Goal: Information Seeking & Learning: Learn about a topic

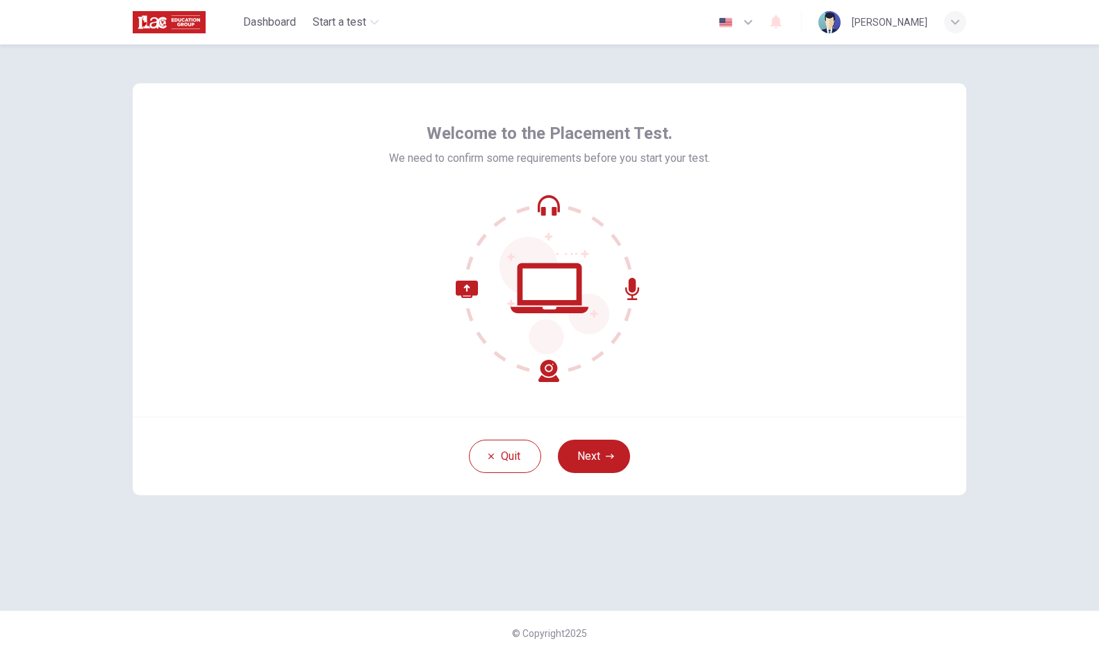
click at [743, 21] on icon "button" at bounding box center [748, 22] width 17 height 17
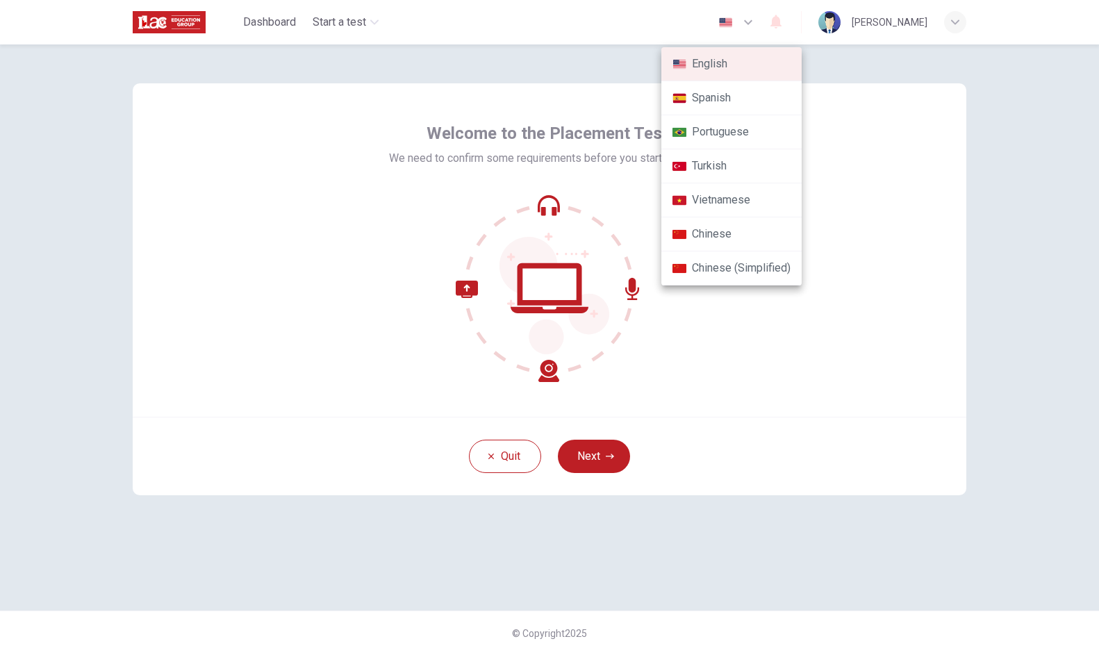
click at [725, 163] on li "Turkish" at bounding box center [731, 166] width 140 height 34
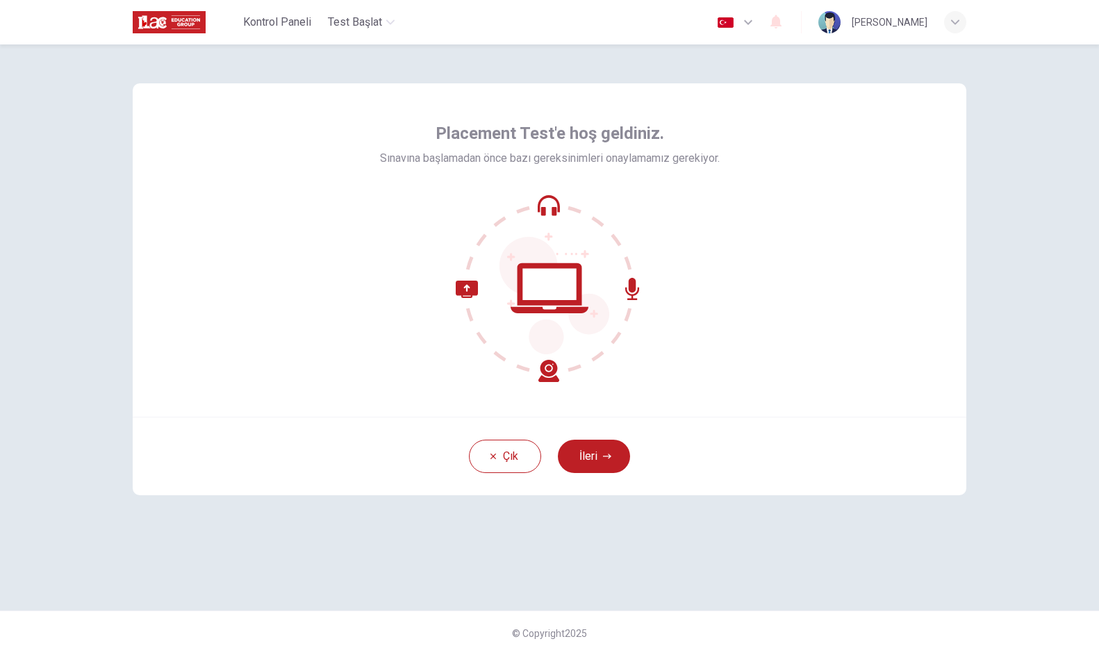
click at [740, 29] on icon "button" at bounding box center [748, 22] width 17 height 17
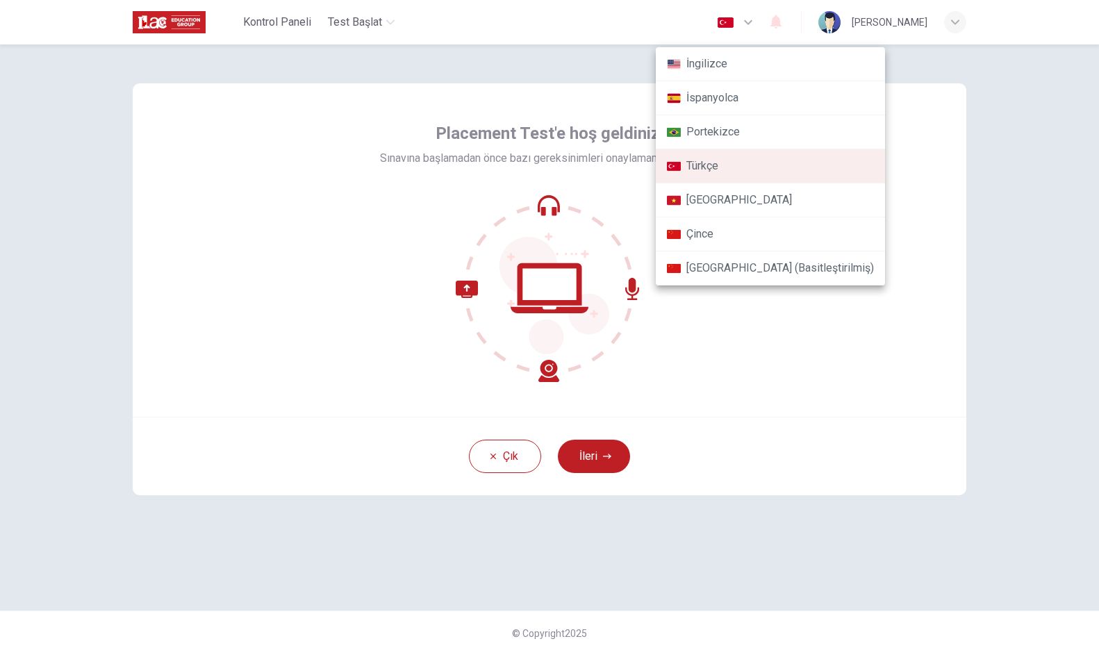
click at [721, 75] on li "İngilizce" at bounding box center [770, 64] width 229 height 34
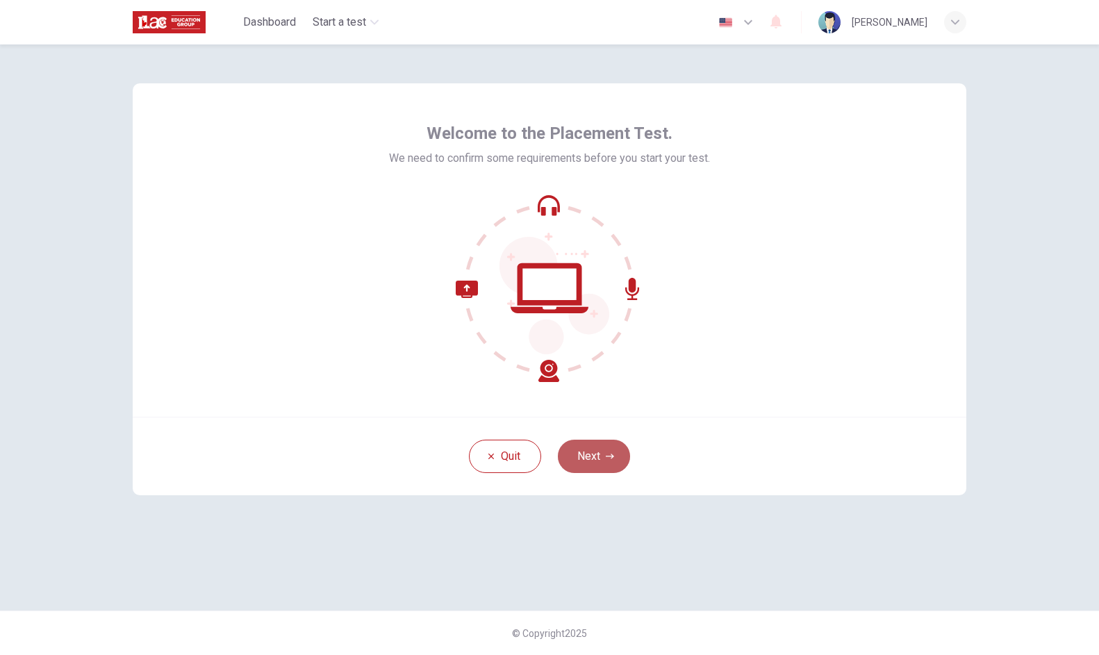
click at [591, 449] on button "Next" at bounding box center [594, 456] width 72 height 33
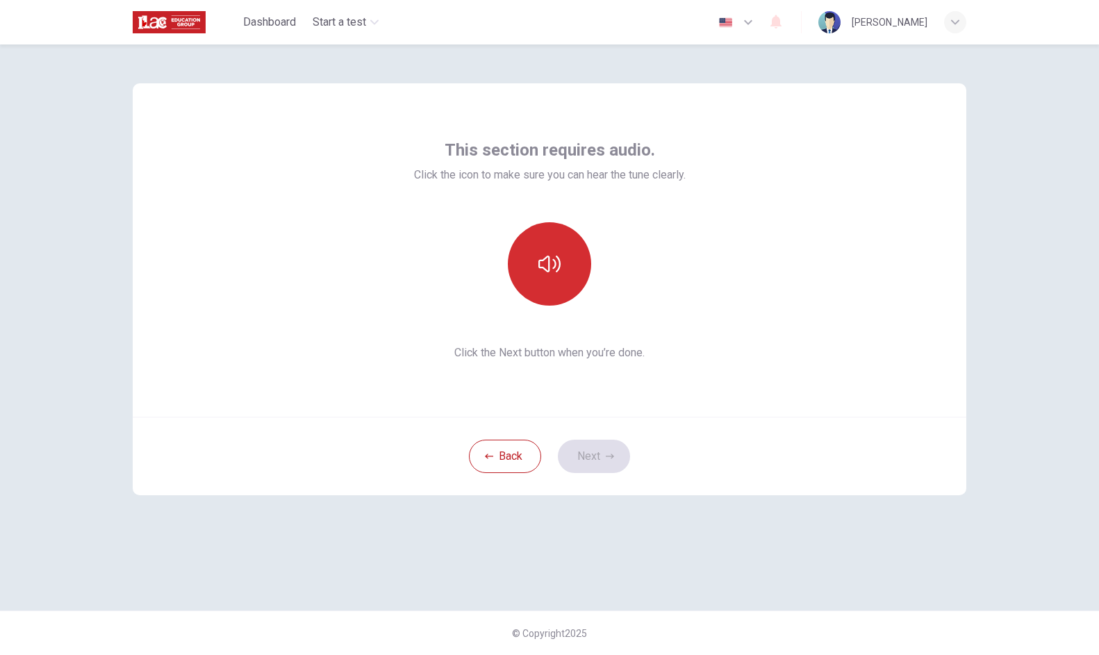
click at [540, 275] on button "button" at bounding box center [549, 263] width 83 height 83
click at [542, 275] on button "button" at bounding box center [549, 263] width 83 height 83
click at [579, 446] on button "Next" at bounding box center [594, 456] width 72 height 33
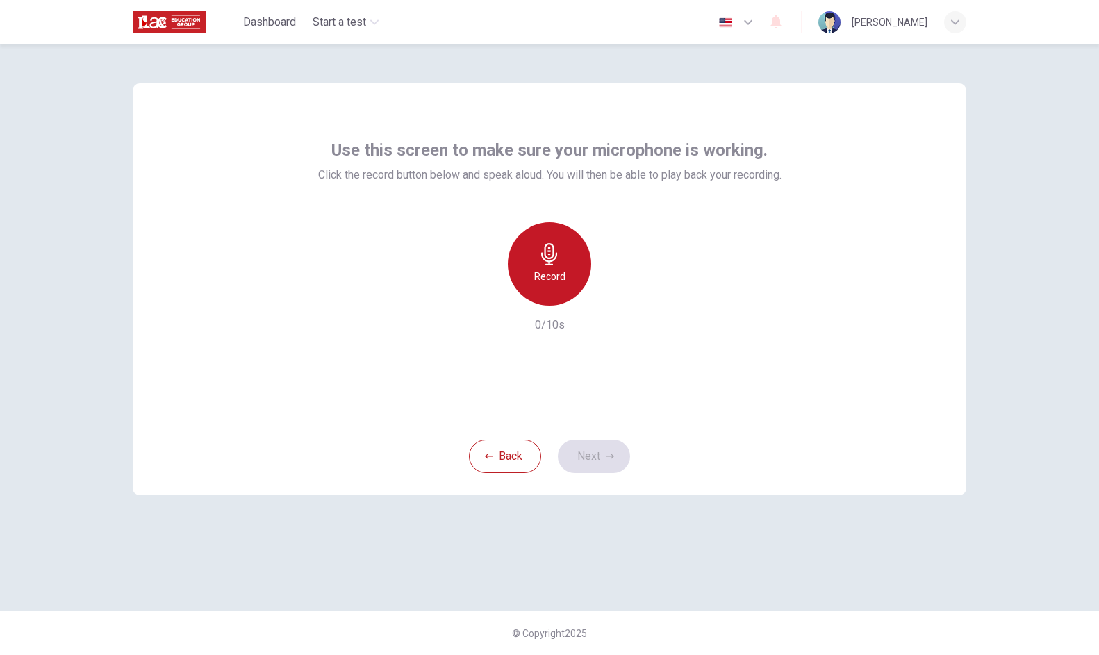
click at [554, 276] on h6 "Record" at bounding box center [549, 276] width 31 height 17
click at [740, 24] on icon "button" at bounding box center [748, 22] width 17 height 17
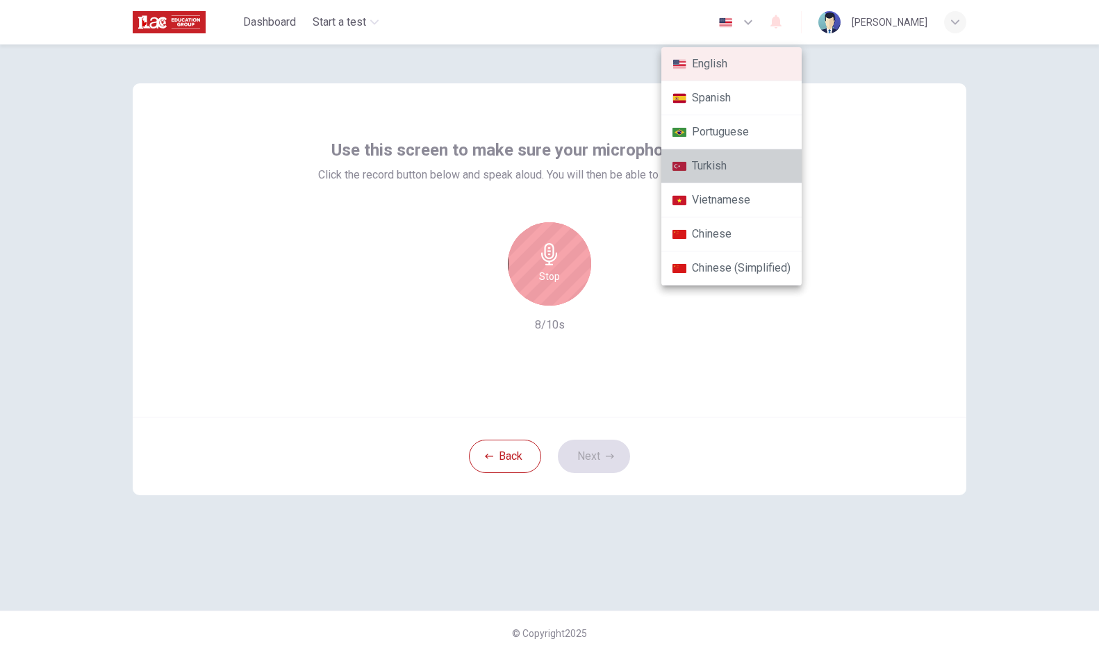
click at [721, 163] on li "Turkish" at bounding box center [731, 166] width 140 height 34
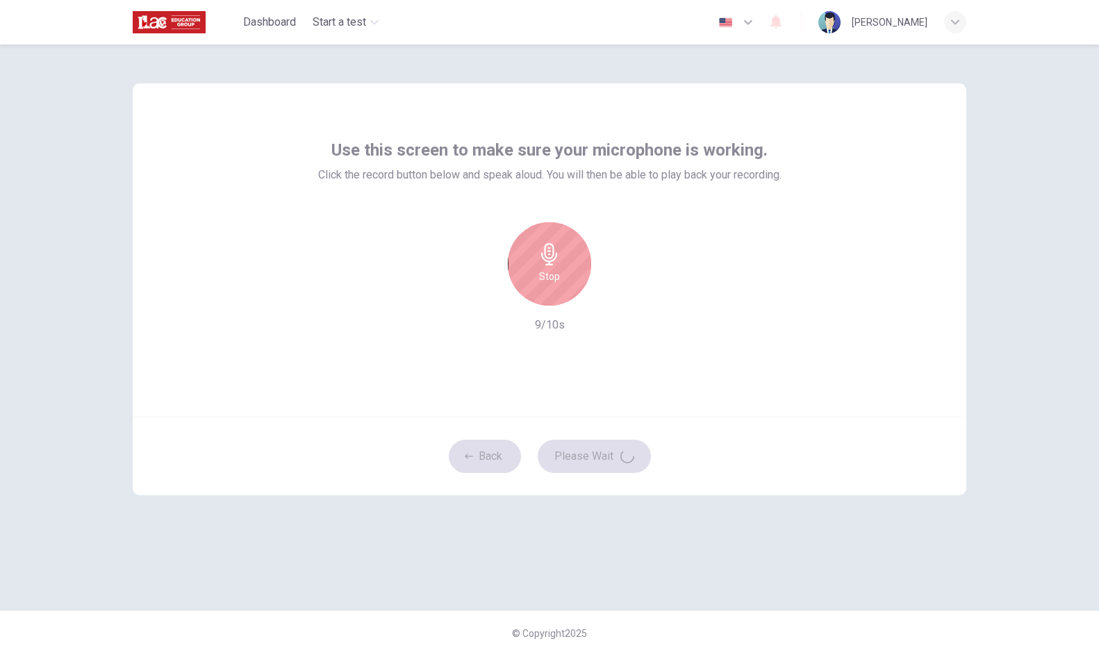
type input "tr"
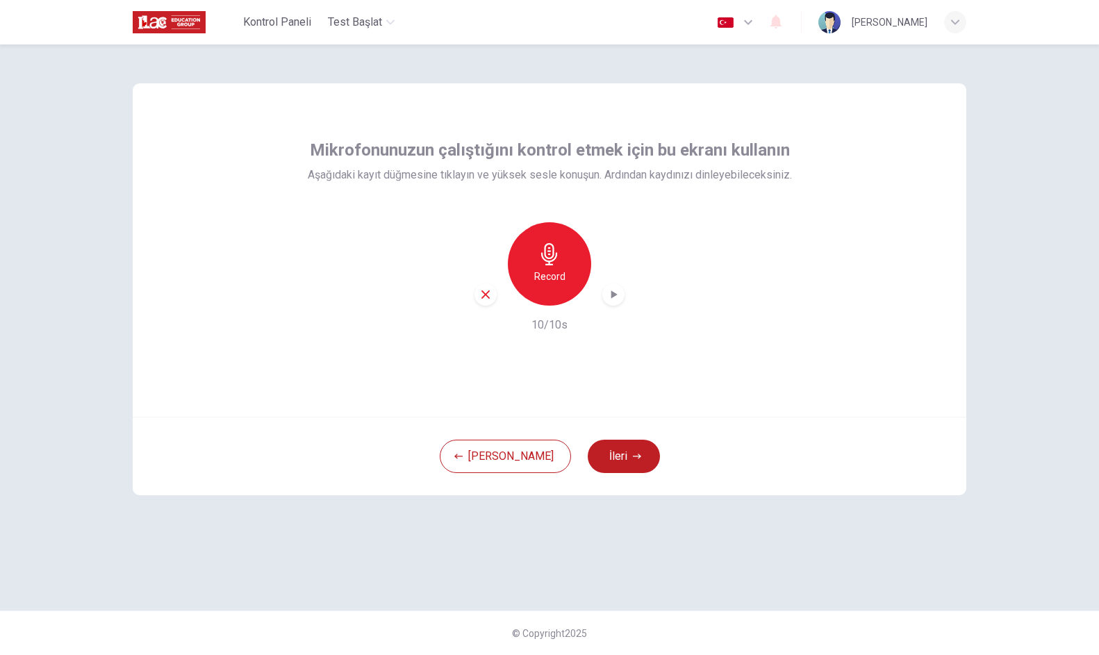
click at [563, 267] on div "Record" at bounding box center [549, 263] width 83 height 83
click at [553, 265] on div "Stop" at bounding box center [549, 263] width 83 height 83
click at [611, 297] on icon "button" at bounding box center [614, 294] width 6 height 8
click at [588, 463] on button "İleri" at bounding box center [624, 456] width 72 height 33
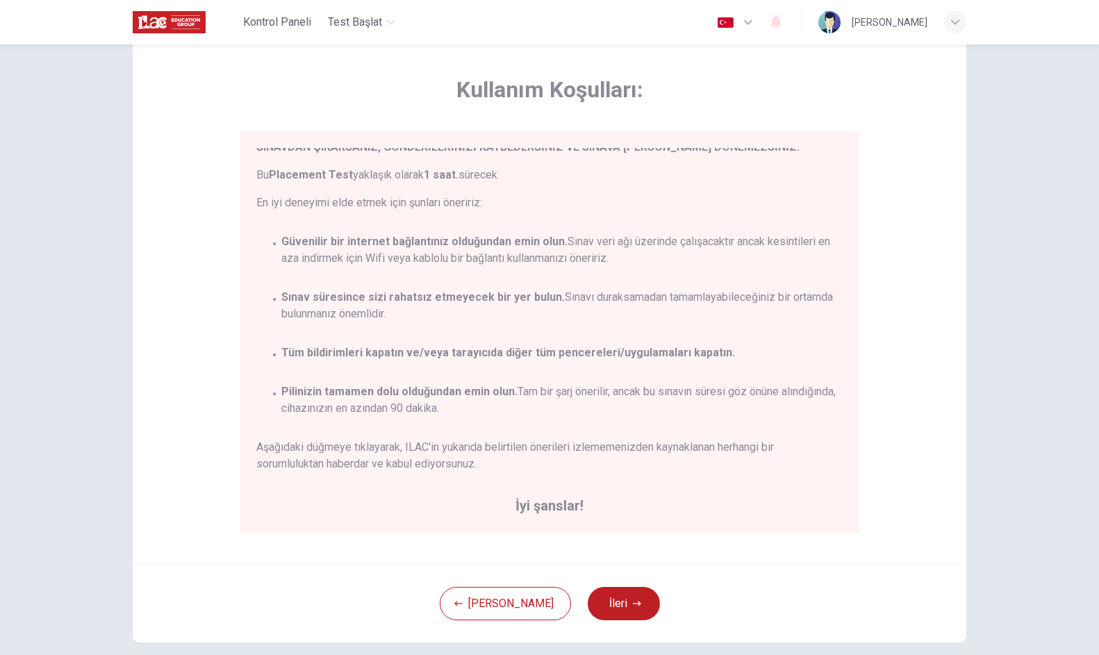
scroll to position [47, 0]
click at [604, 614] on button "İleri" at bounding box center [624, 602] width 72 height 33
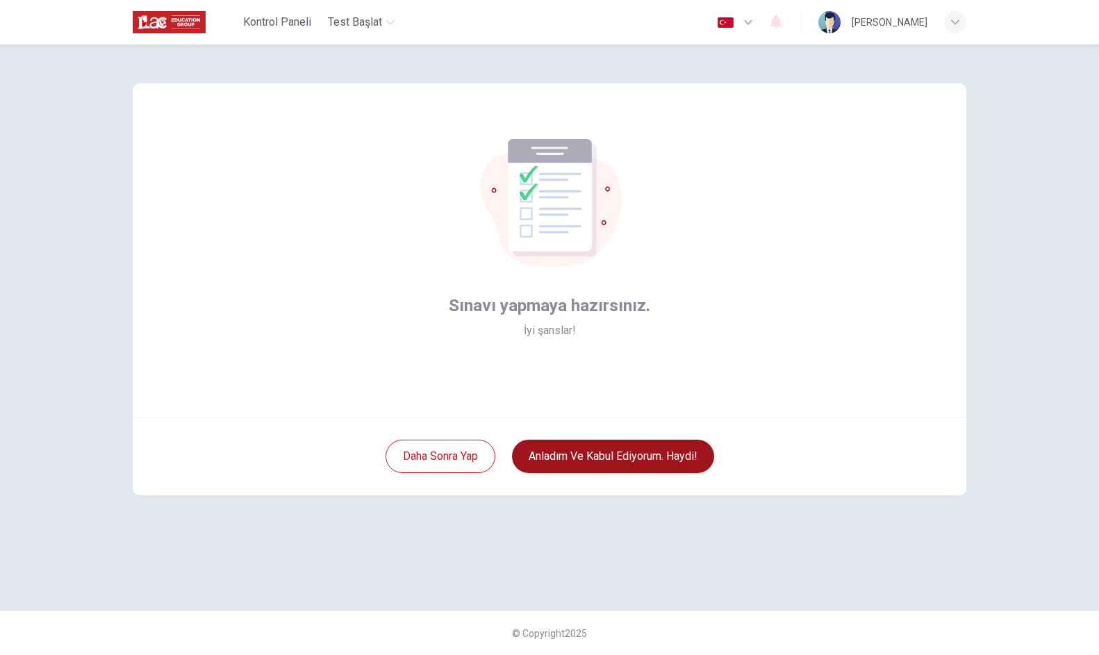
scroll to position [0, 0]
click at [588, 463] on button "Anladım ve kabul ediyorum. Haydi!" at bounding box center [613, 456] width 202 height 33
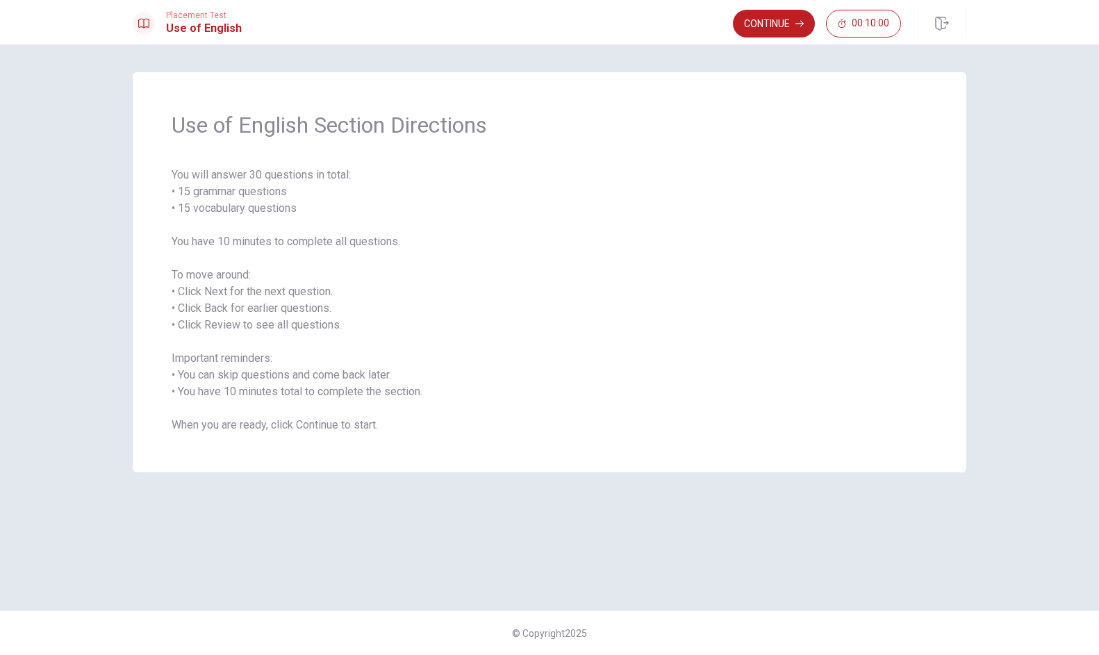
click at [311, 429] on span "You will answer 30 questions in total: • 15 grammar questions • 15 vocabulary q…" at bounding box center [550, 300] width 756 height 267
click at [777, 31] on button "Continue" at bounding box center [774, 24] width 82 height 28
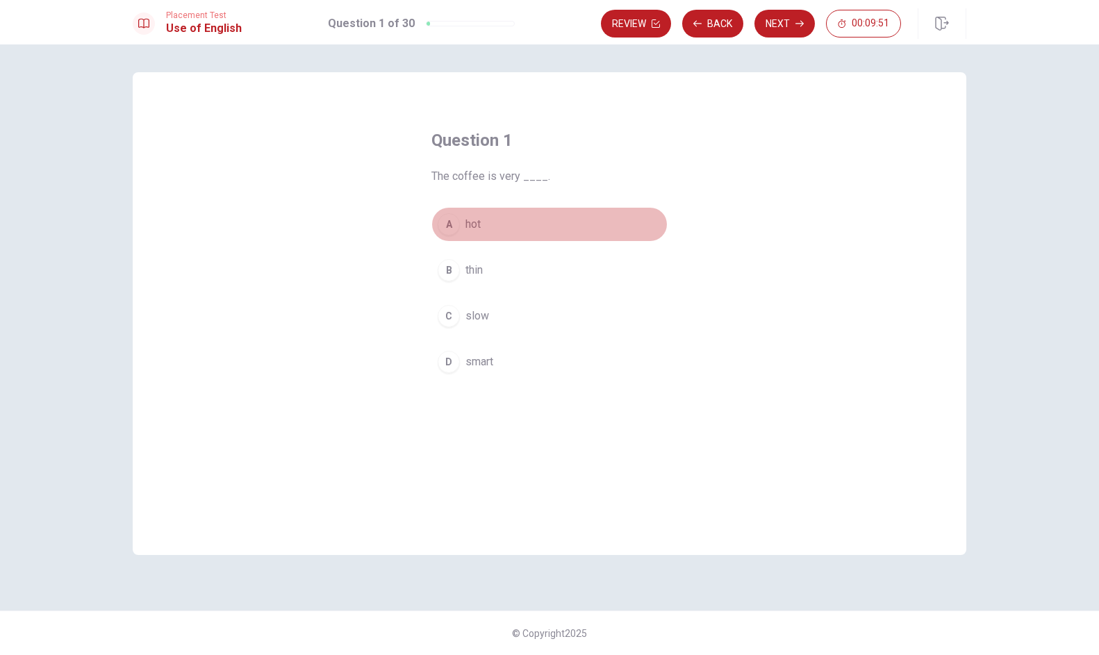
click at [448, 226] on div "A" at bounding box center [449, 224] width 22 height 22
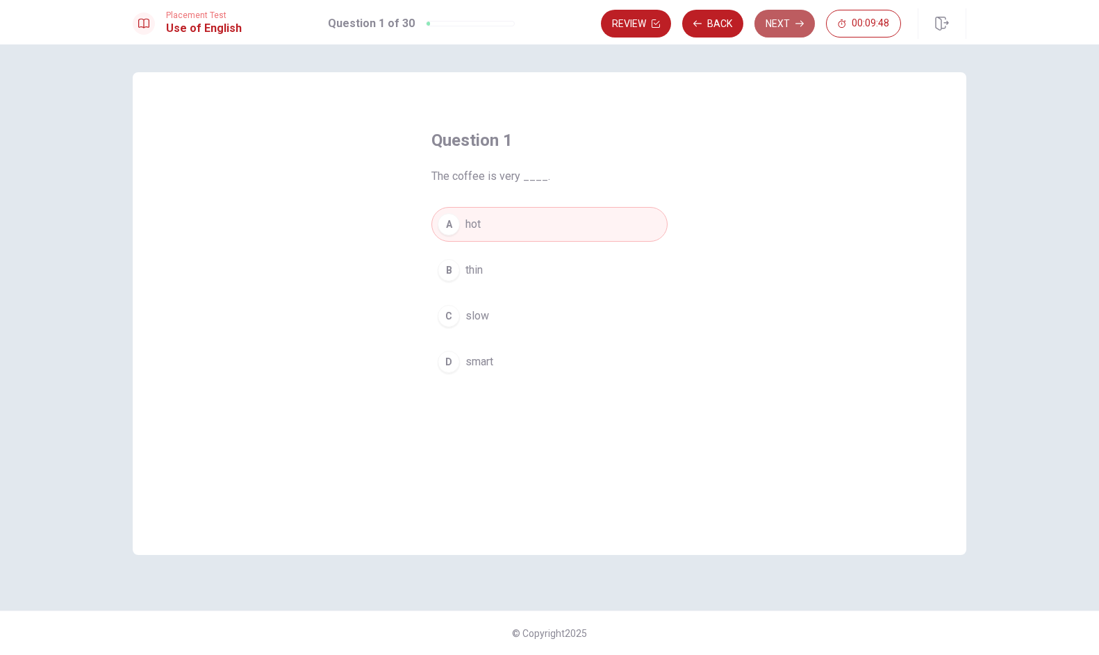
click at [772, 30] on button "Next" at bounding box center [784, 24] width 60 height 28
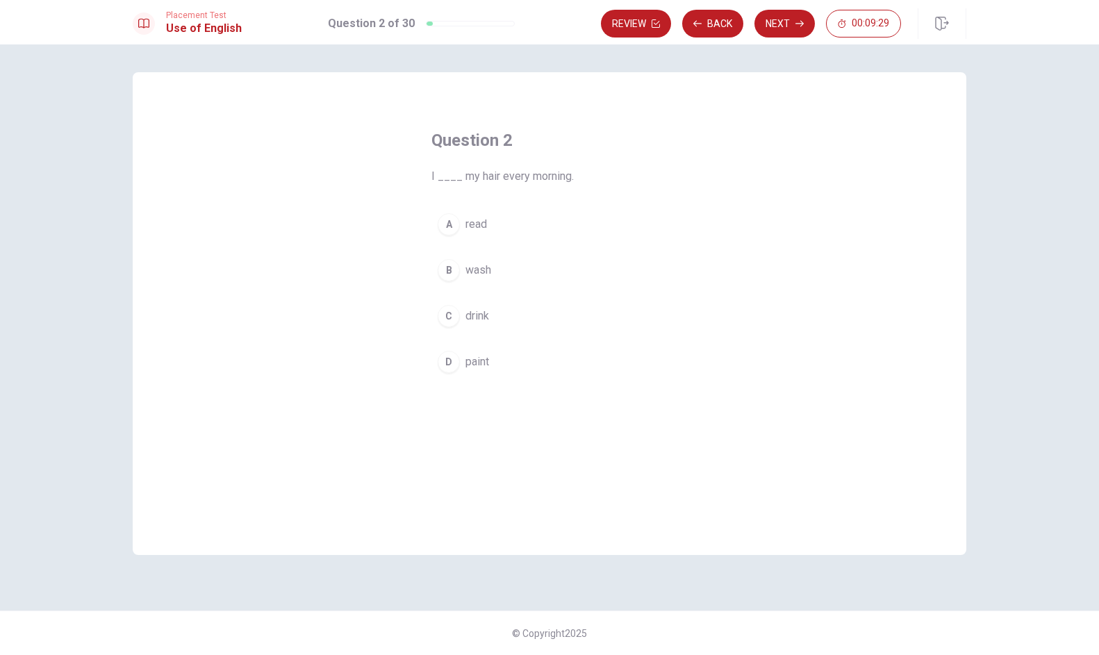
click at [456, 279] on div "B" at bounding box center [449, 270] width 22 height 22
click at [775, 30] on button "Next" at bounding box center [784, 24] width 60 height 28
click at [481, 364] on span "green" at bounding box center [479, 362] width 28 height 17
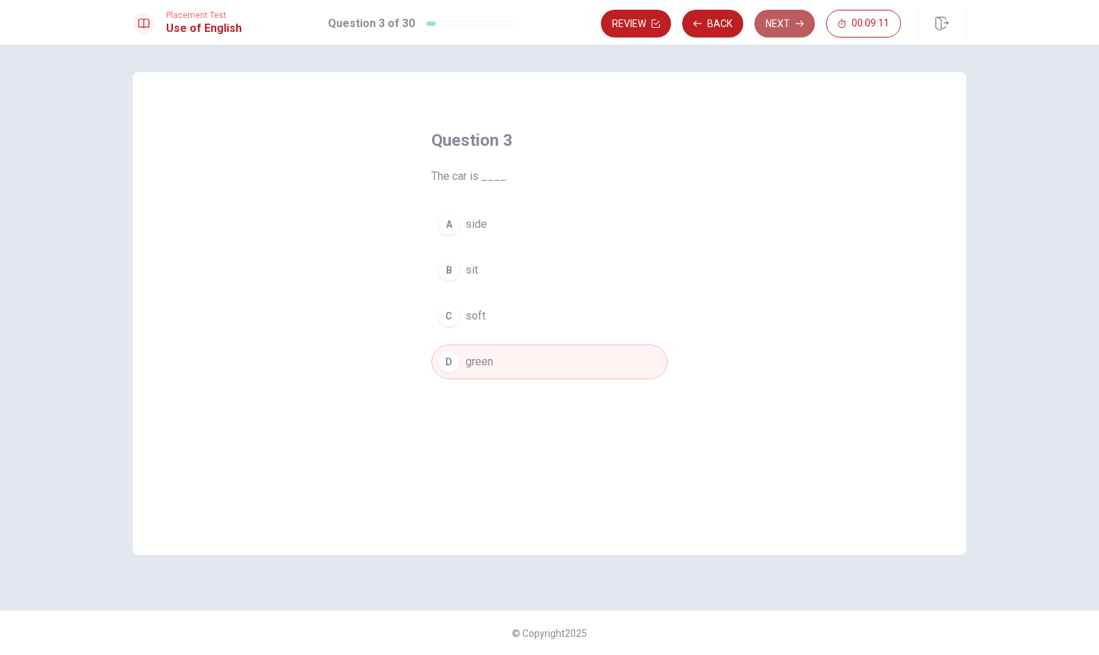
click at [793, 30] on button "Next" at bounding box center [784, 24] width 60 height 28
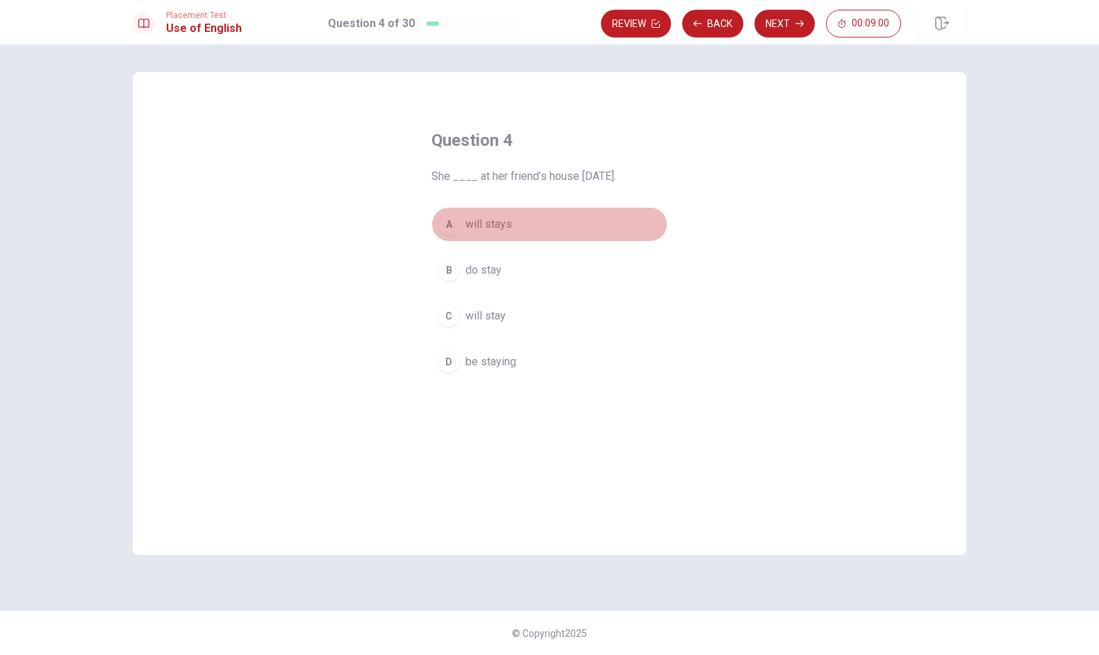
click at [477, 225] on span "will stays" at bounding box center [488, 224] width 47 height 17
click at [782, 28] on button "Next" at bounding box center [784, 24] width 60 height 28
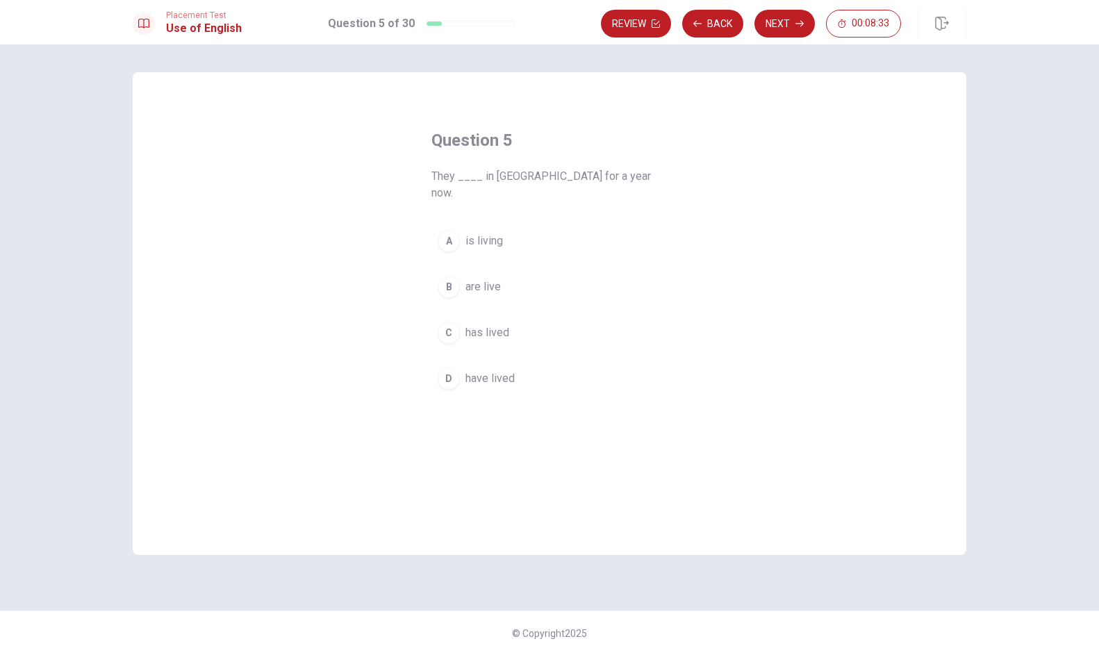
click at [488, 279] on span "are live" at bounding box center [482, 287] width 35 height 17
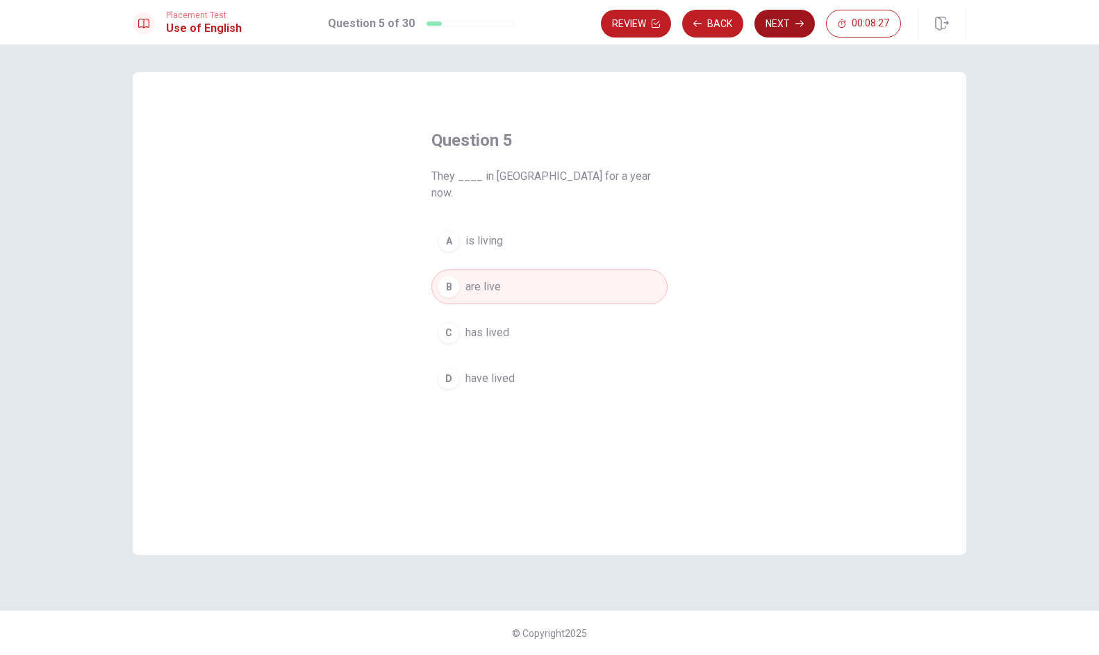
click at [800, 22] on icon "button" at bounding box center [799, 23] width 8 height 8
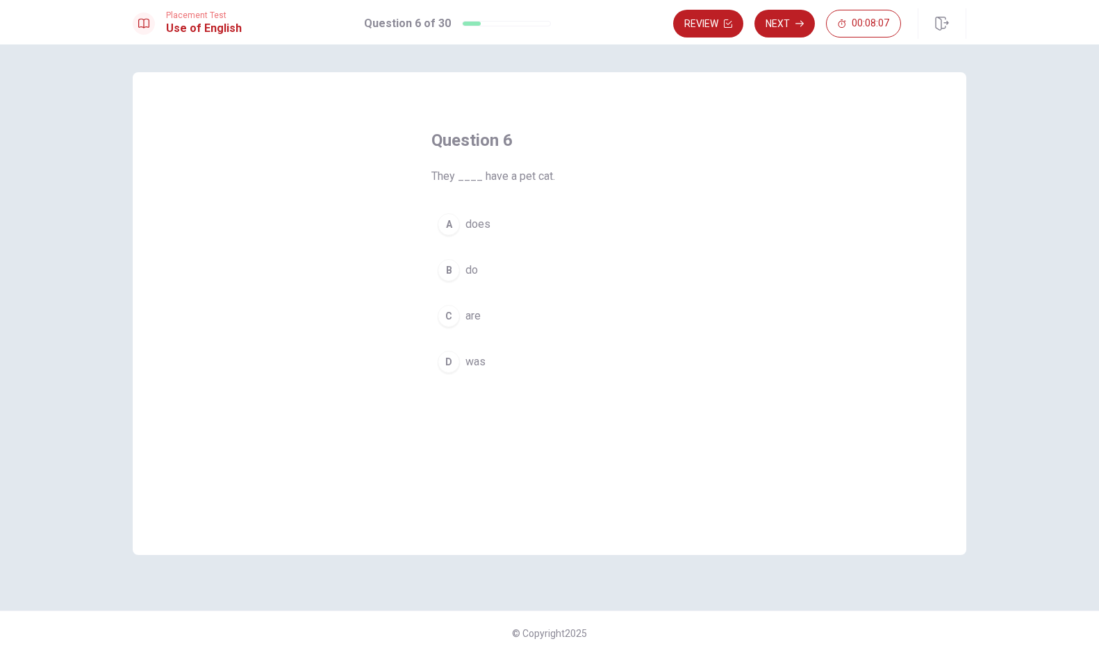
click at [459, 320] on button "C are" at bounding box center [549, 316] width 236 height 35
click at [797, 20] on icon "button" at bounding box center [799, 23] width 8 height 8
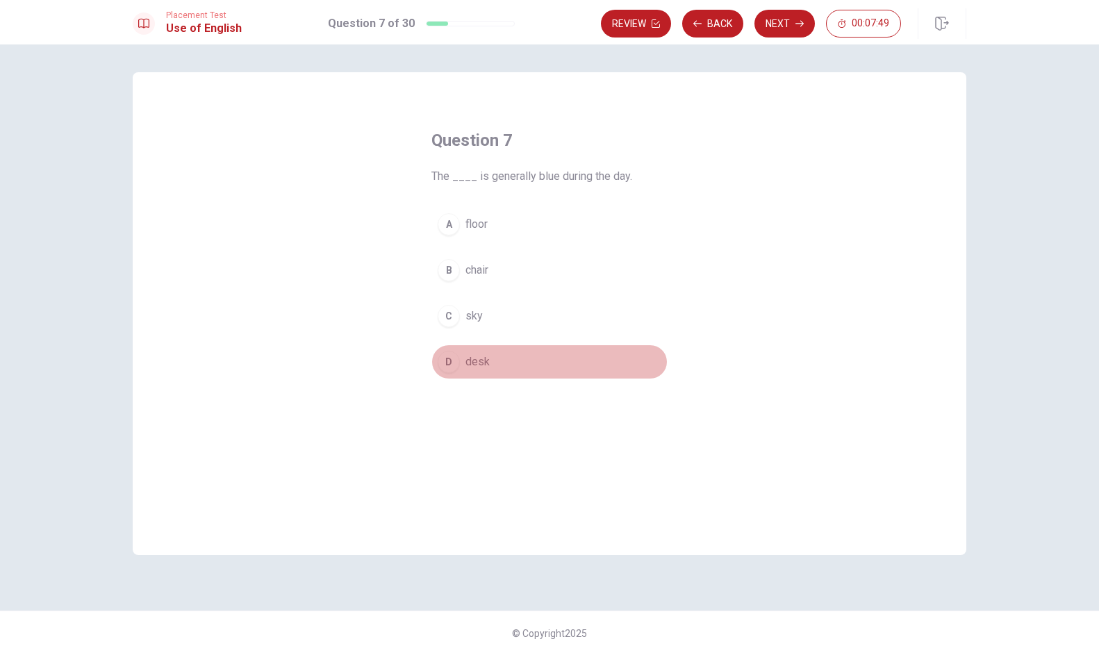
click at [454, 370] on div "D" at bounding box center [449, 362] width 22 height 22
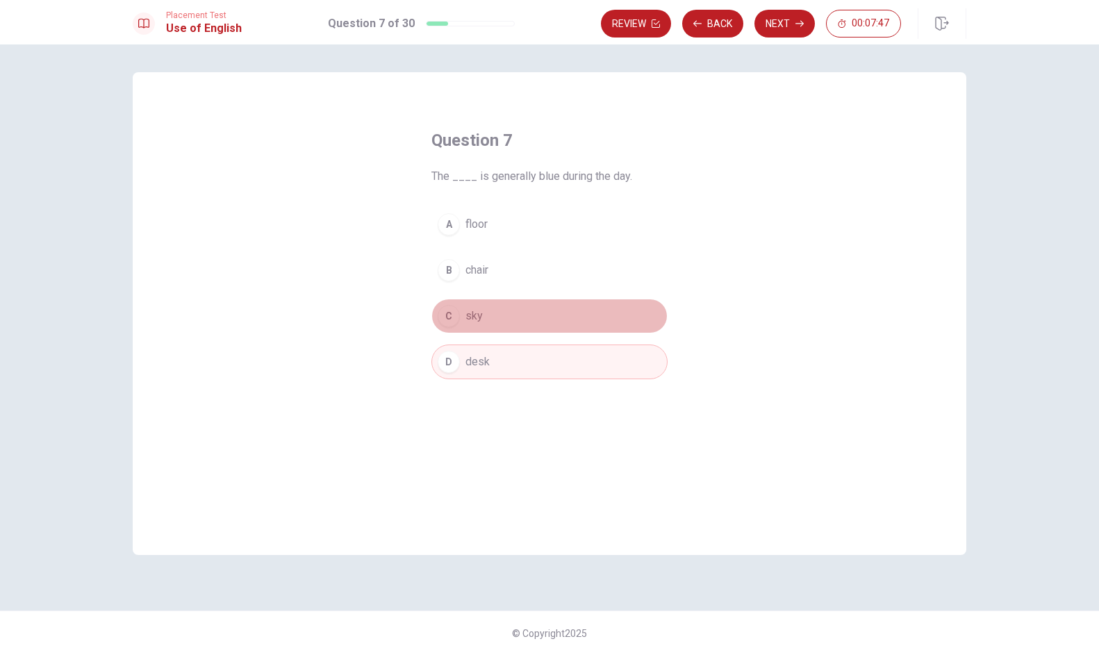
click at [452, 312] on div "C" at bounding box center [449, 316] width 22 height 22
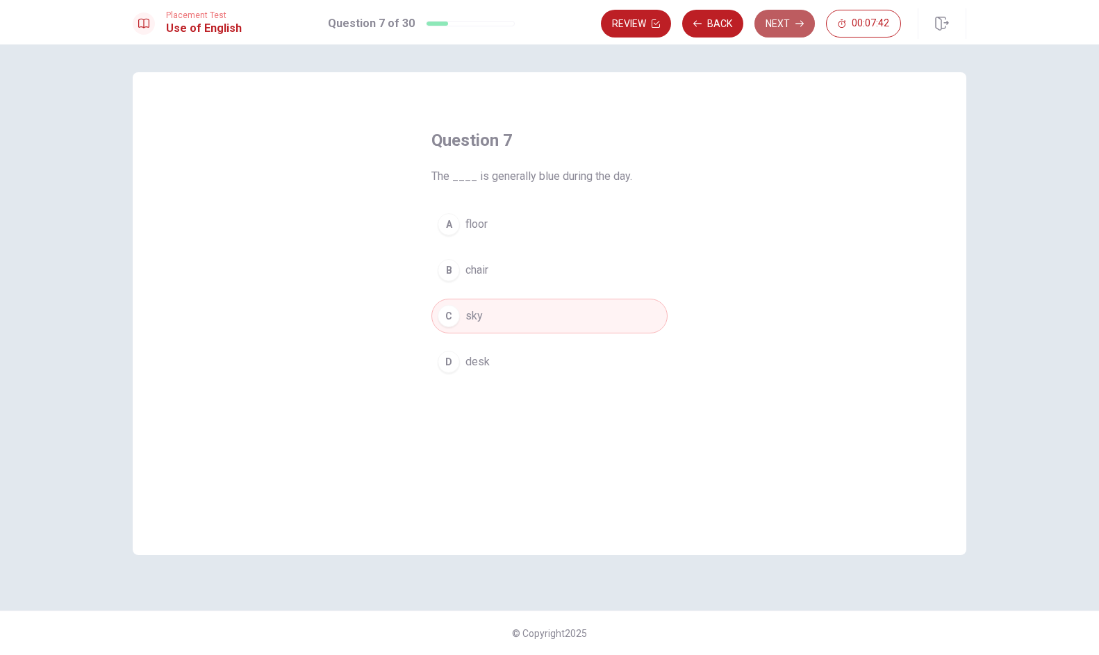
click at [807, 21] on button "Next" at bounding box center [784, 24] width 60 height 28
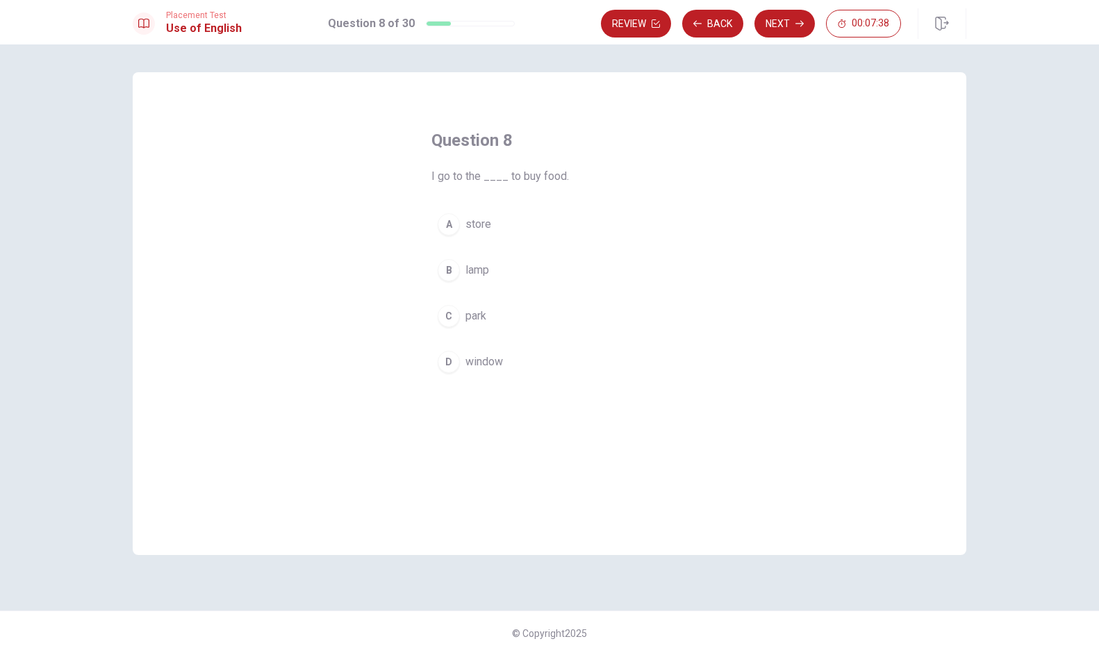
click at [463, 232] on button "A store" at bounding box center [549, 224] width 236 height 35
click at [768, 34] on button "Next" at bounding box center [784, 24] width 60 height 28
click at [438, 206] on div "Question 9 I ____ to the store [DATE]. A went B go C going D goes" at bounding box center [550, 254] width 292 height 295
click at [446, 224] on div "A" at bounding box center [449, 224] width 22 height 22
click at [787, 35] on button "Next" at bounding box center [784, 24] width 60 height 28
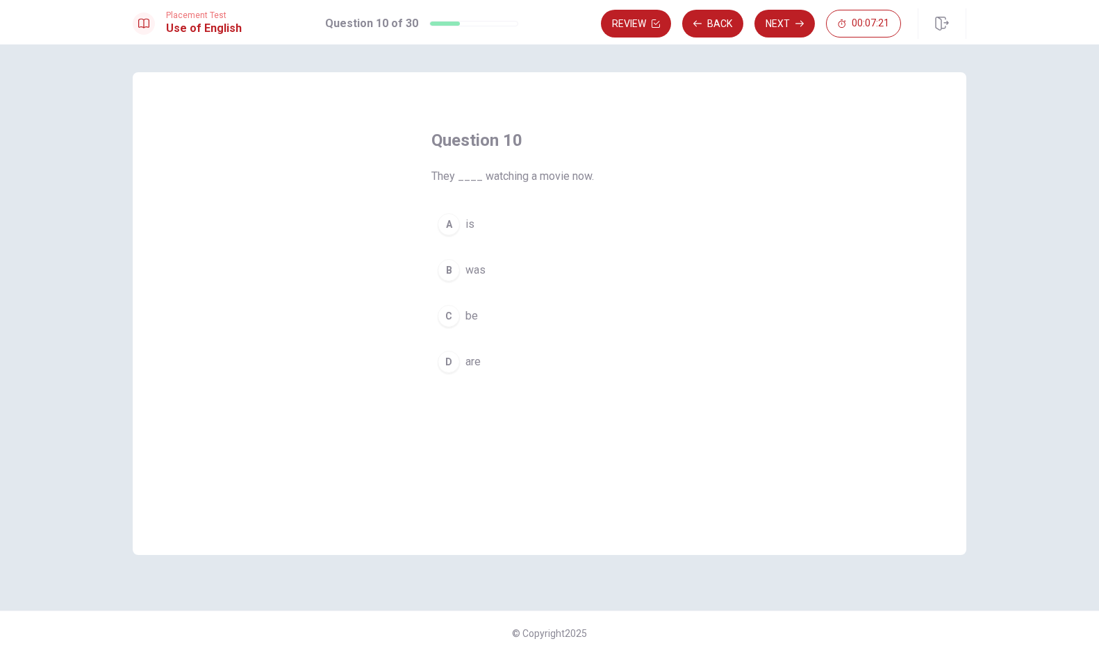
click at [461, 356] on button "D are" at bounding box center [549, 362] width 236 height 35
click at [772, 22] on button "Next" at bounding box center [784, 24] width 60 height 28
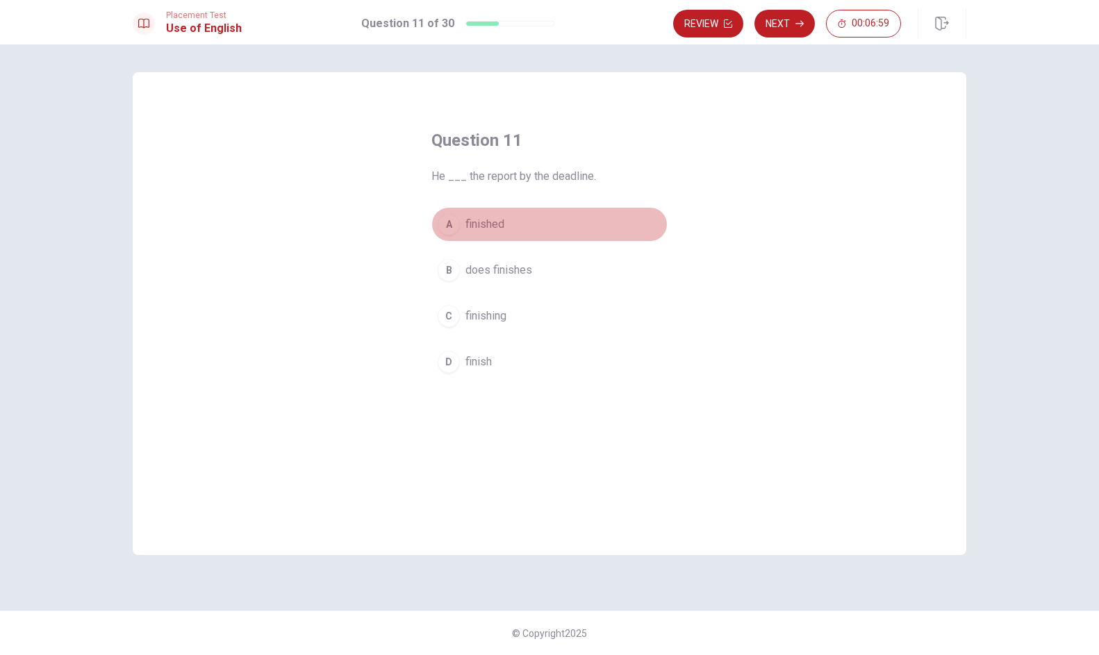
click at [454, 233] on div "A" at bounding box center [449, 224] width 22 height 22
click at [788, 39] on div "Placement Test Use of English Question 11 of 30 Review Next 00:06:58" at bounding box center [549, 22] width 1099 height 44
click at [787, 32] on button "Next" at bounding box center [784, 24] width 60 height 28
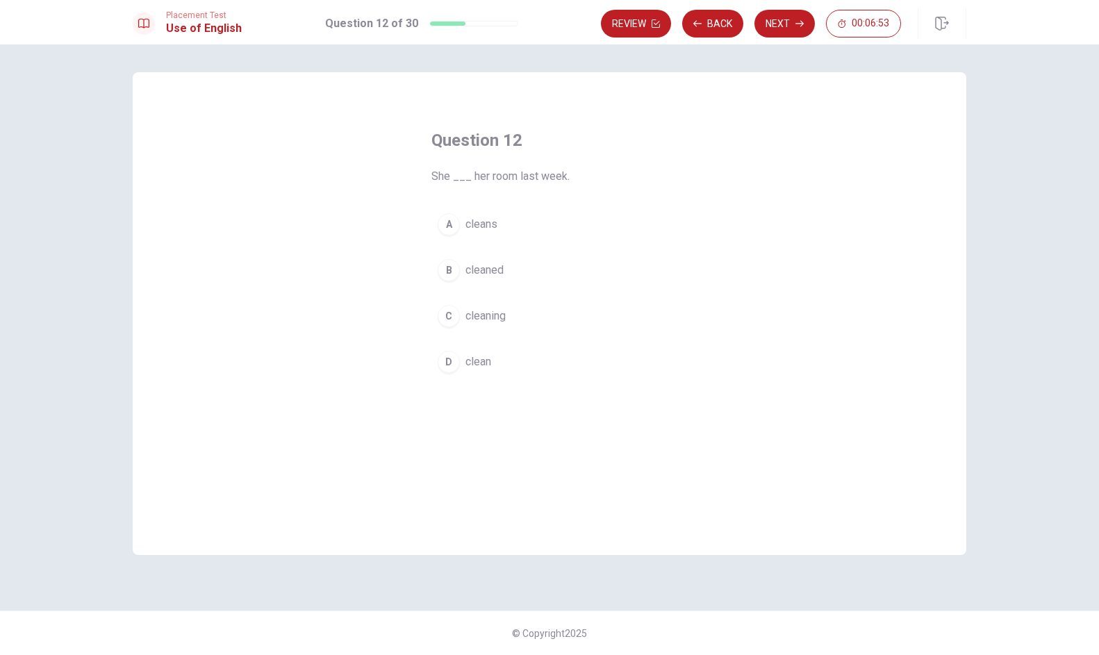
click at [449, 278] on div "B" at bounding box center [449, 270] width 22 height 22
click at [777, 27] on button "Next" at bounding box center [784, 24] width 60 height 28
click at [456, 301] on button "C tree" at bounding box center [549, 316] width 236 height 35
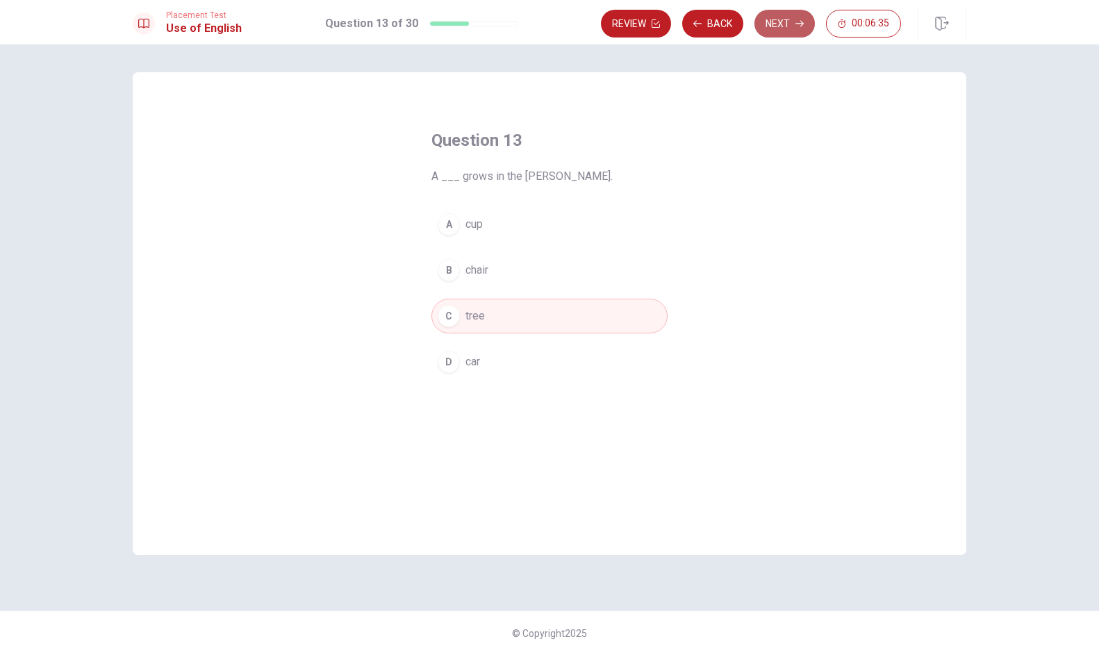
click at [775, 28] on button "Next" at bounding box center [784, 24] width 60 height 28
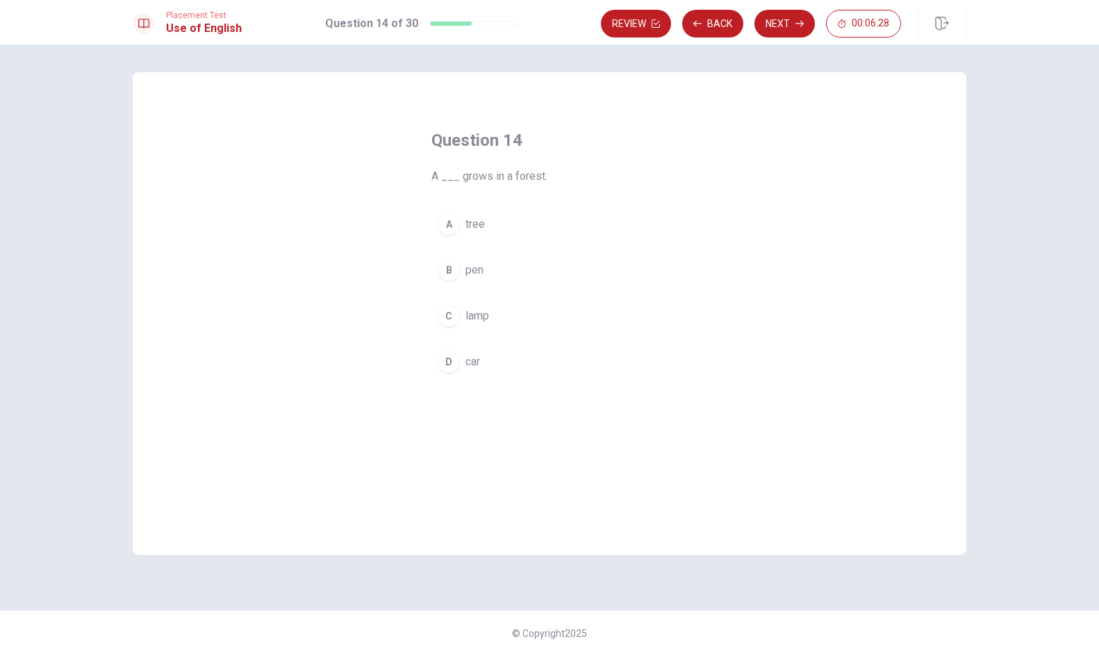
click at [453, 223] on div "A" at bounding box center [449, 224] width 22 height 22
click at [770, 24] on button "Next" at bounding box center [784, 24] width 60 height 28
click at [441, 233] on button "A went" at bounding box center [549, 224] width 236 height 35
click at [767, 28] on button "Next" at bounding box center [784, 24] width 60 height 28
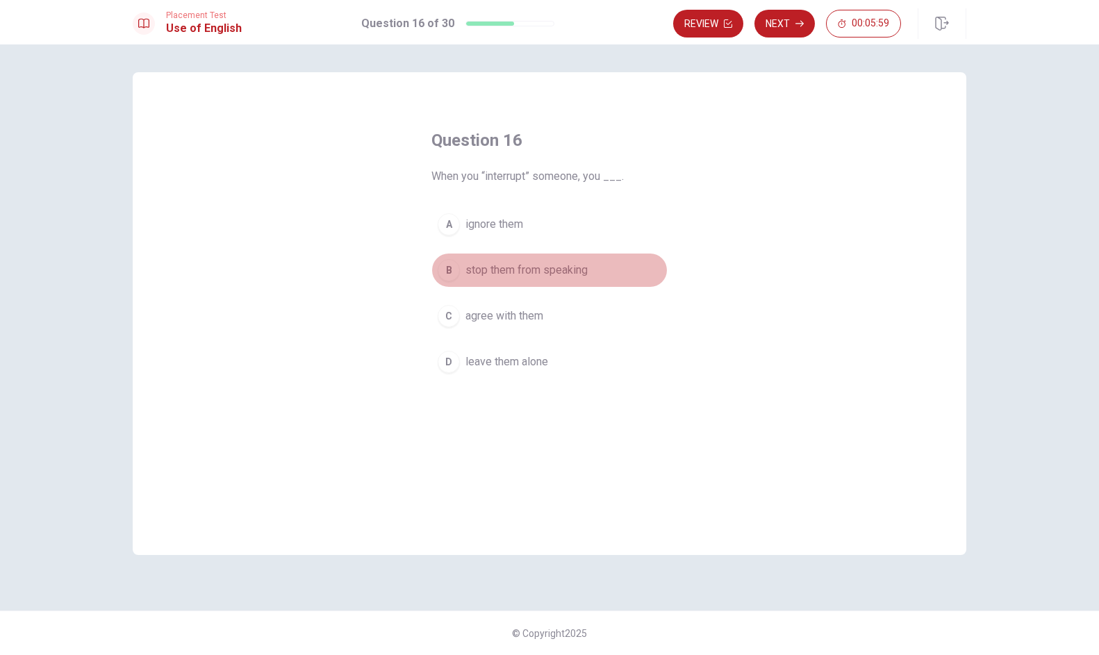
click at [458, 275] on div "B" at bounding box center [449, 270] width 22 height 22
click at [777, 24] on button "Next" at bounding box center [784, 24] width 60 height 28
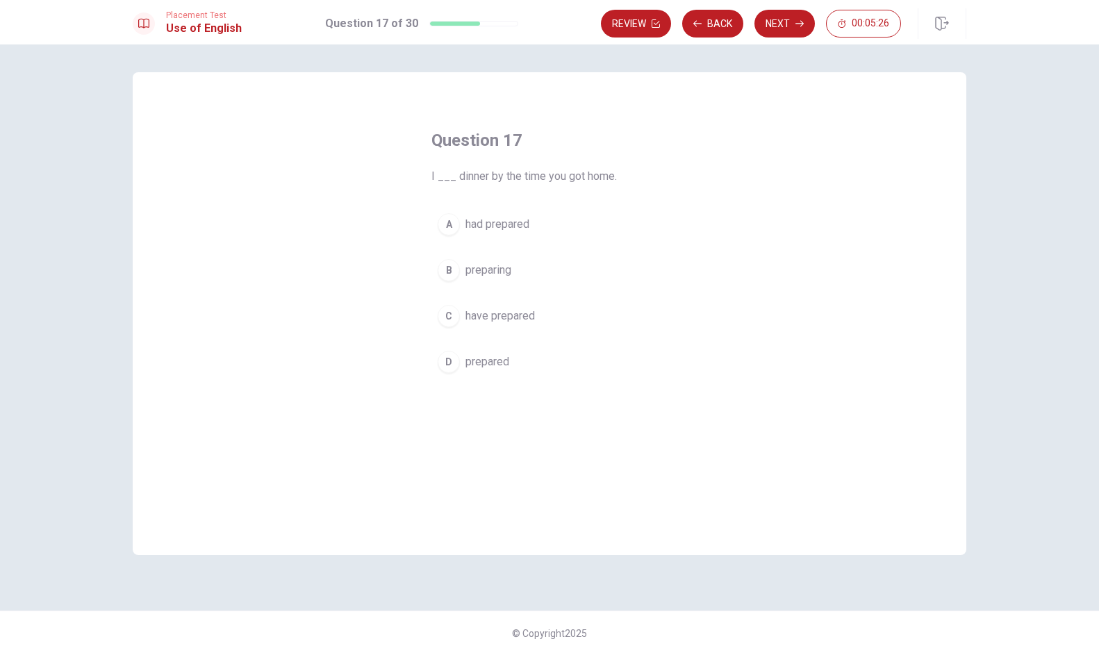
click at [445, 279] on div "B" at bounding box center [449, 270] width 22 height 22
click at [764, 23] on button "Next" at bounding box center [784, 24] width 60 height 28
click at [483, 320] on span "was studying" at bounding box center [497, 316] width 65 height 17
click at [781, 17] on button "Next" at bounding box center [784, 24] width 60 height 28
click at [456, 229] on div "A" at bounding box center [449, 224] width 22 height 22
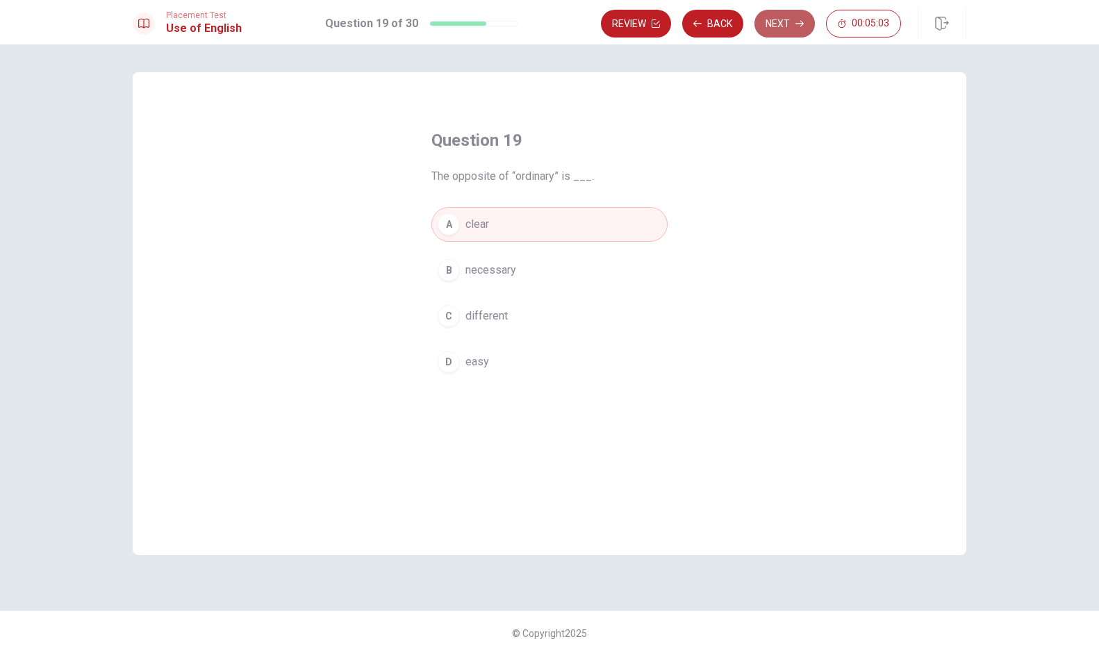
click at [771, 36] on button "Next" at bounding box center [784, 24] width 60 height 28
click at [460, 314] on button "C impossible" at bounding box center [549, 316] width 236 height 35
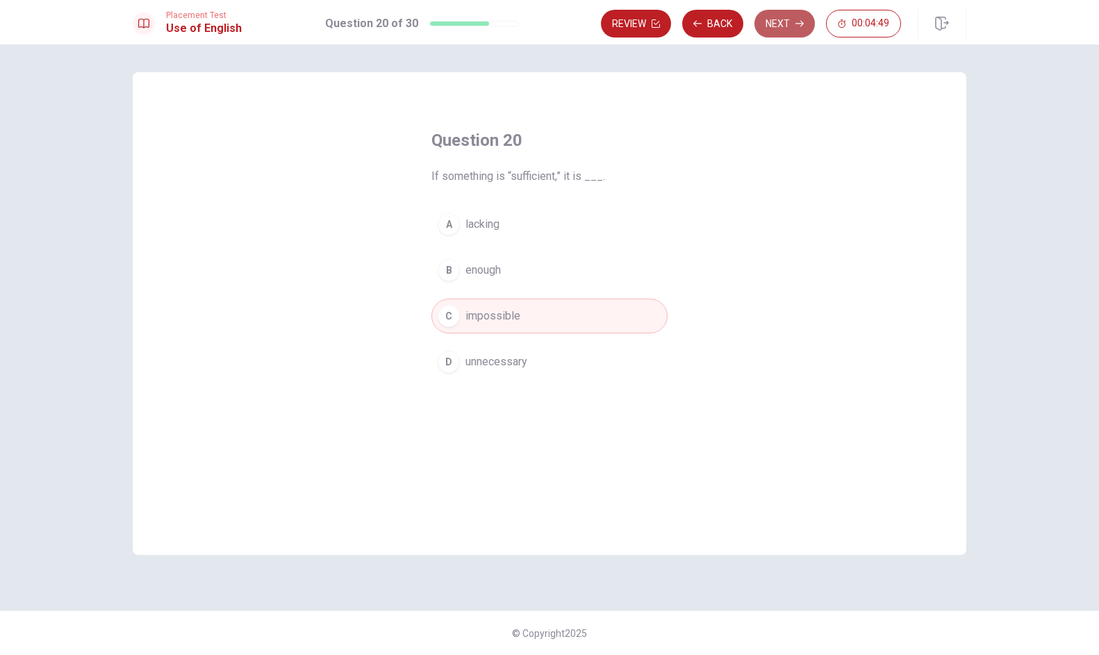
click at [785, 10] on button "Next" at bounding box center [784, 24] width 60 height 28
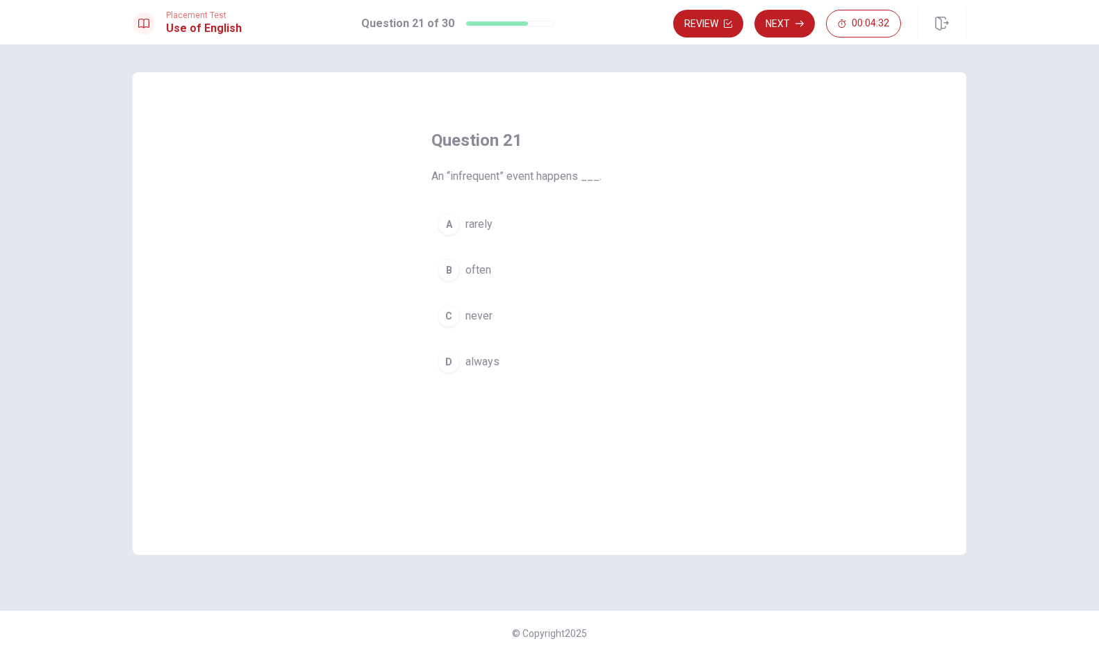
click at [458, 309] on button "C never" at bounding box center [549, 316] width 236 height 35
click at [782, 15] on button "Next" at bounding box center [784, 24] width 60 height 28
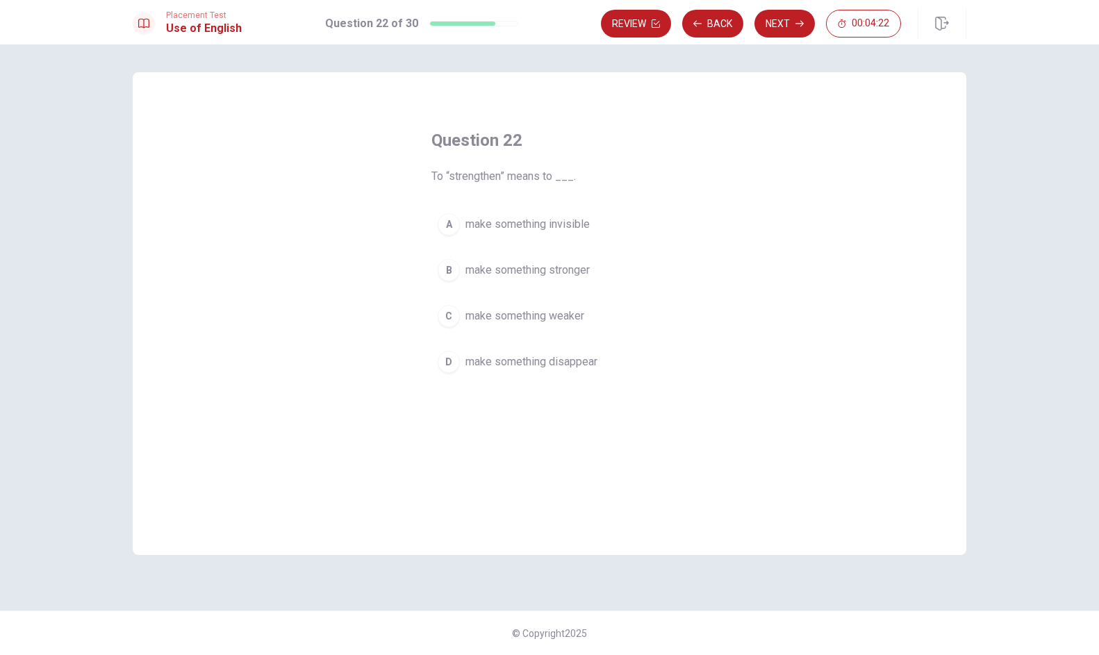
click at [490, 279] on button "B make something stronger" at bounding box center [549, 270] width 236 height 35
click at [777, 28] on button "Next" at bounding box center [784, 24] width 60 height 28
click at [440, 226] on div "A" at bounding box center [449, 224] width 22 height 22
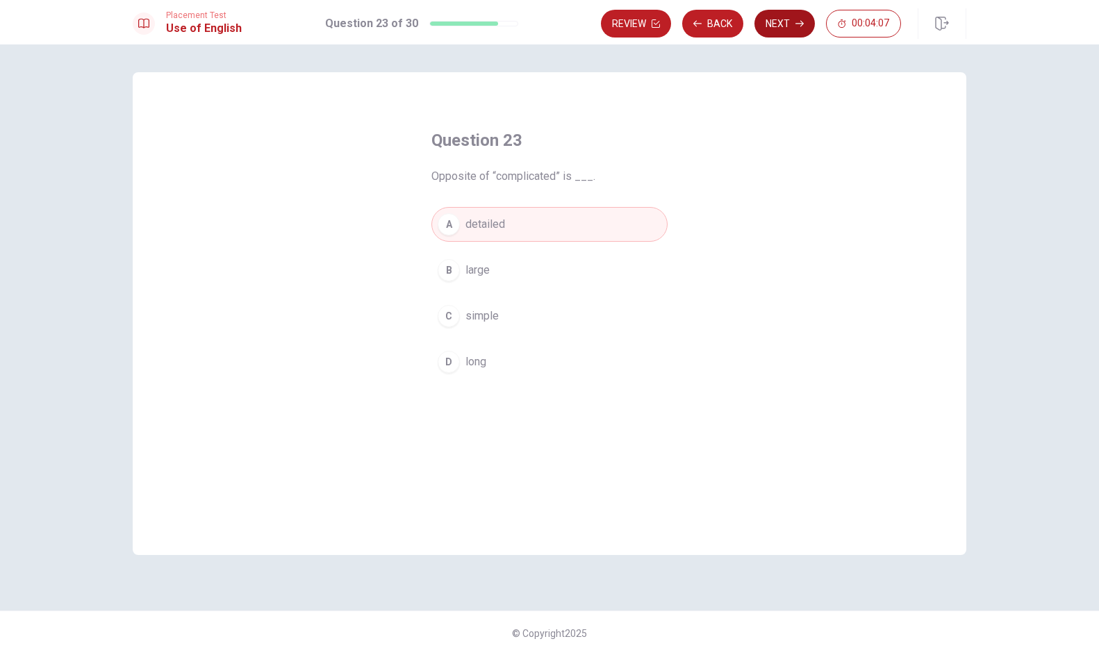
click at [779, 26] on button "Next" at bounding box center [784, 24] width 60 height 28
click at [475, 222] on span "to get" at bounding box center [479, 224] width 28 height 17
click at [471, 304] on button "C get" at bounding box center [549, 316] width 236 height 35
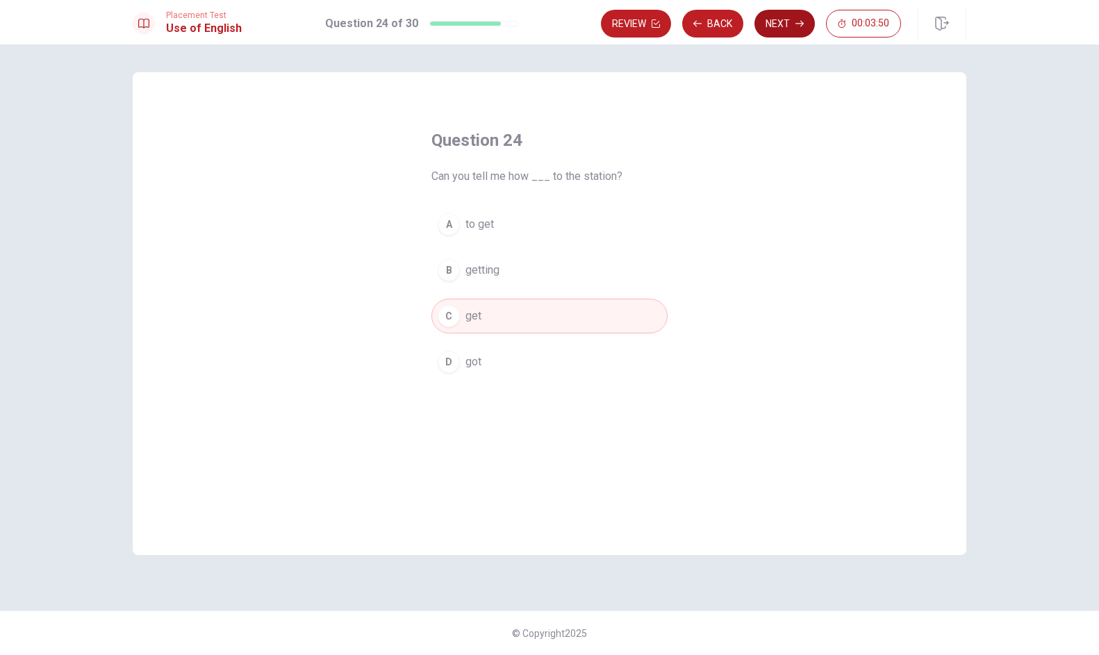
click at [775, 17] on button "Next" at bounding box center [784, 24] width 60 height 28
click at [447, 229] on div "A" at bounding box center [449, 224] width 22 height 22
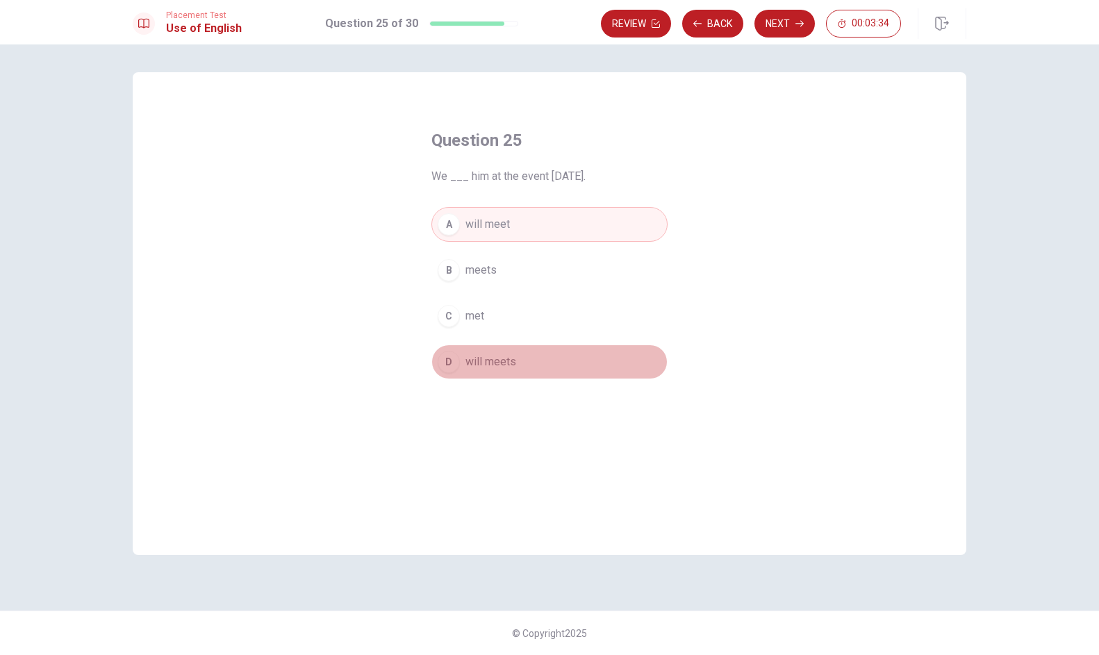
click at [469, 360] on span "will meets" at bounding box center [490, 362] width 51 height 17
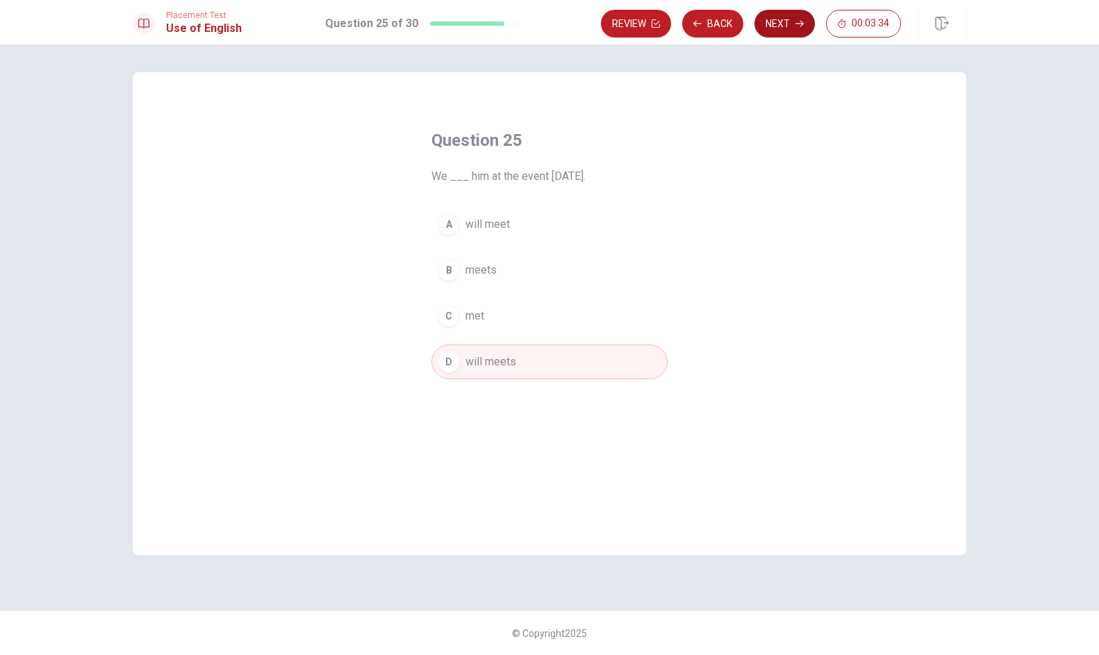
click at [791, 22] on button "Next" at bounding box center [784, 24] width 60 height 28
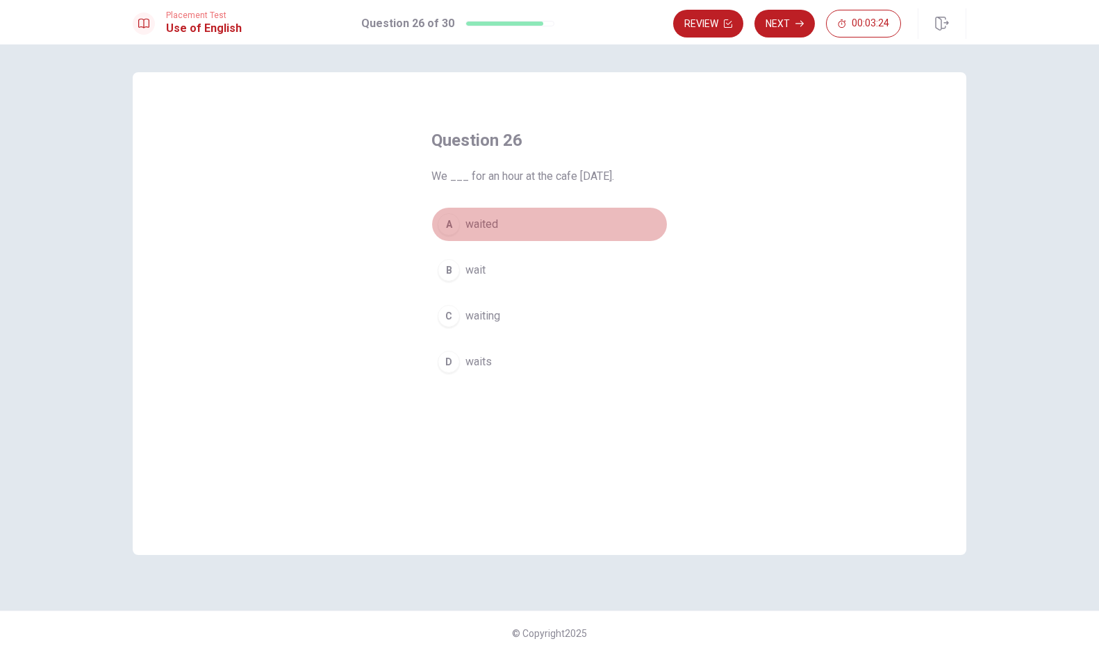
click at [458, 225] on div "A" at bounding box center [449, 224] width 22 height 22
click at [777, 24] on button "Next" at bounding box center [784, 24] width 60 height 28
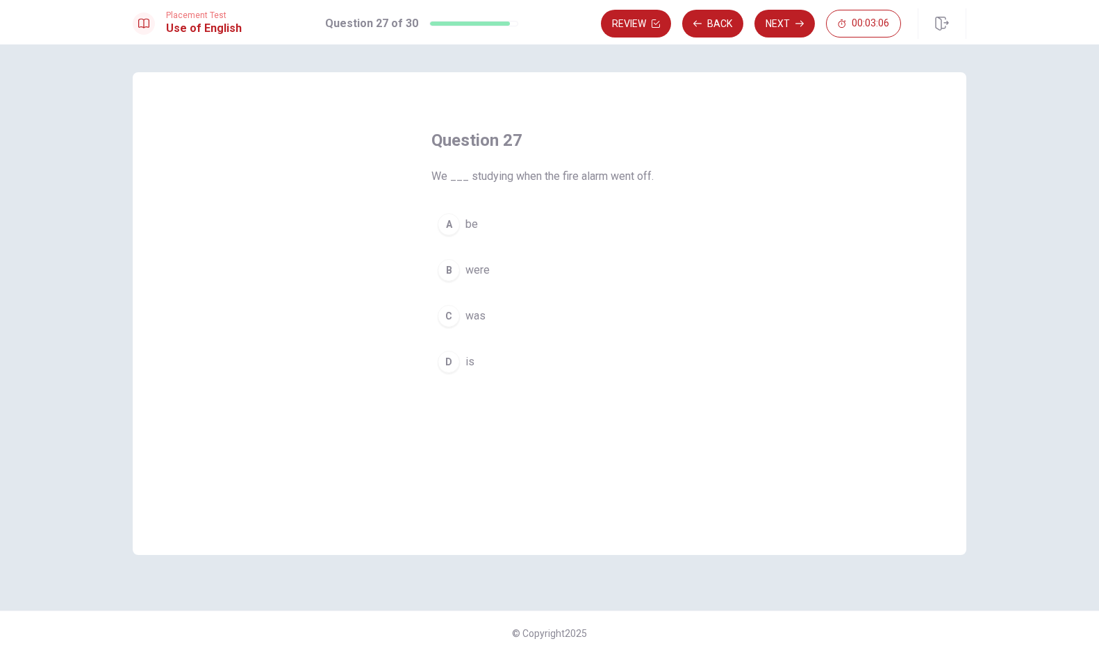
click at [455, 310] on div "C" at bounding box center [449, 316] width 22 height 22
click at [472, 274] on span "were" at bounding box center [477, 270] width 24 height 17
click at [777, 24] on button "Next" at bounding box center [784, 24] width 60 height 28
click at [459, 366] on button "D open" at bounding box center [549, 362] width 236 height 35
click at [788, 24] on button "Next" at bounding box center [784, 24] width 60 height 28
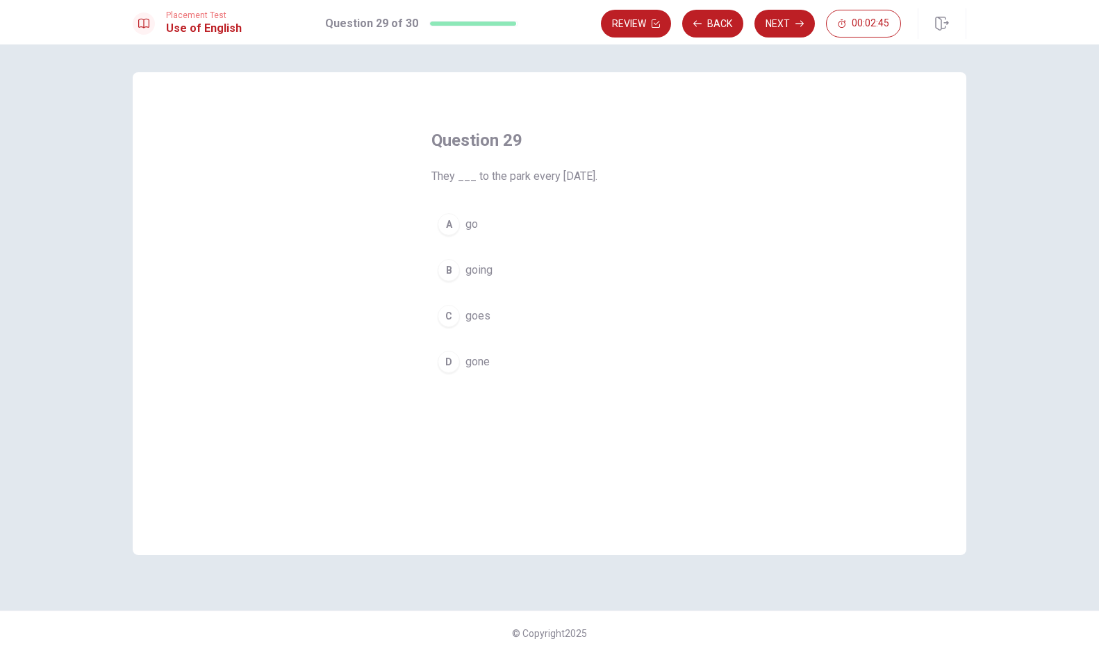
click at [443, 316] on div "C" at bounding box center [449, 316] width 22 height 22
click at [781, 22] on button "Next" at bounding box center [784, 24] width 60 height 28
click at [454, 217] on div "A" at bounding box center [449, 224] width 22 height 22
click at [770, 24] on button "Next" at bounding box center [784, 24] width 60 height 28
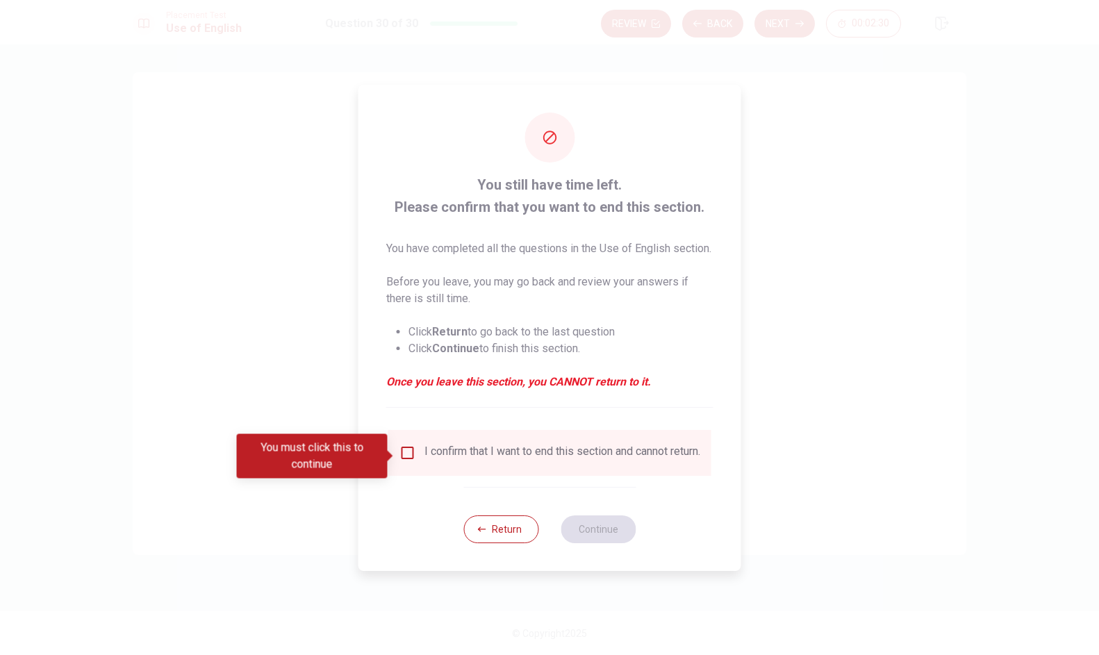
click at [405, 450] on input "You must click this to continue" at bounding box center [407, 453] width 17 height 17
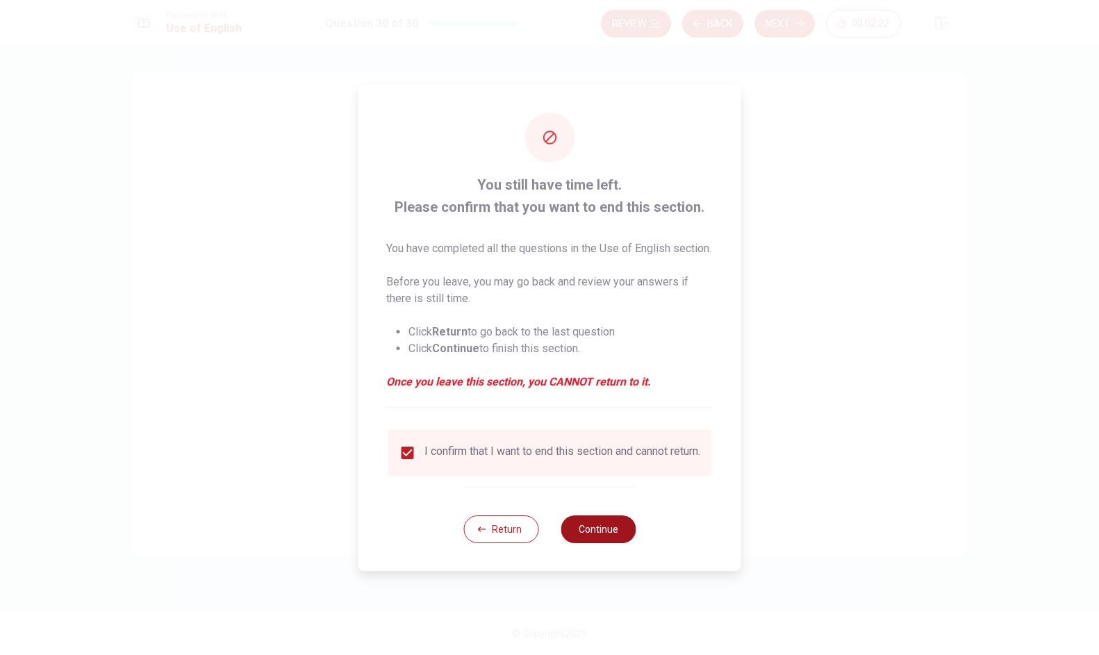
click at [605, 542] on button "Continue" at bounding box center [598, 529] width 75 height 28
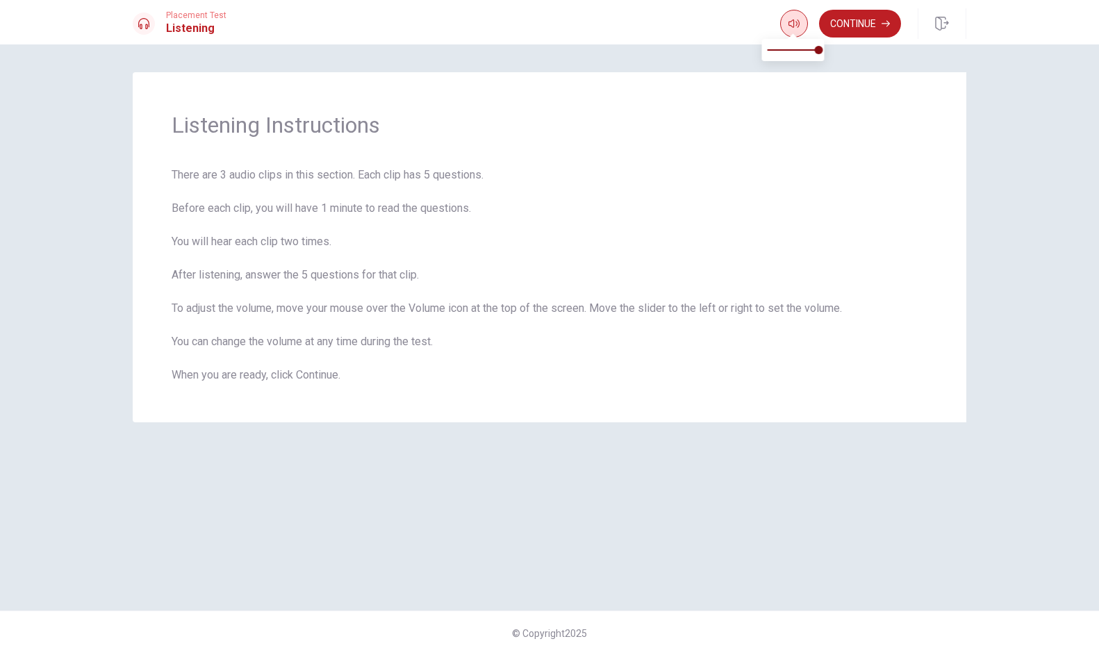
click at [789, 28] on icon "button" at bounding box center [793, 23] width 11 height 11
click at [864, 17] on button "Continue" at bounding box center [860, 24] width 82 height 28
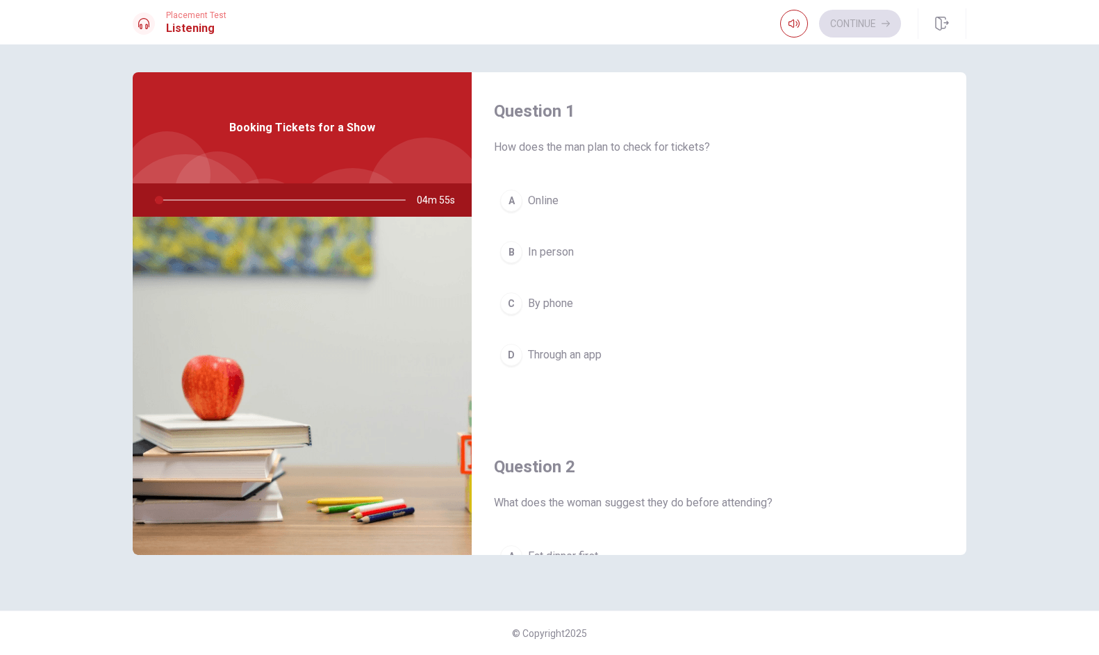
click at [371, 144] on div "Booking Tickets for a Show" at bounding box center [302, 127] width 339 height 111
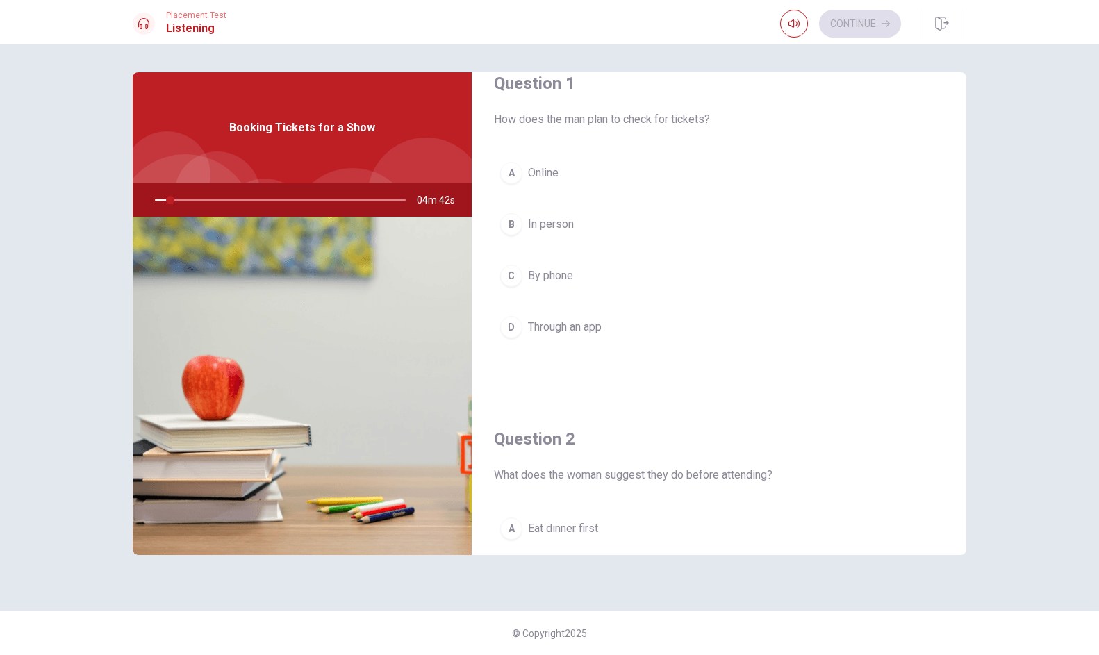
scroll to position [17, 0]
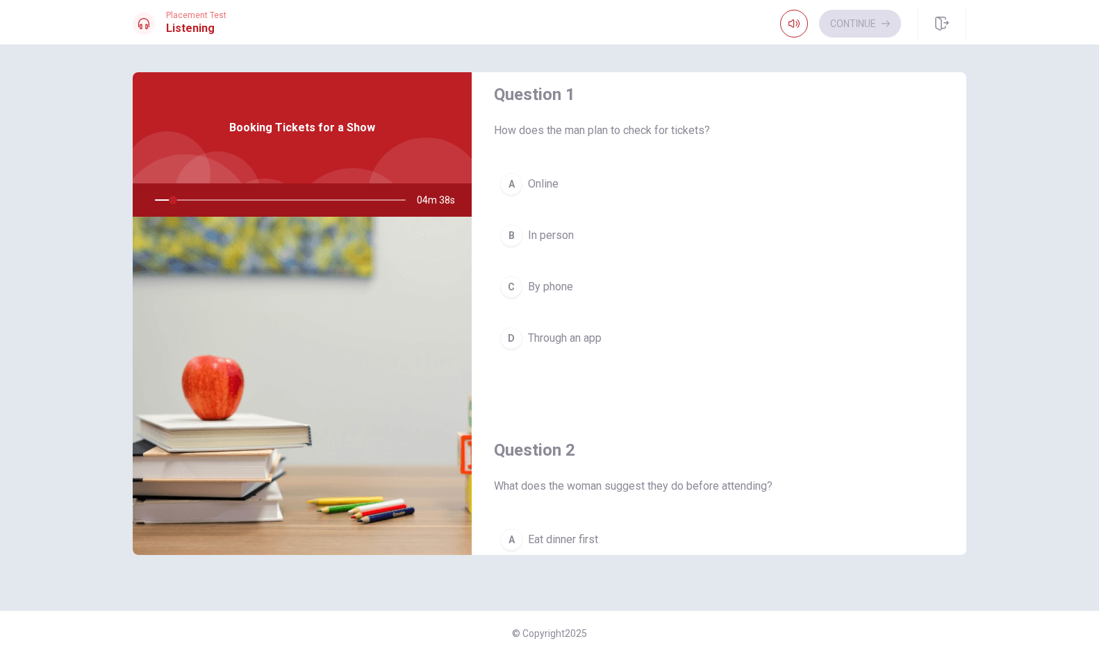
click at [165, 202] on div at bounding box center [277, 199] width 279 height 33
click at [165, 201] on div at bounding box center [277, 199] width 279 height 33
click at [163, 198] on div at bounding box center [277, 199] width 279 height 33
drag, startPoint x: 174, startPoint y: 199, endPoint x: 185, endPoint y: 199, distance: 11.1
click at [185, 199] on div at bounding box center [277, 199] width 279 height 33
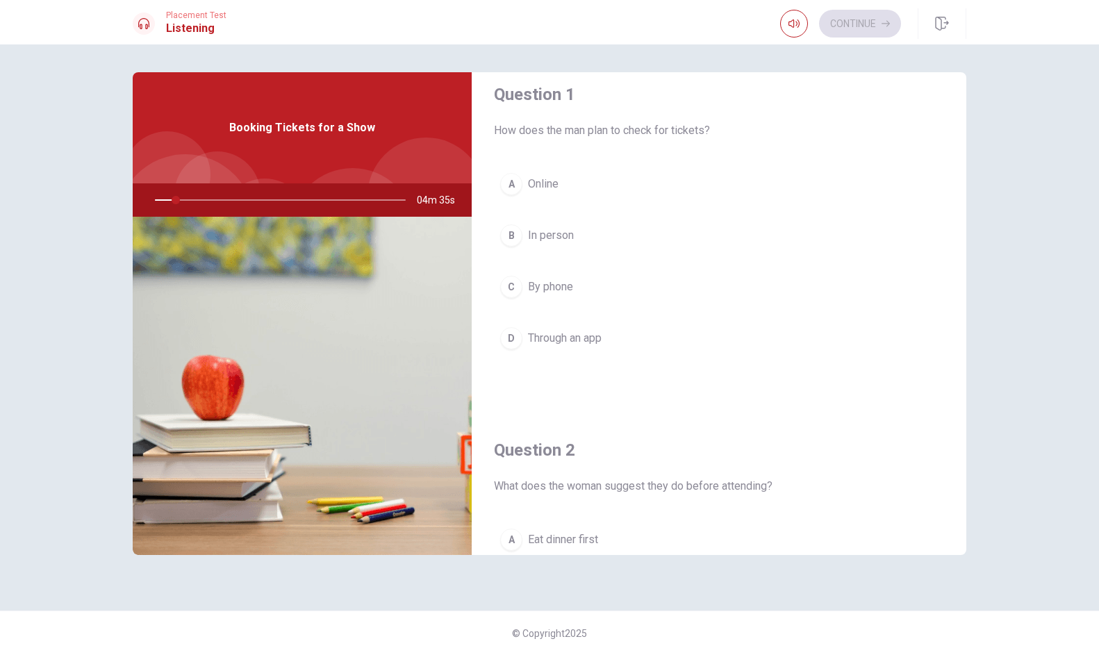
click at [173, 199] on div at bounding box center [277, 199] width 279 height 33
click at [169, 199] on div at bounding box center [277, 199] width 279 height 33
click at [162, 199] on div at bounding box center [277, 199] width 279 height 33
click at [176, 199] on div at bounding box center [277, 199] width 279 height 33
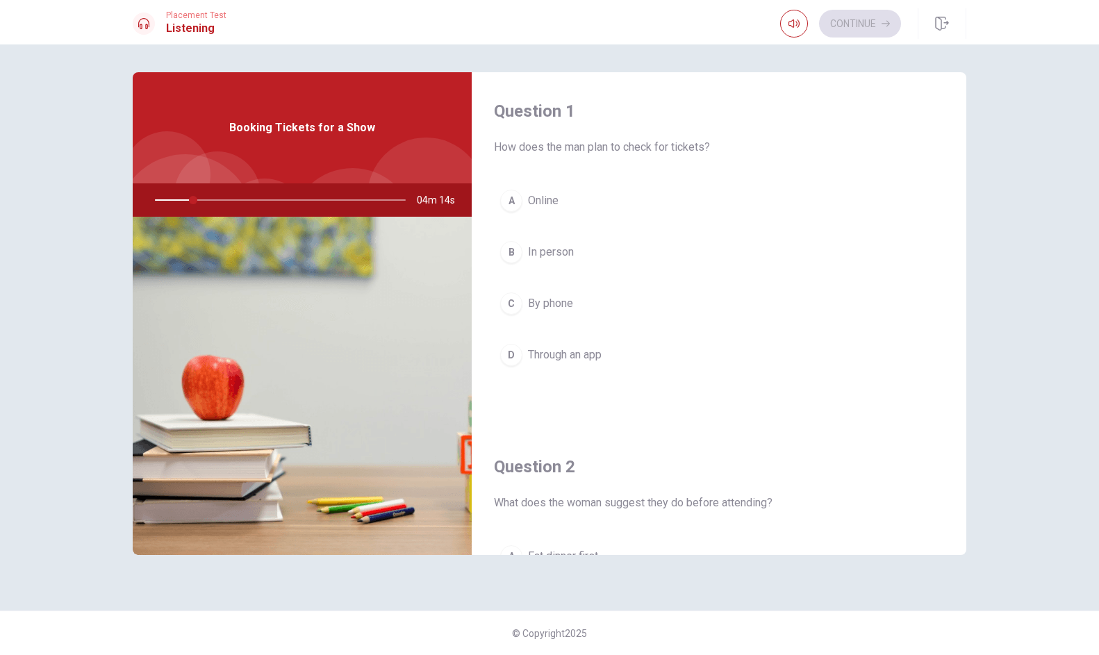
scroll to position [0, 0]
click at [513, 205] on div "A" at bounding box center [511, 201] width 22 height 22
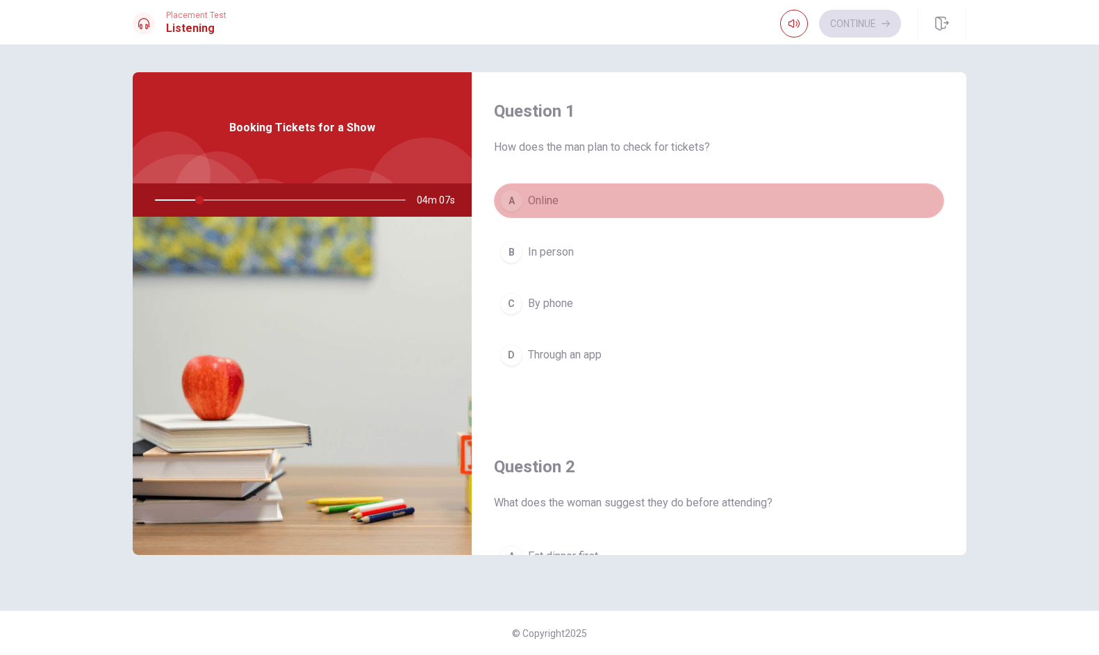
click at [513, 205] on div "A" at bounding box center [511, 201] width 22 height 22
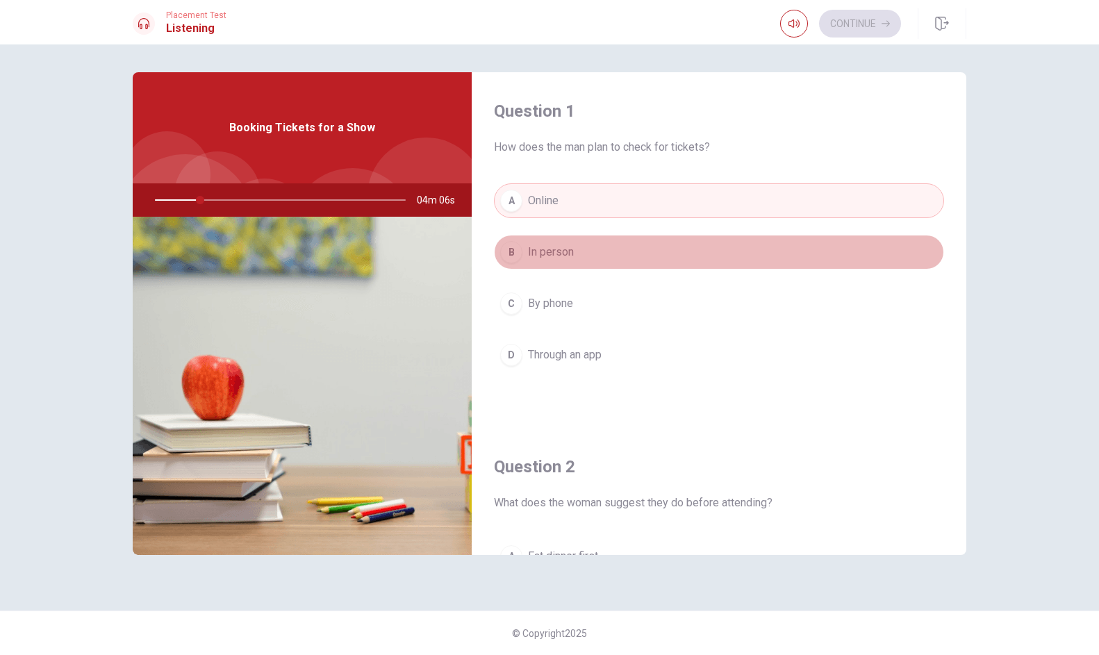
click at [518, 264] on button "B In person" at bounding box center [719, 252] width 450 height 35
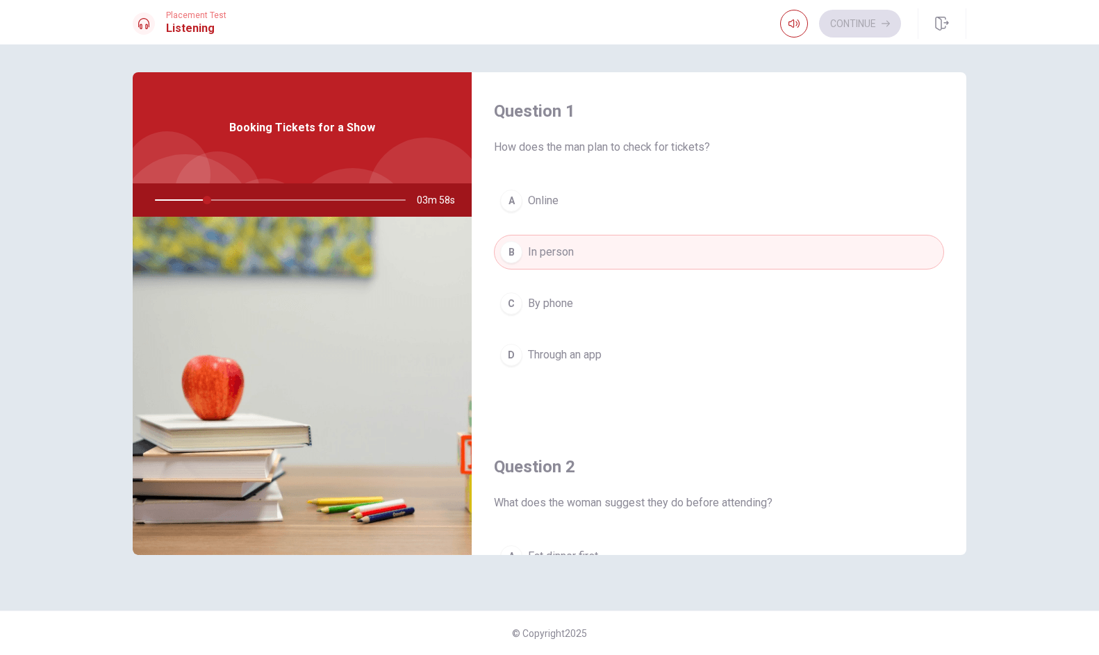
drag, startPoint x: 335, startPoint y: 202, endPoint x: 258, endPoint y: 203, distance: 76.4
click at [258, 202] on div at bounding box center [277, 199] width 279 height 33
click at [508, 312] on div "C" at bounding box center [511, 303] width 22 height 22
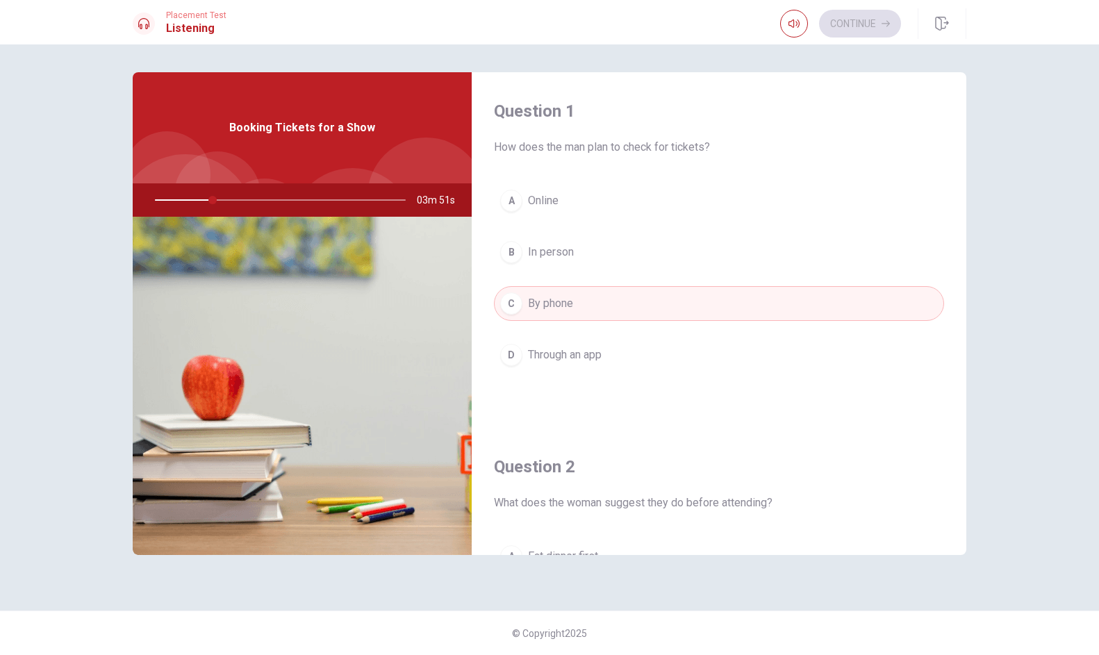
drag, startPoint x: 227, startPoint y: 199, endPoint x: 210, endPoint y: 199, distance: 17.4
click at [210, 199] on div at bounding box center [277, 199] width 279 height 33
drag, startPoint x: 210, startPoint y: 199, endPoint x: 334, endPoint y: 474, distance: 301.6
click at [322, 469] on div "Booking Tickets for a Show 03m 50s" at bounding box center [302, 313] width 339 height 483
click at [549, 199] on span "Online" at bounding box center [543, 200] width 31 height 17
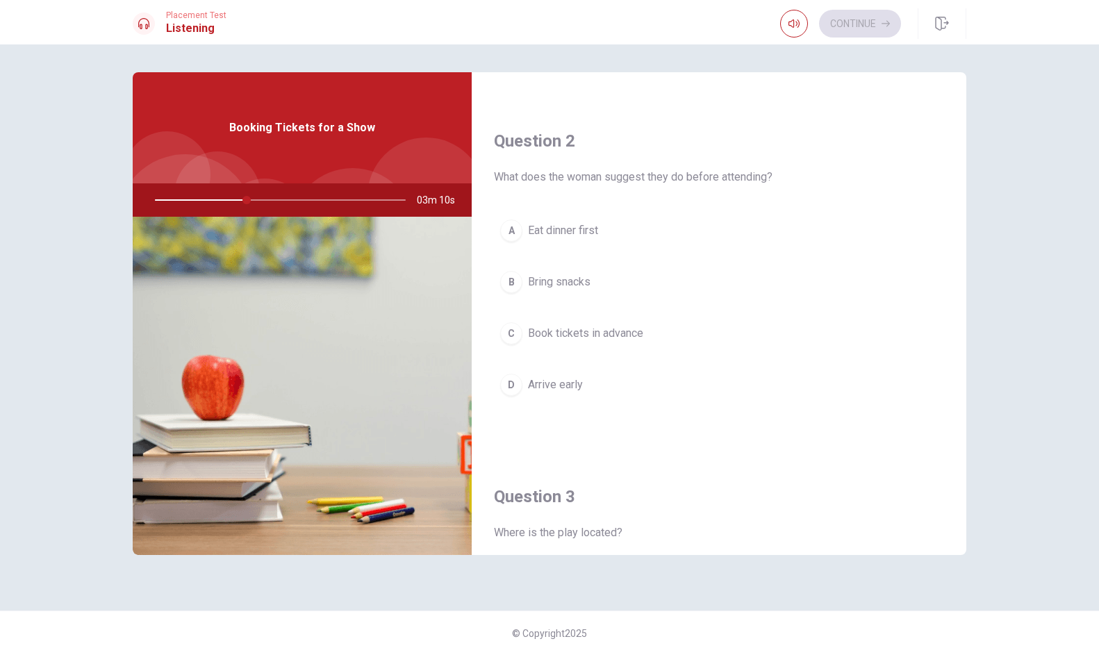
scroll to position [327, 0]
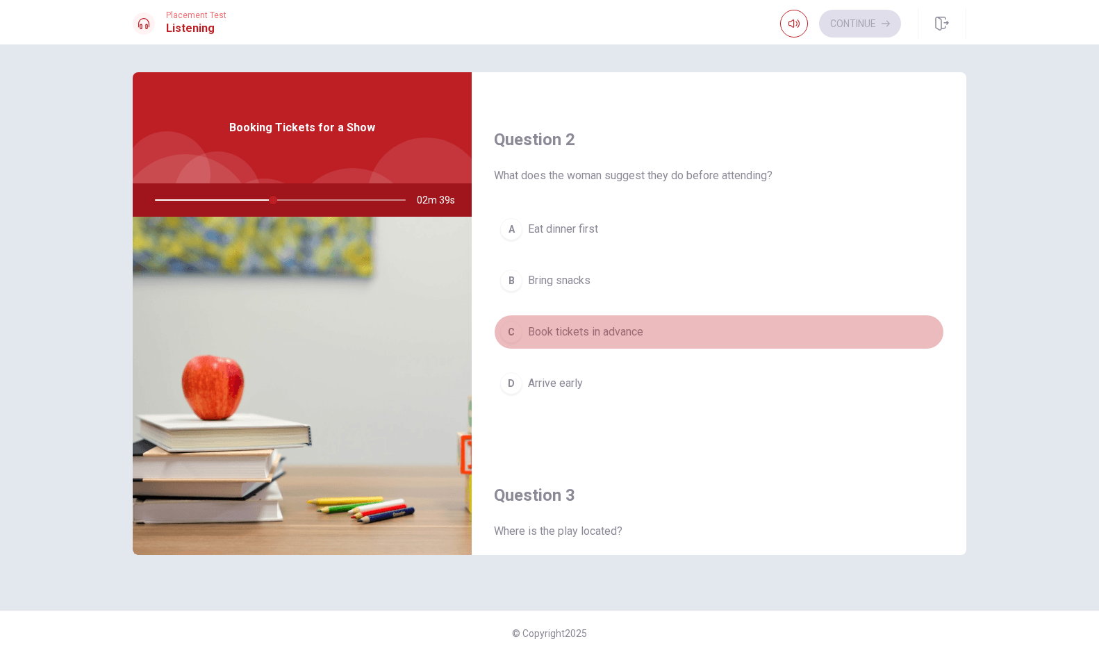
click at [552, 315] on button "C Book tickets in advance" at bounding box center [719, 332] width 450 height 35
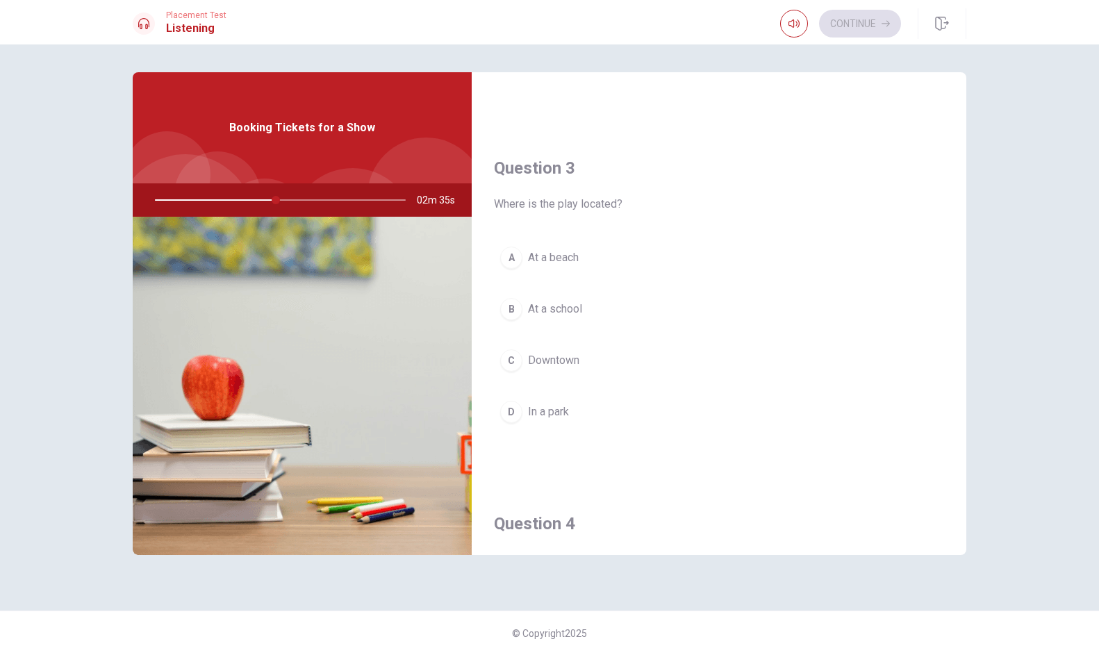
scroll to position [656, 0]
click at [512, 373] on button "C Downtown" at bounding box center [719, 359] width 450 height 35
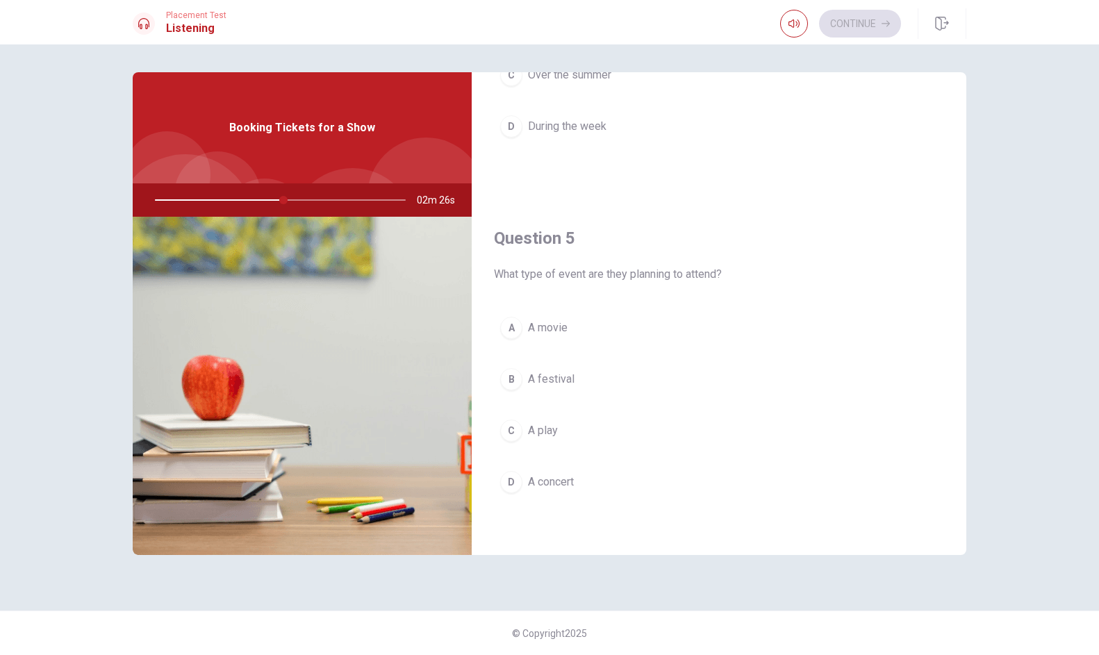
scroll to position [1296, 0]
click at [514, 485] on div "D" at bounding box center [511, 482] width 22 height 22
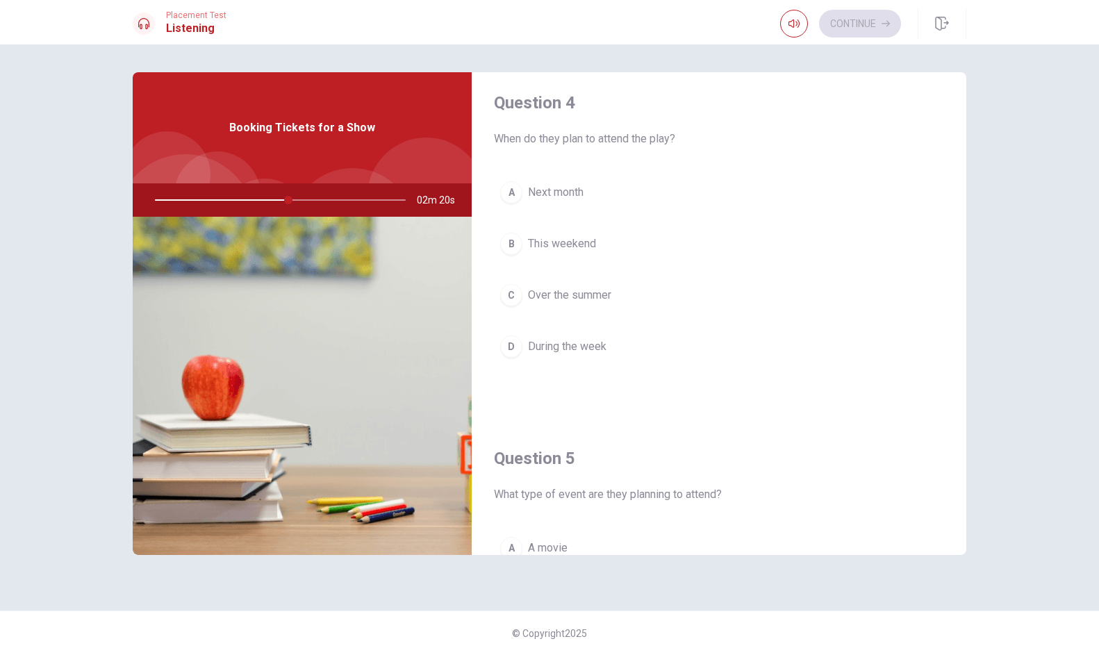
scroll to position [1062, 0]
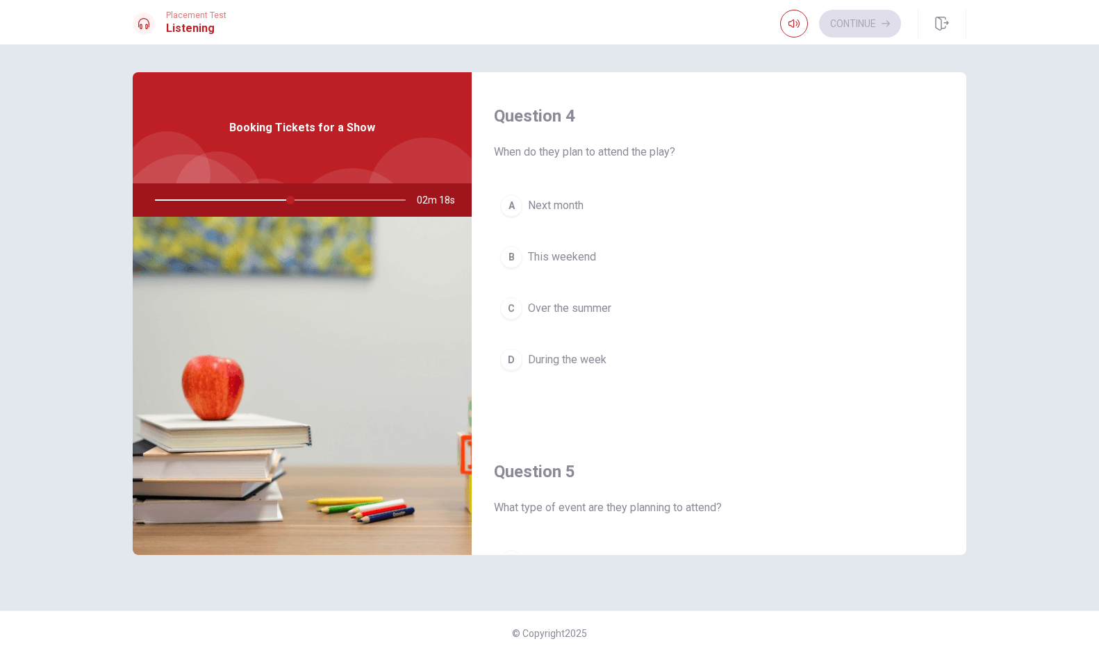
drag, startPoint x: 293, startPoint y: 197, endPoint x: 272, endPoint y: 197, distance: 20.8
click at [272, 197] on div at bounding box center [277, 199] width 279 height 33
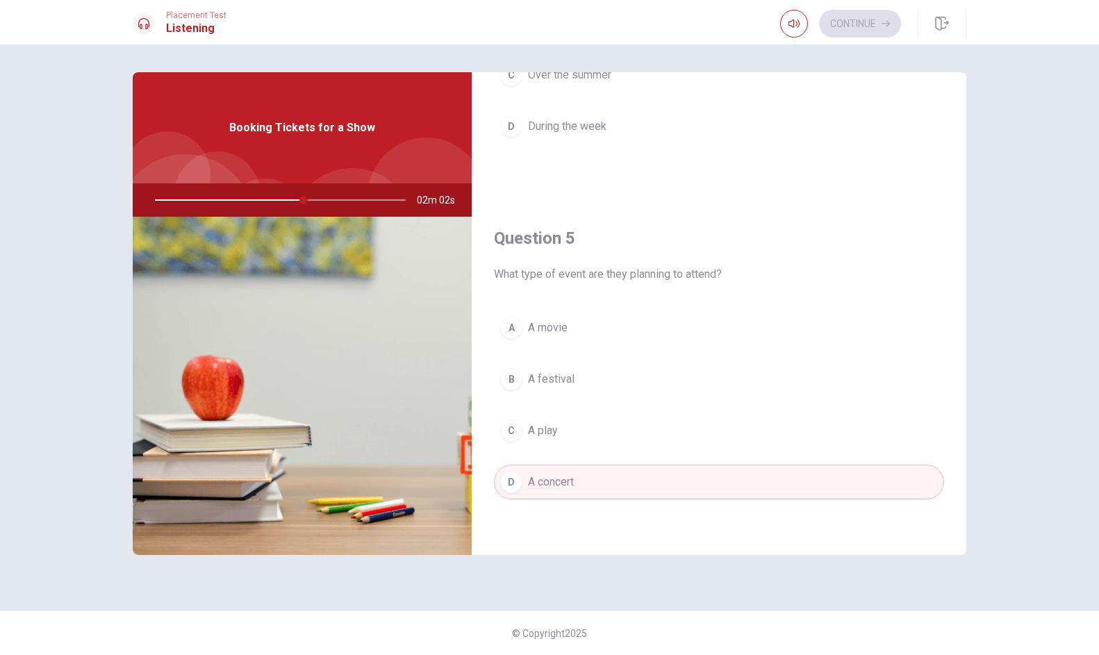
scroll to position [1296, 0]
drag, startPoint x: 308, startPoint y: 201, endPoint x: 336, endPoint y: 201, distance: 28.5
click at [336, 201] on div at bounding box center [277, 199] width 279 height 33
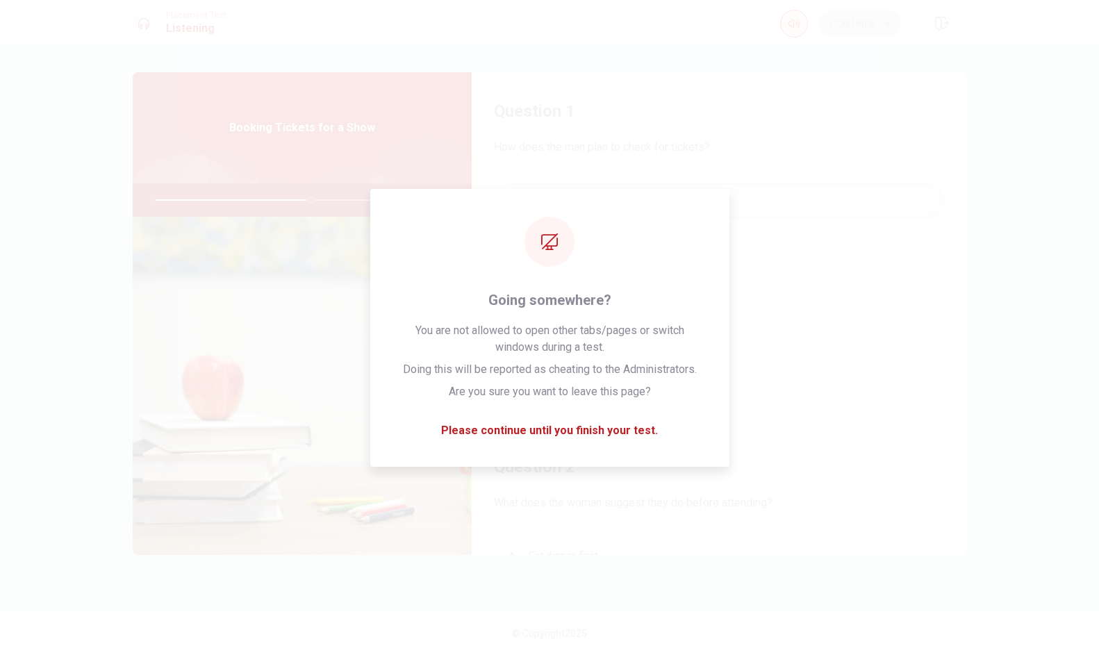
scroll to position [0, 0]
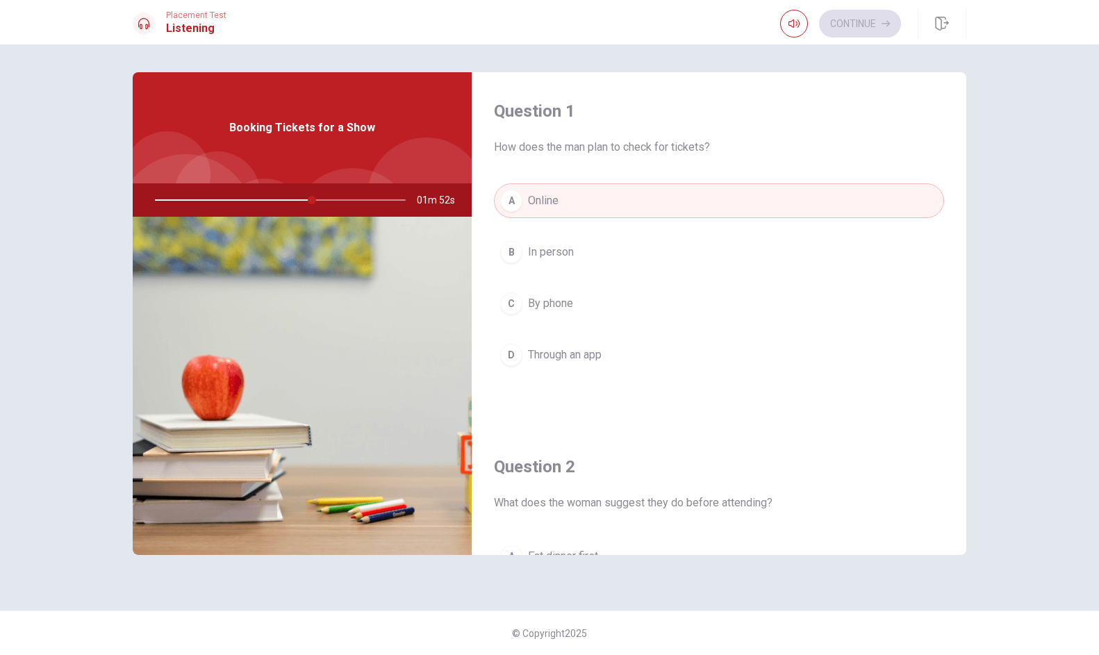
click at [246, 148] on div "Booking Tickets for a Show" at bounding box center [302, 127] width 339 height 111
drag, startPoint x: 317, startPoint y: 197, endPoint x: 197, endPoint y: 195, distance: 119.5
click at [197, 195] on div at bounding box center [277, 199] width 279 height 33
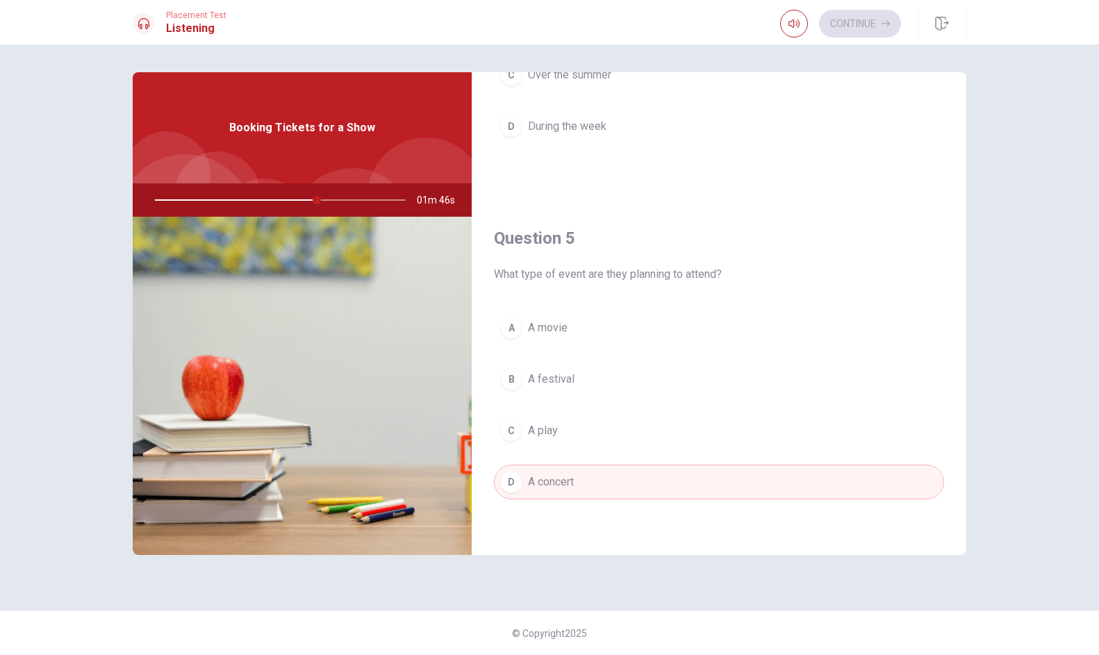
scroll to position [1296, 0]
click at [575, 153] on div "A Next month B This weekend C Over the summer D During the week" at bounding box center [719, 63] width 450 height 217
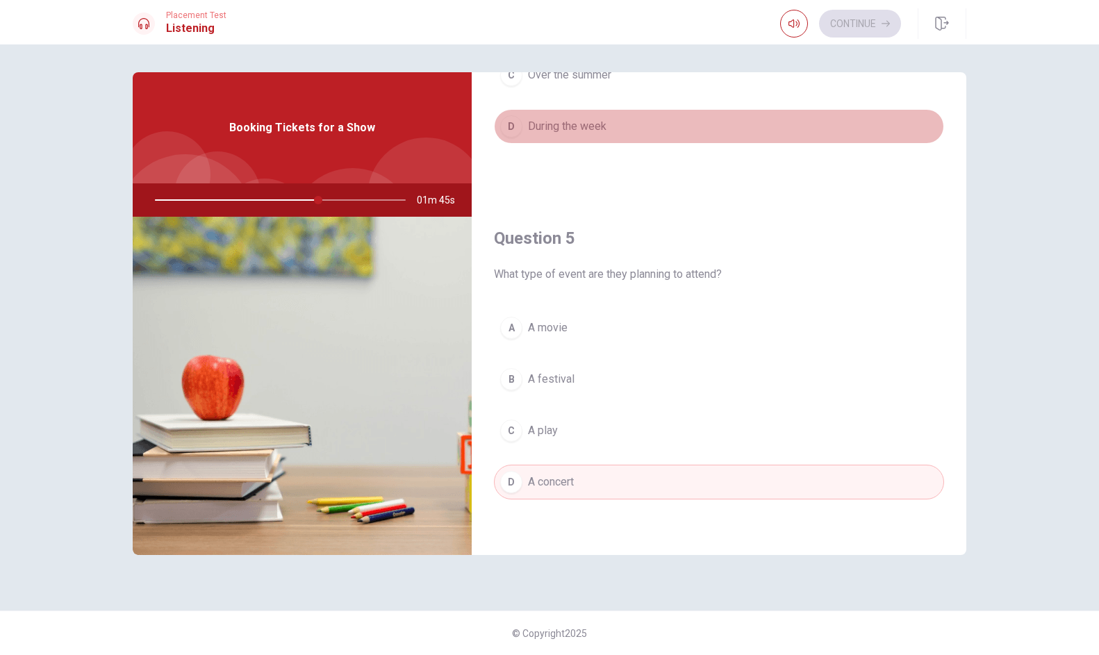
click at [572, 136] on button "D During the week" at bounding box center [719, 126] width 450 height 35
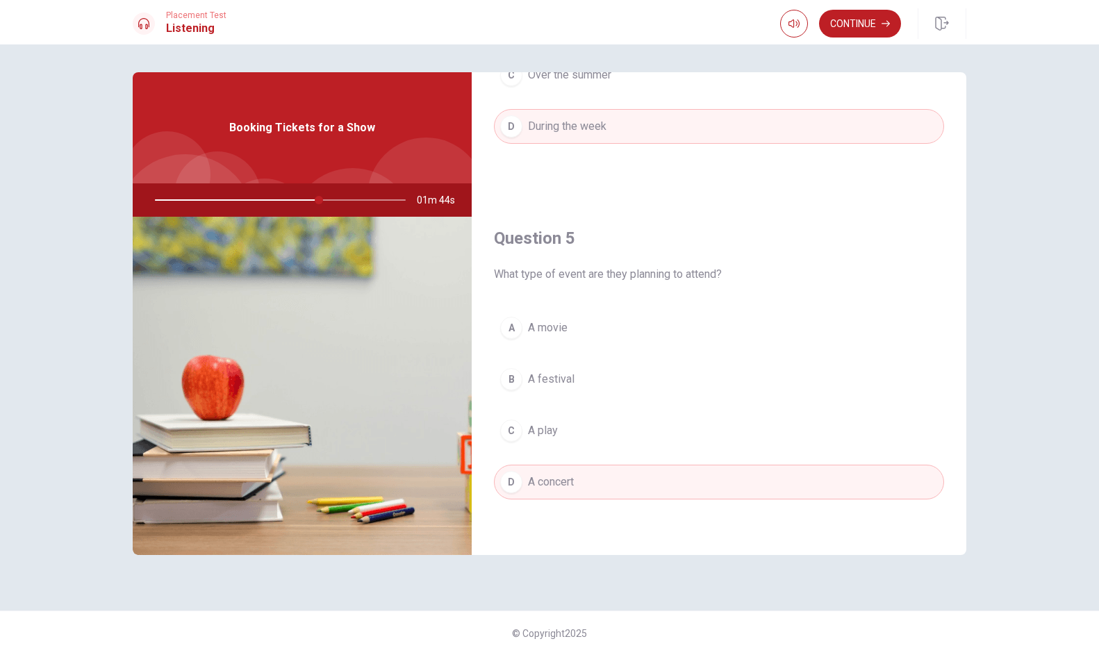
click at [572, 136] on button "D During the week" at bounding box center [719, 126] width 450 height 35
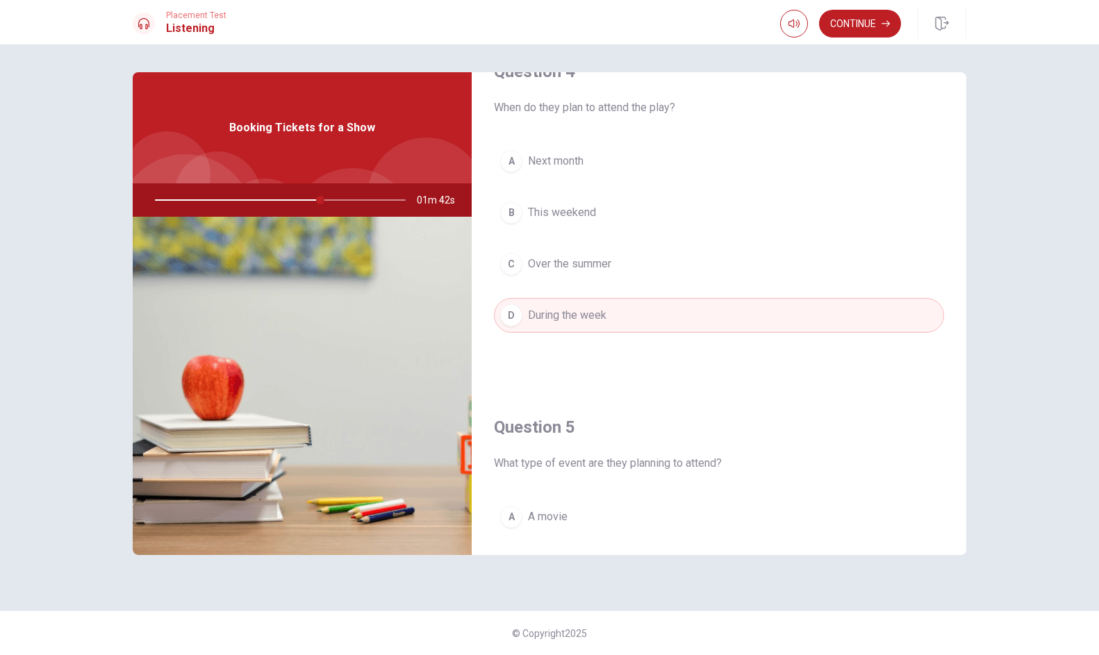
scroll to position [1105, 0]
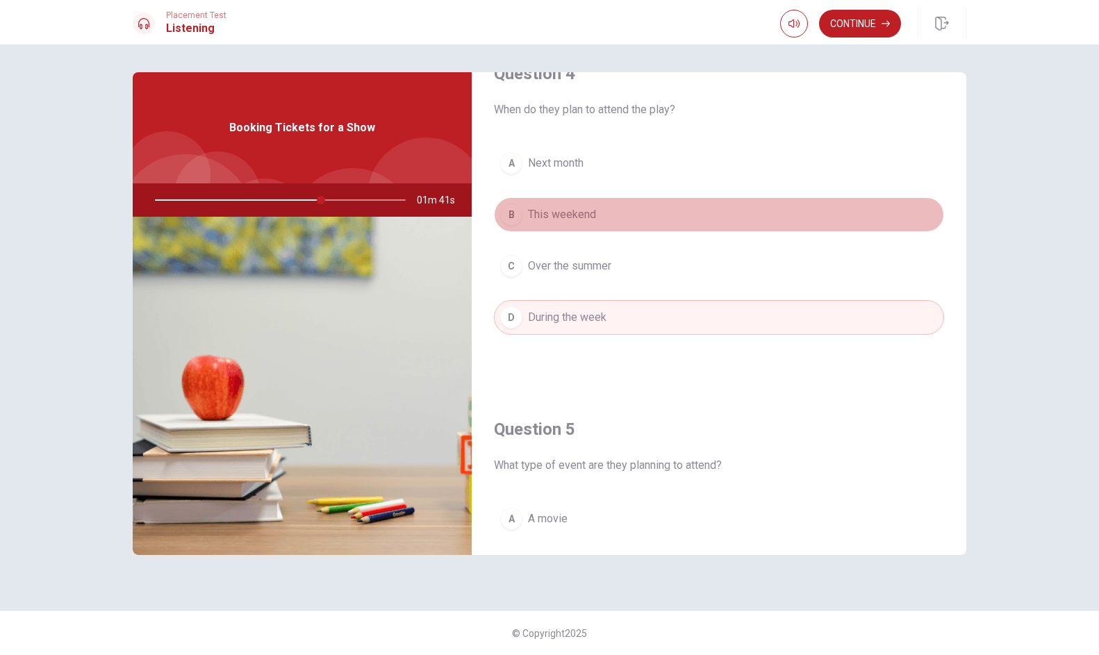
click at [522, 222] on button "B This weekend" at bounding box center [719, 214] width 450 height 35
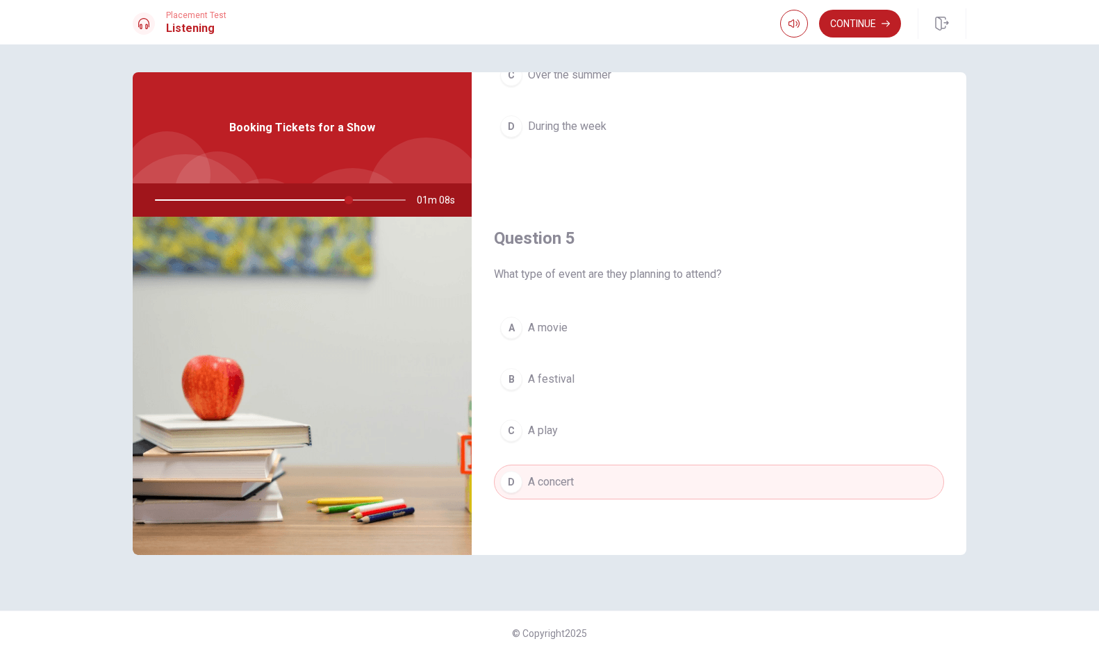
scroll to position [1296, 0]
click at [859, 22] on button "Continue" at bounding box center [860, 24] width 82 height 28
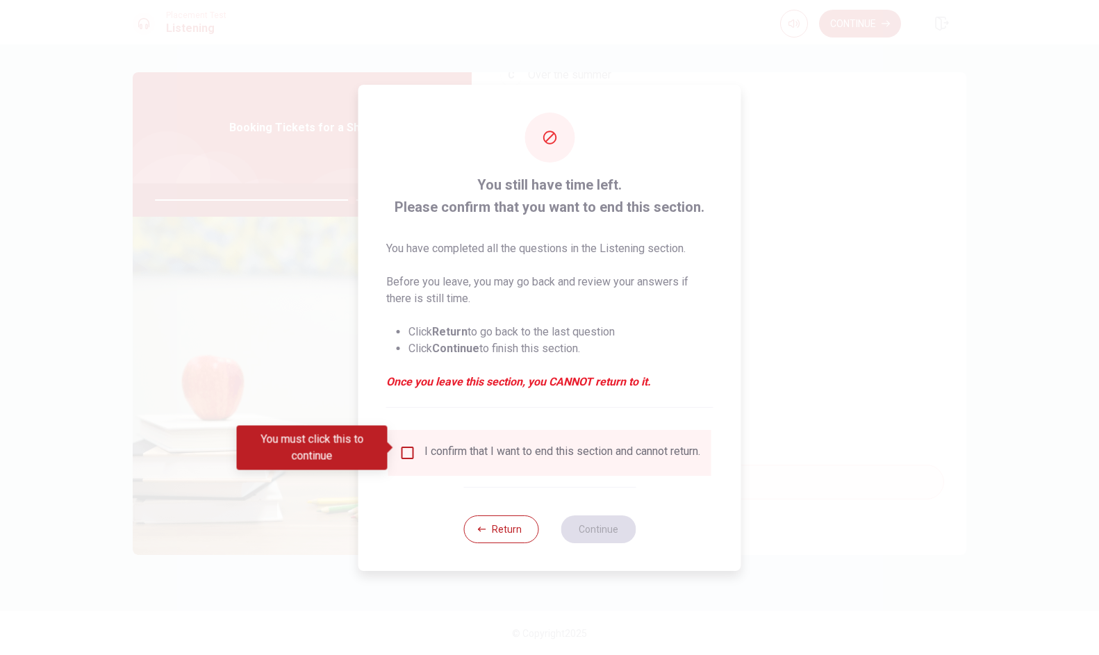
click at [405, 449] on input "You must click this to continue" at bounding box center [407, 453] width 17 height 17
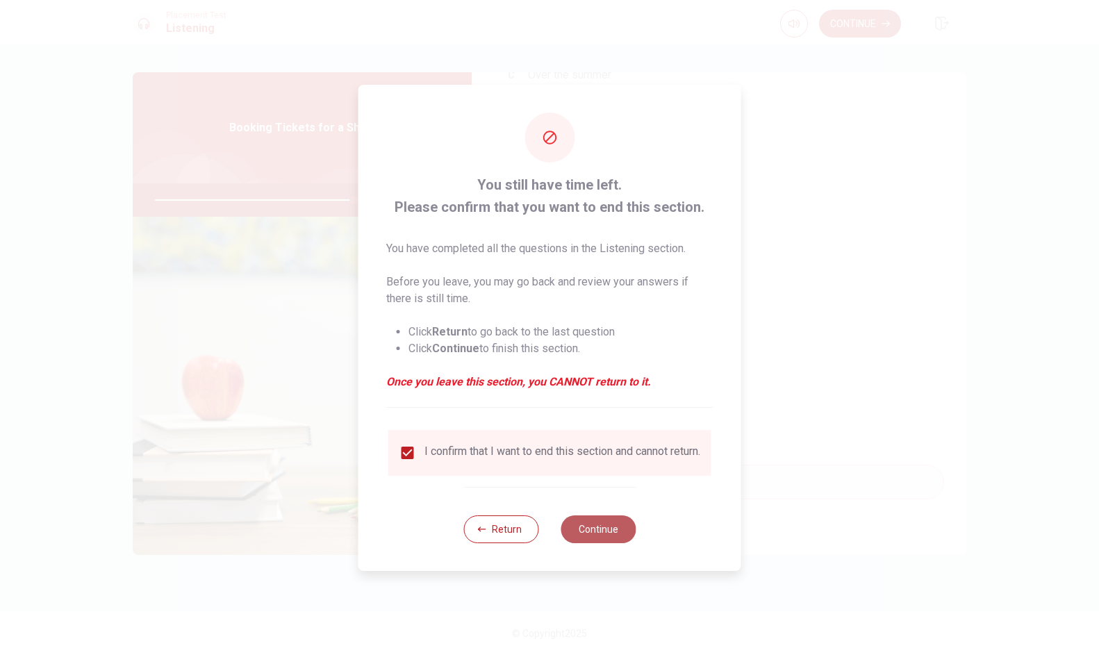
click at [591, 534] on button "Continue" at bounding box center [598, 529] width 75 height 28
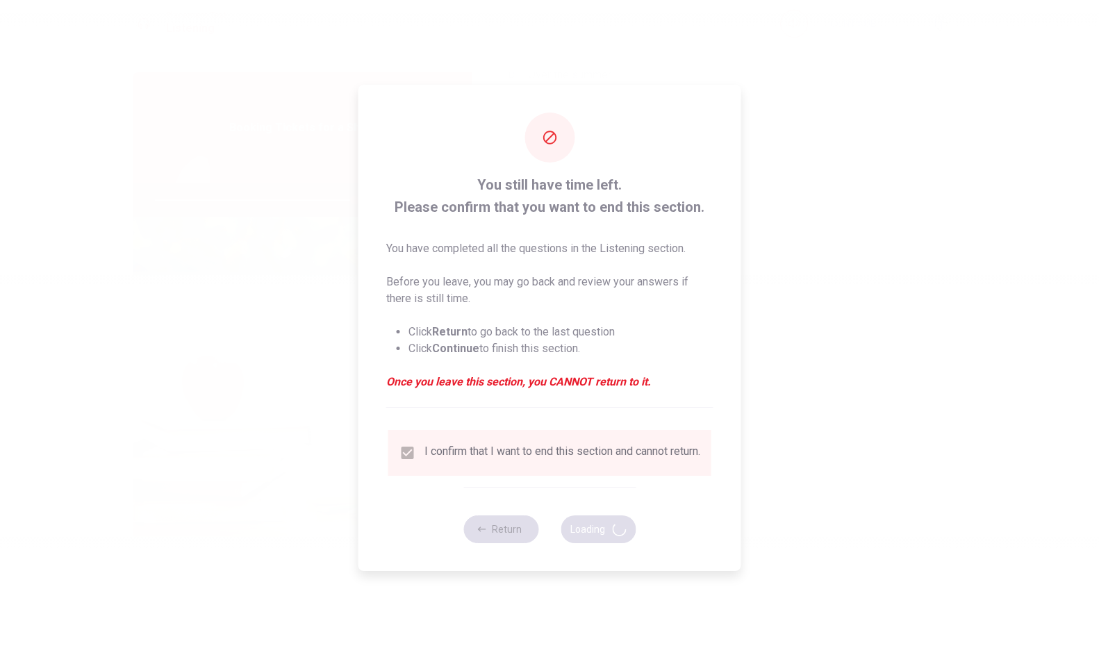
type input "80"
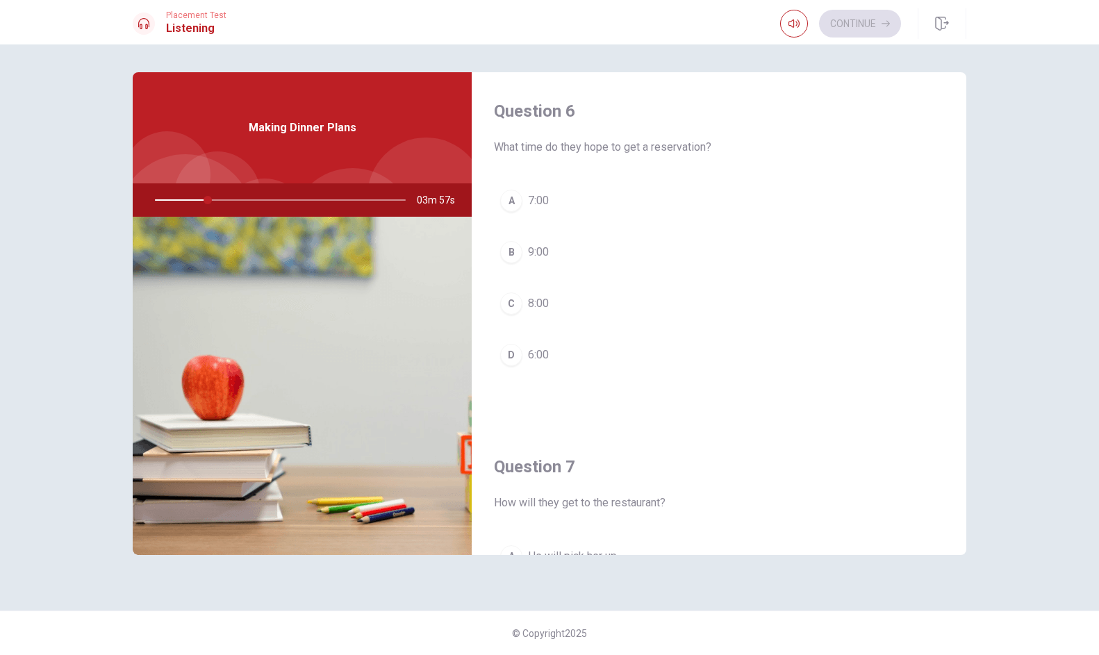
scroll to position [0, 0]
click at [546, 180] on div "Question 6 What time do they hope to get a reservation? A 7:00 B 9:00 C 8:00 D …" at bounding box center [719, 250] width 495 height 356
click at [544, 189] on button "A 7:00" at bounding box center [719, 200] width 450 height 35
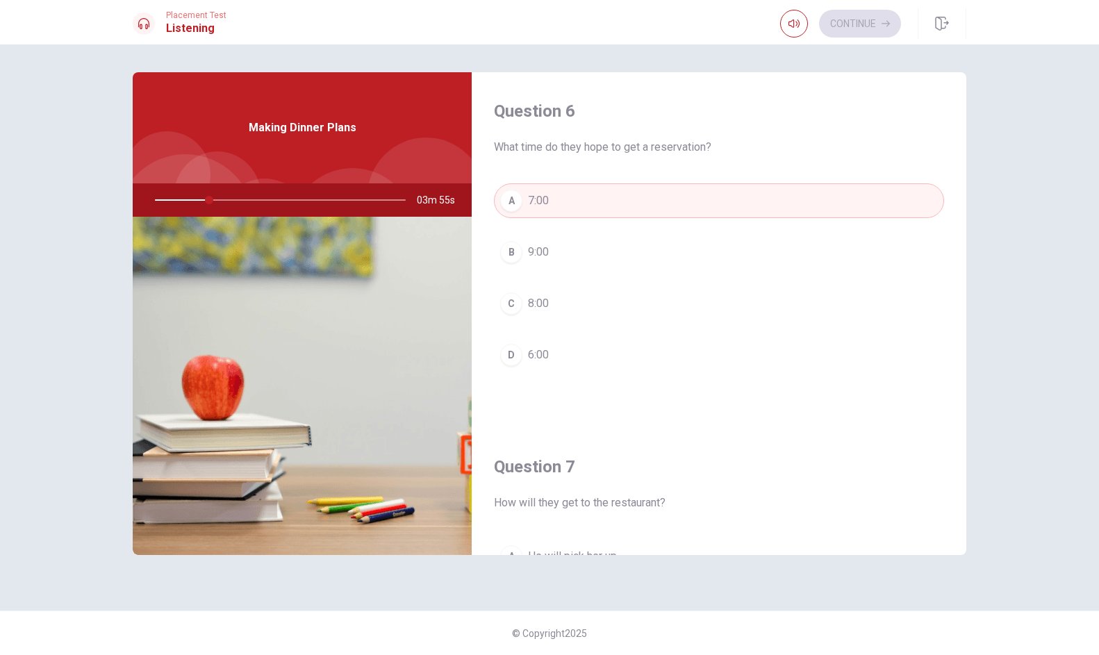
click at [544, 189] on button "A 7:00" at bounding box center [719, 200] width 450 height 35
click at [603, 169] on div "Question 6 What time do they hope to get a reservation? A 7:00 B 9:00 C 8:00 D …" at bounding box center [719, 250] width 495 height 356
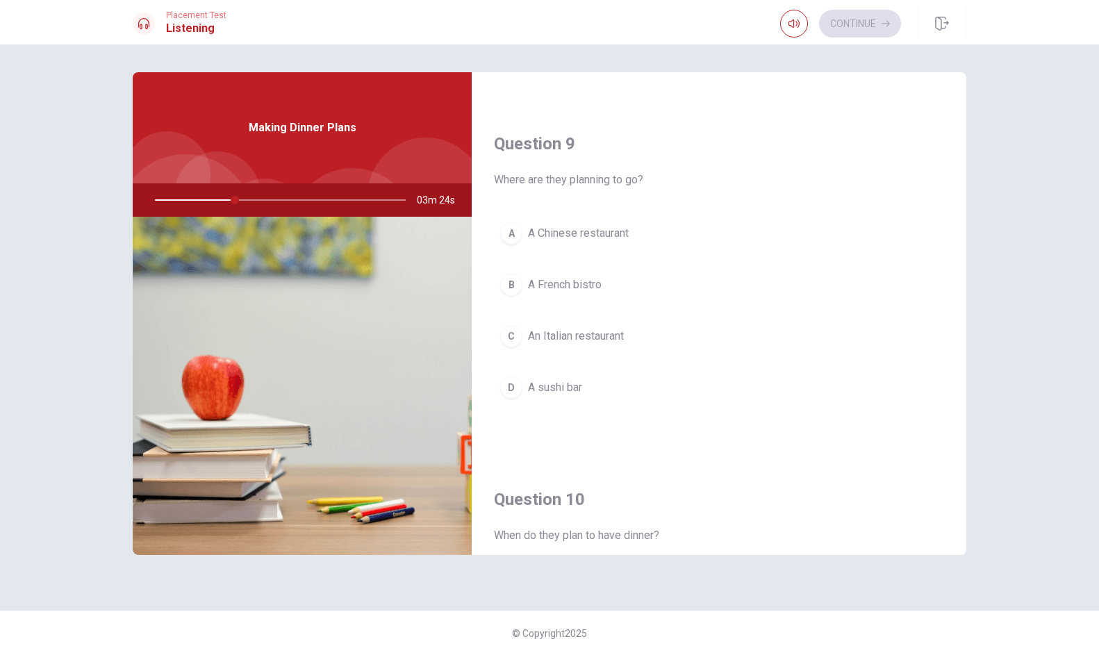
scroll to position [1034, 0]
click at [545, 327] on button "C An Italian restaurant" at bounding box center [719, 337] width 450 height 35
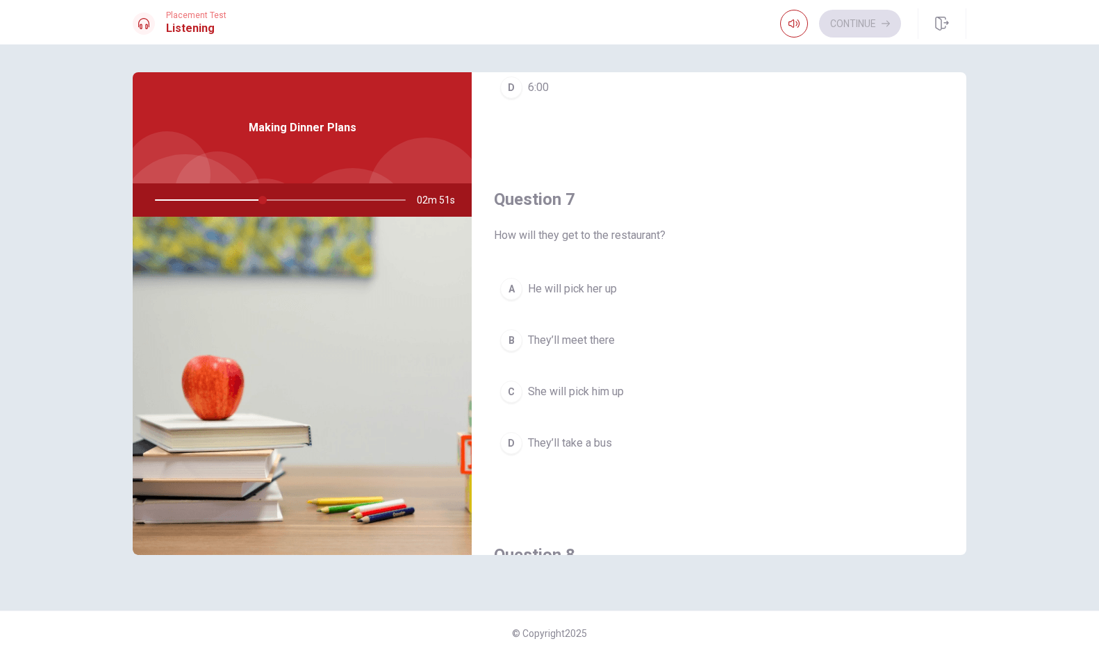
scroll to position [301, 0]
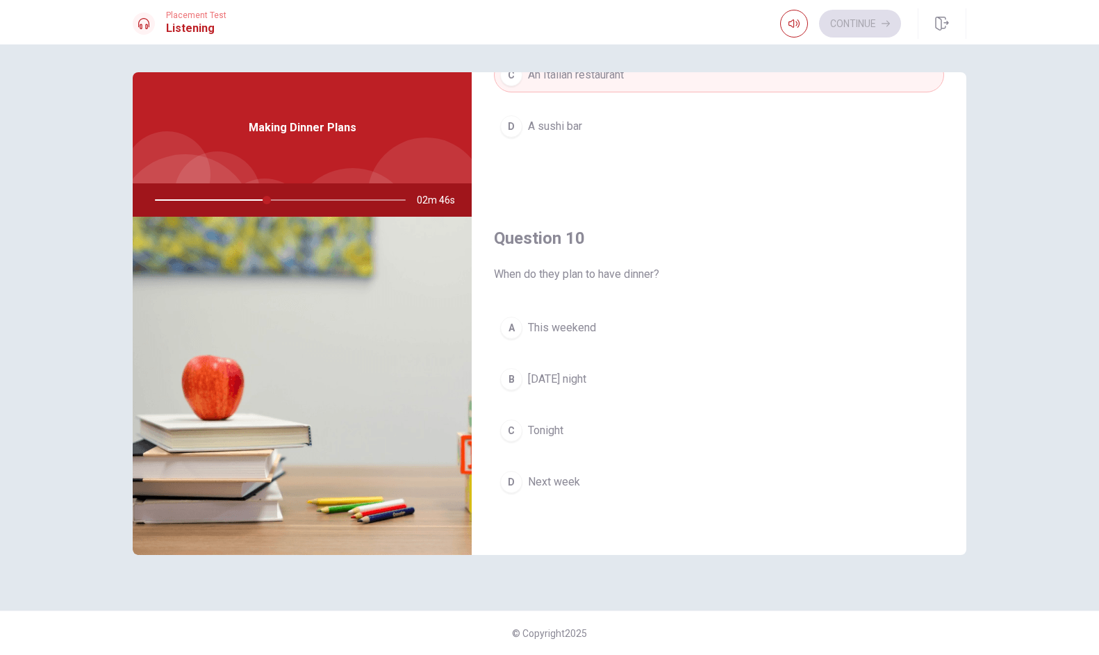
click at [528, 376] on span "[DATE] night" at bounding box center [557, 379] width 58 height 17
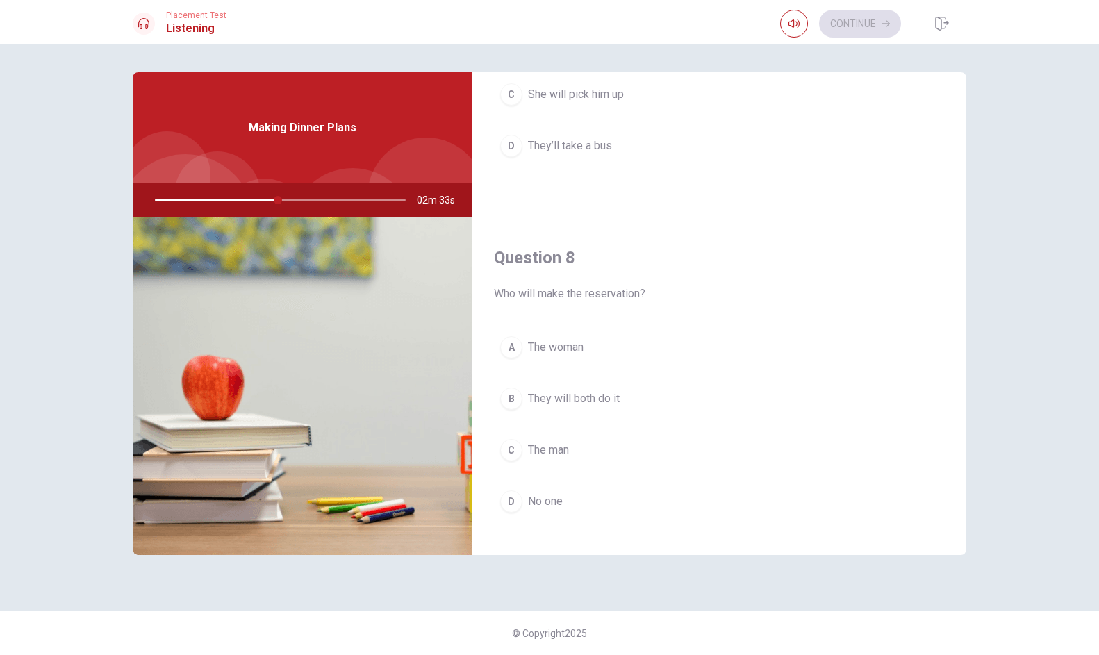
scroll to position [562, 0]
click at [516, 360] on div "A" at bounding box center [511, 350] width 22 height 22
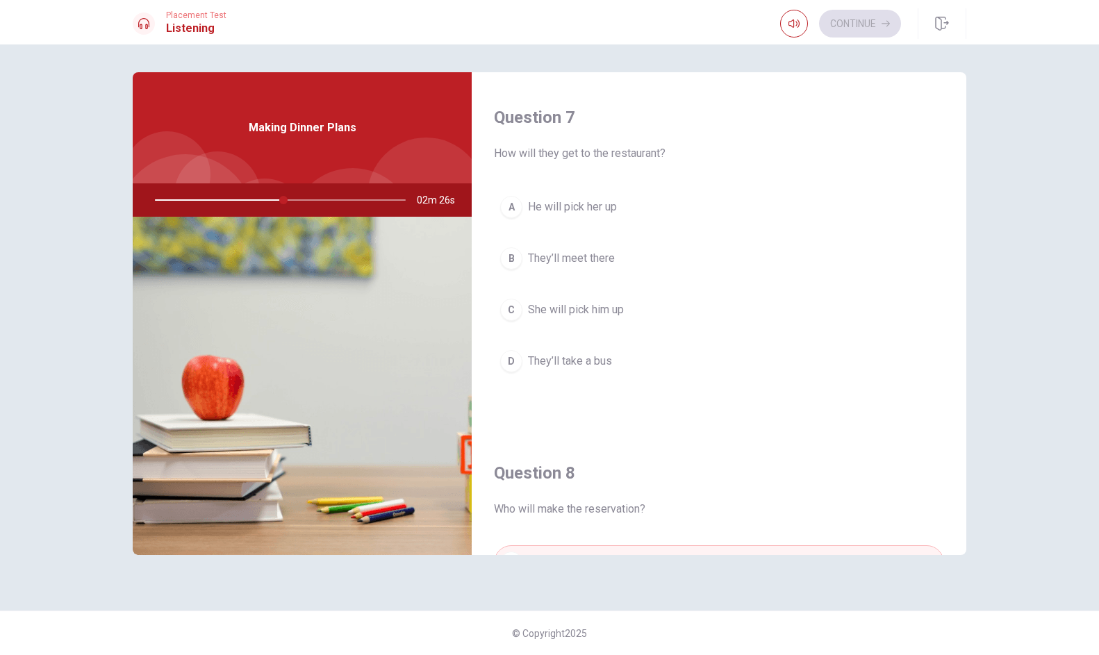
scroll to position [349, 0]
click at [520, 249] on button "B They’ll meet there" at bounding box center [719, 259] width 450 height 35
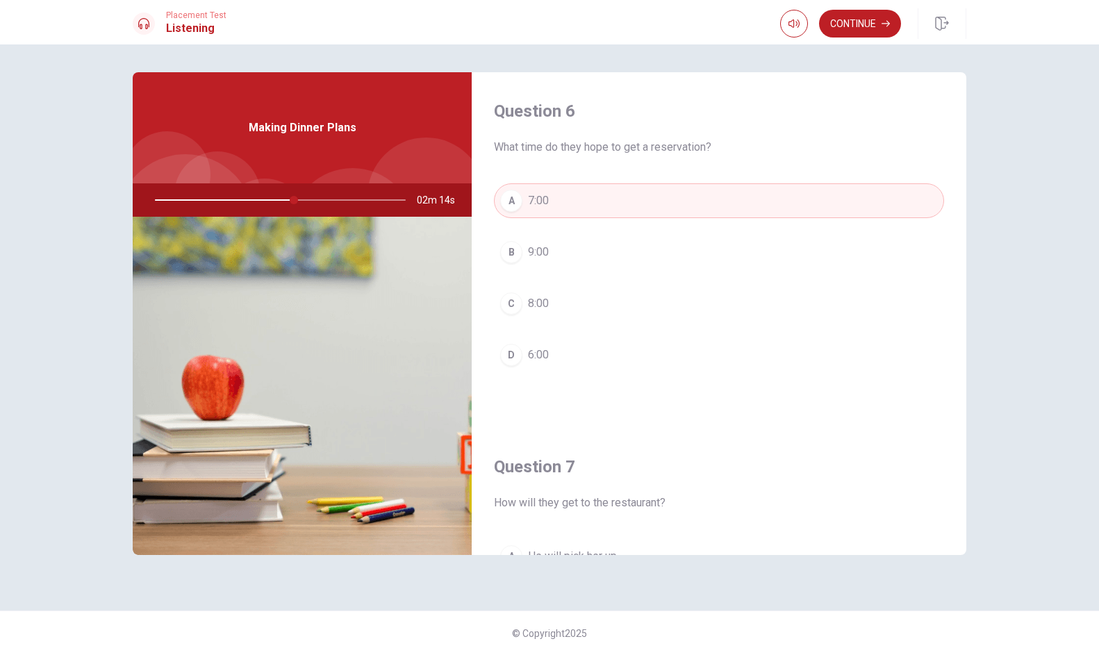
scroll to position [0, 0]
click at [832, 22] on button "Continue" at bounding box center [860, 24] width 82 height 28
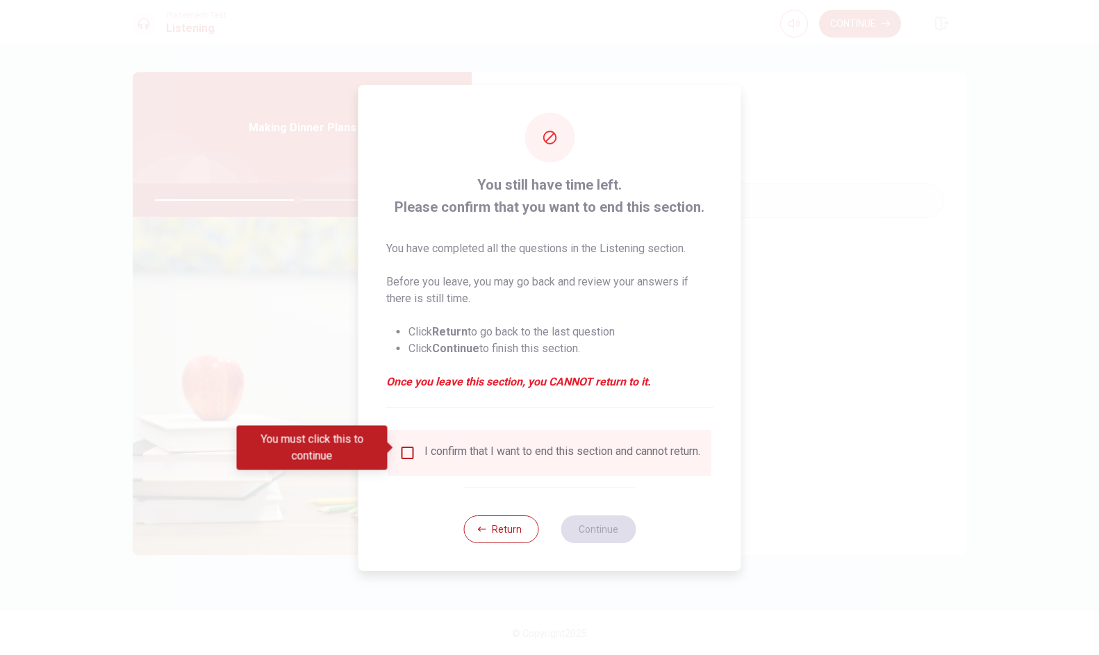
click at [412, 449] on input "You must click this to continue" at bounding box center [407, 453] width 17 height 17
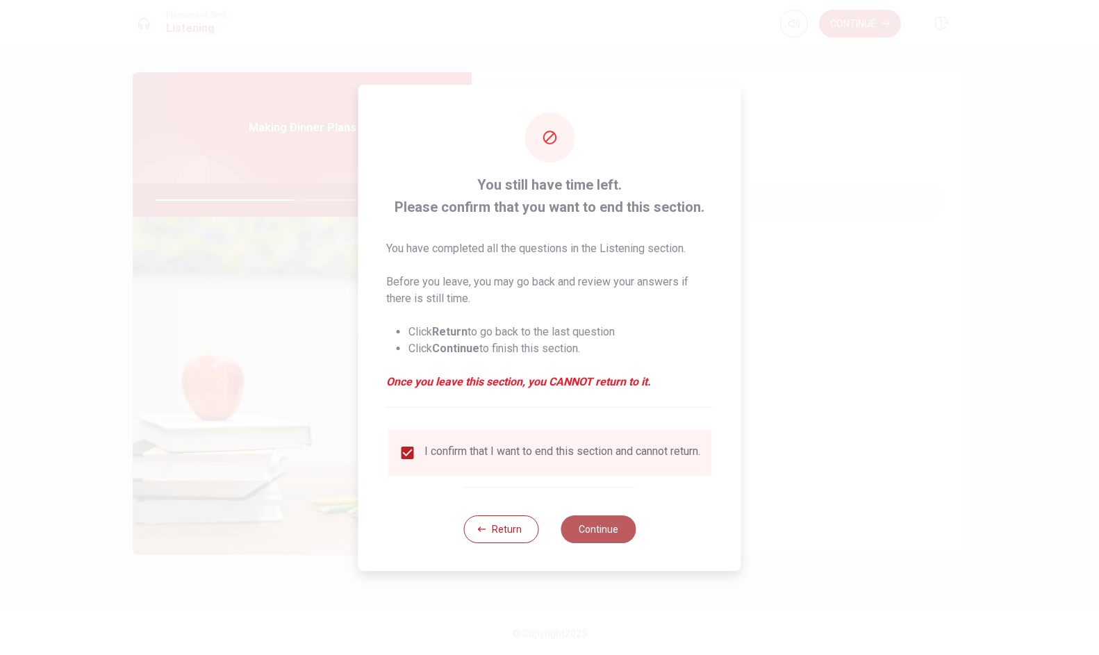
click at [587, 536] on button "Continue" at bounding box center [598, 529] width 75 height 28
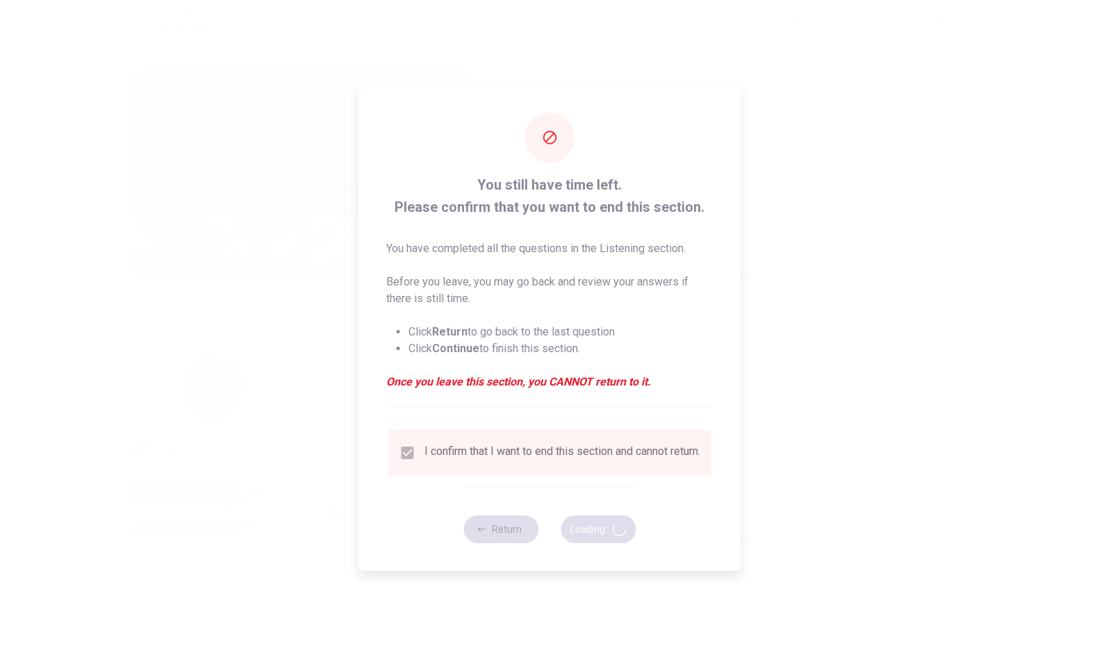
type input "58"
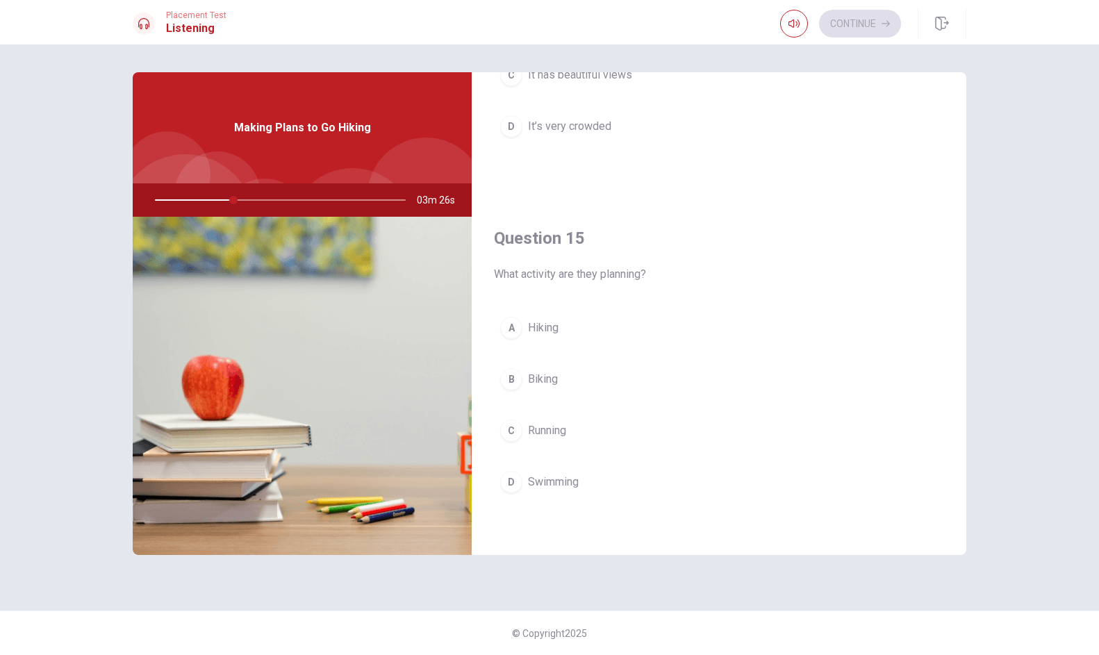
scroll to position [1296, 0]
click at [514, 330] on div "A" at bounding box center [511, 328] width 22 height 22
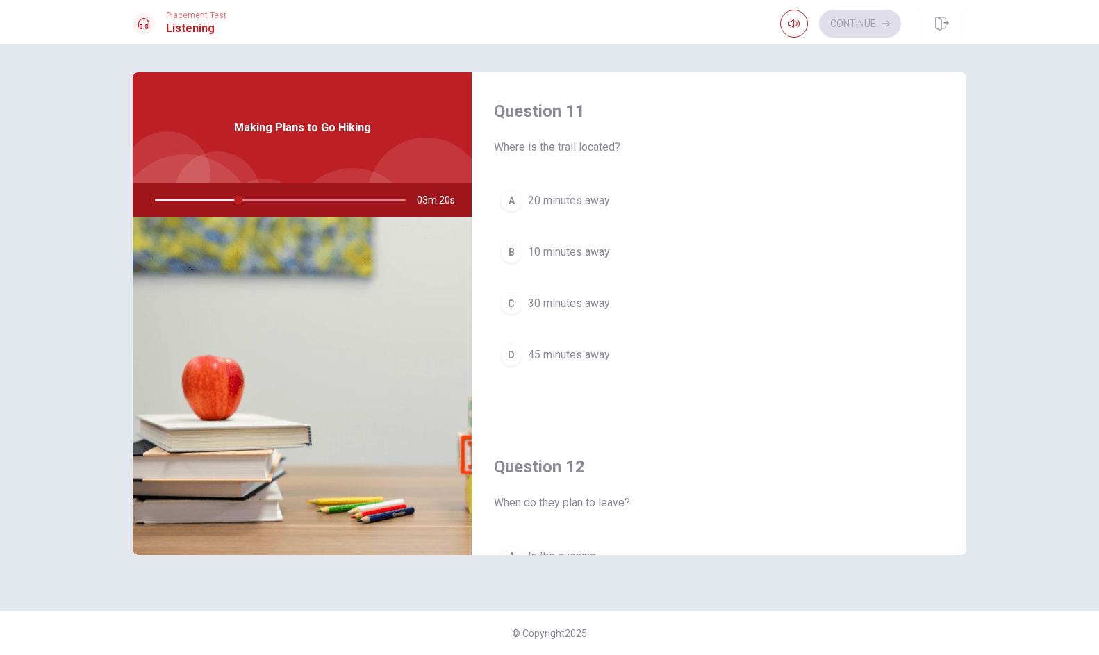
scroll to position [0, 0]
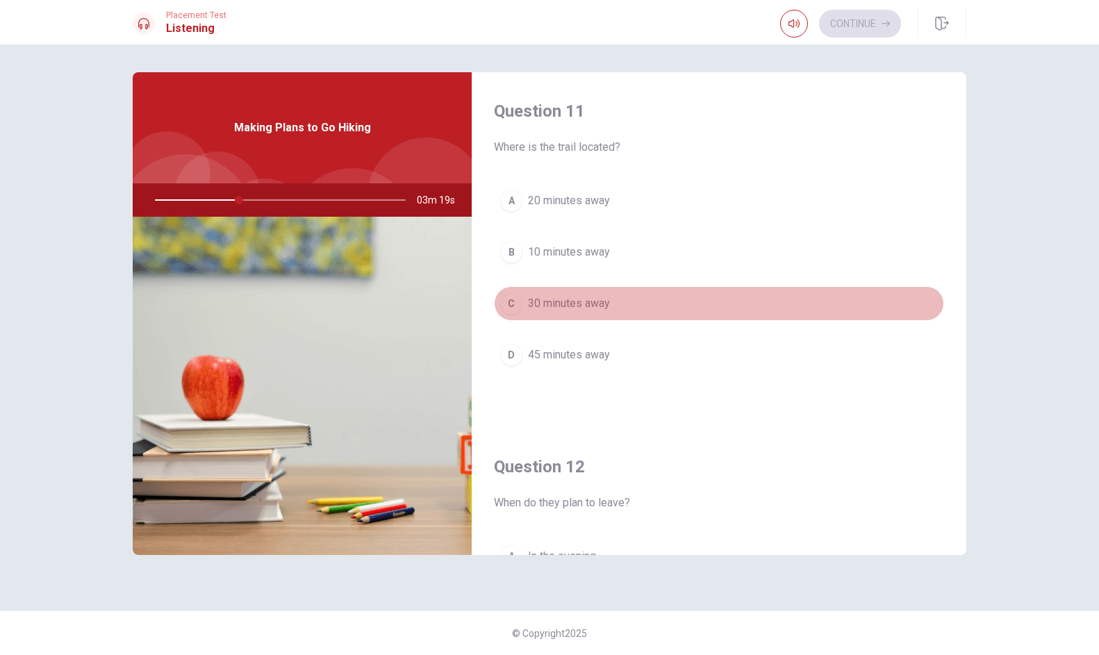
click at [515, 308] on div "C" at bounding box center [511, 303] width 22 height 22
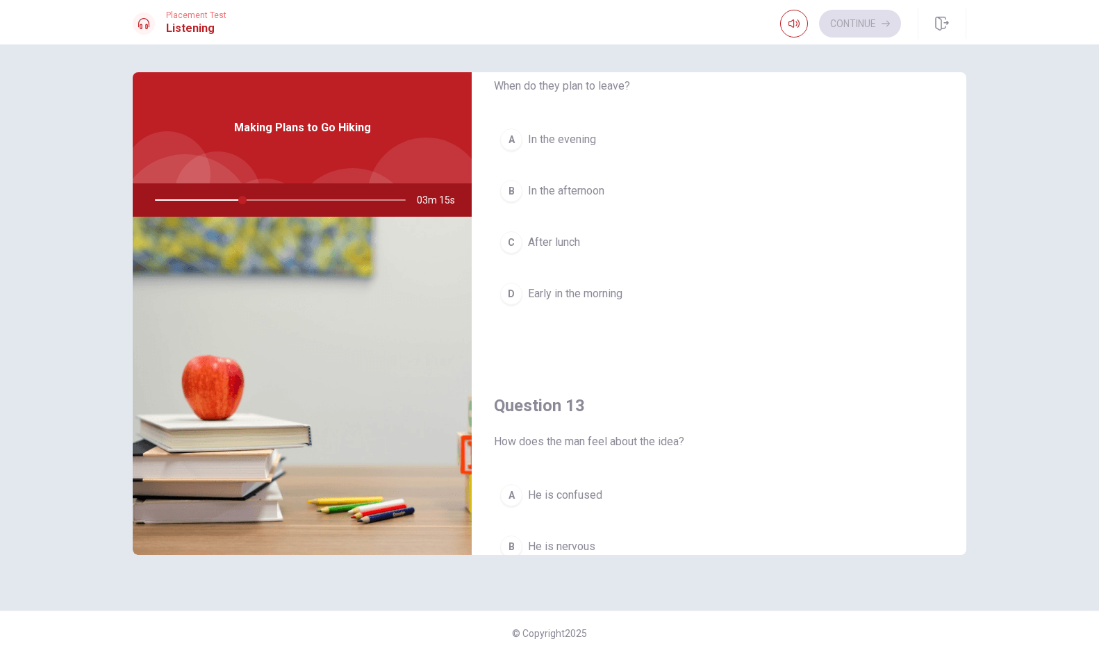
scroll to position [418, 0]
click at [512, 291] on div "D" at bounding box center [511, 292] width 22 height 22
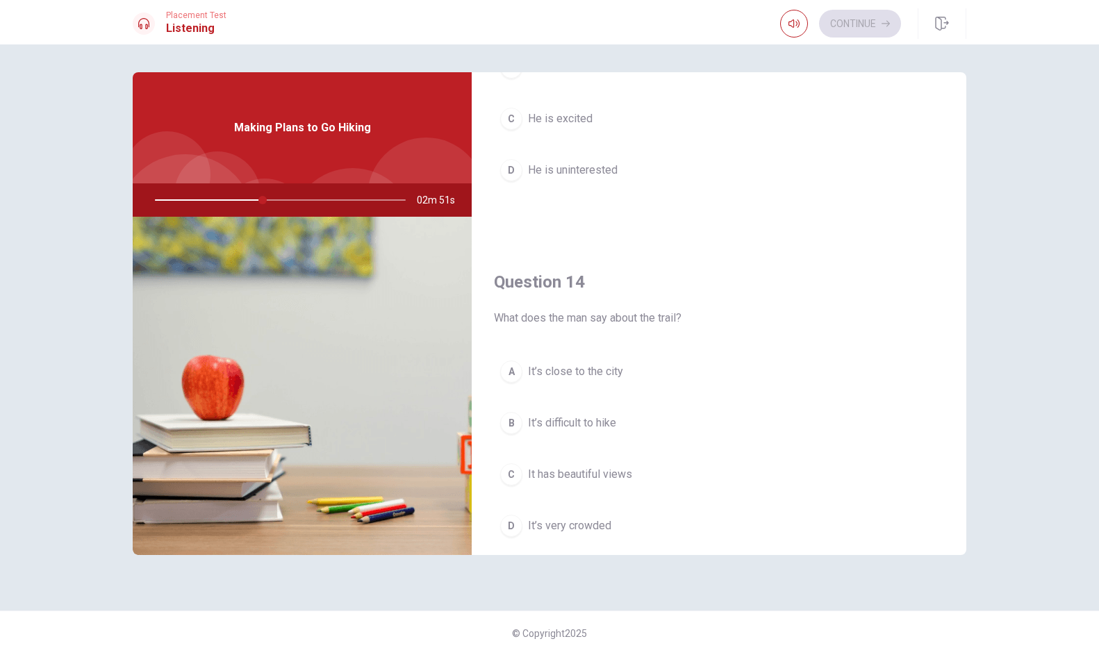
scroll to position [897, 0]
click at [523, 468] on button "C It has beautiful views" at bounding box center [719, 473] width 450 height 35
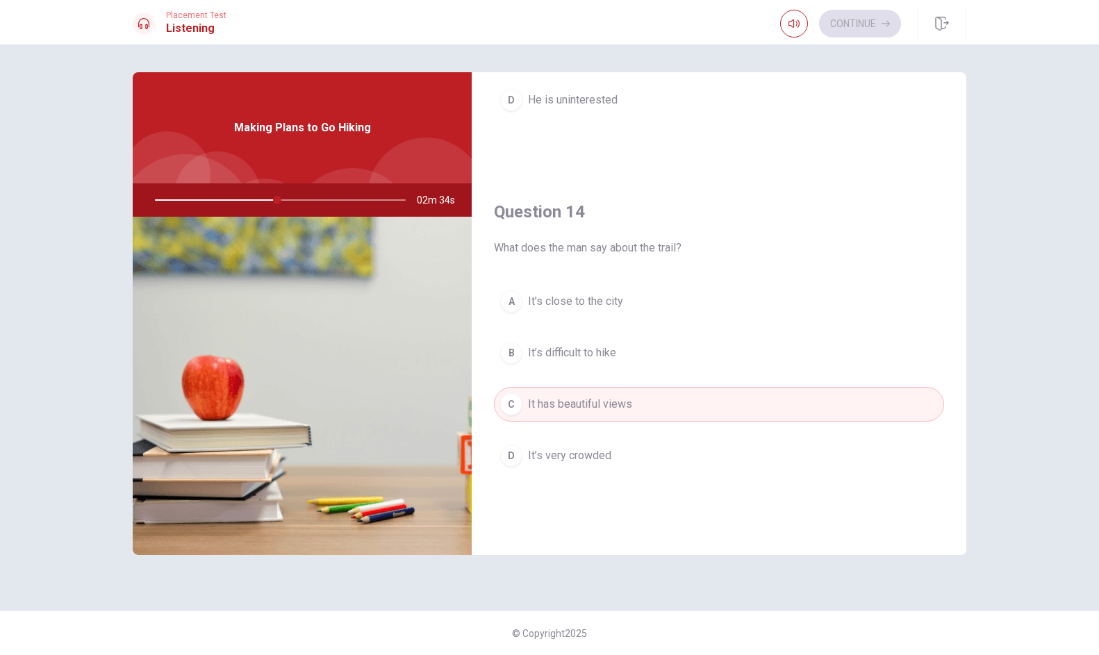
scroll to position [978, 0]
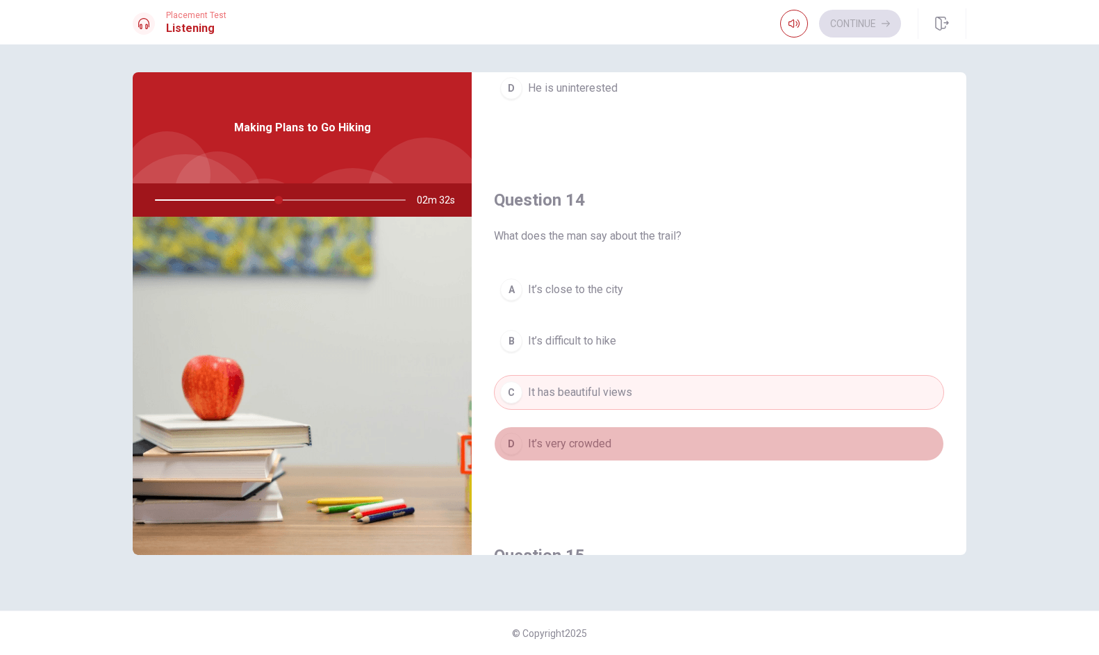
click at [522, 456] on button "D It’s very crowded" at bounding box center [719, 444] width 450 height 35
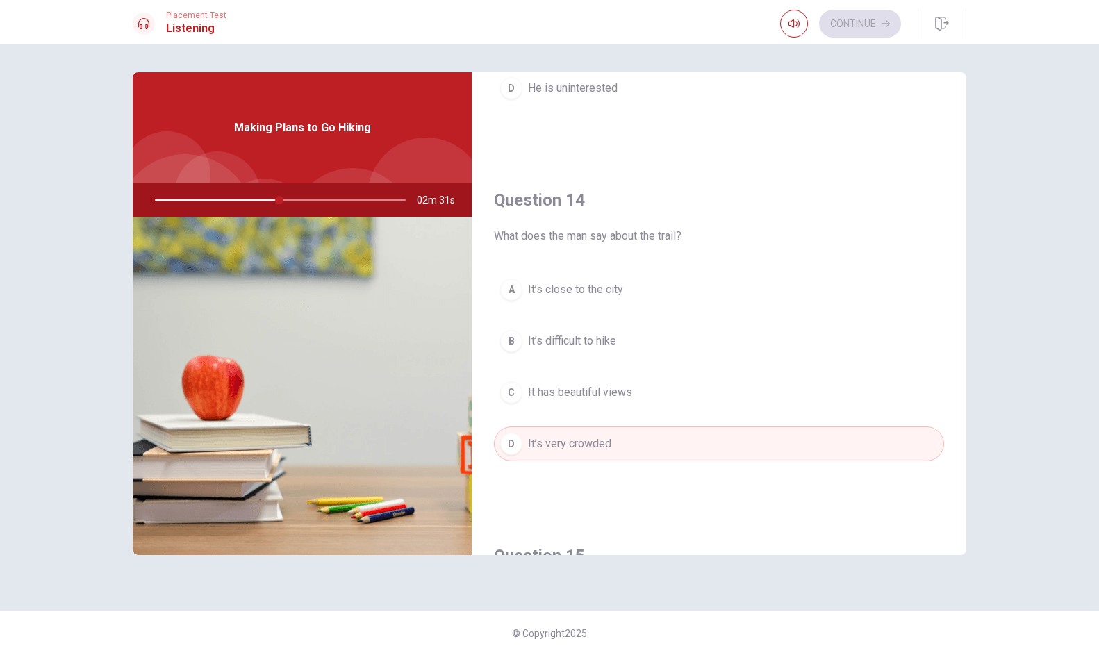
click at [546, 386] on span "It has beautiful views" at bounding box center [580, 392] width 104 height 17
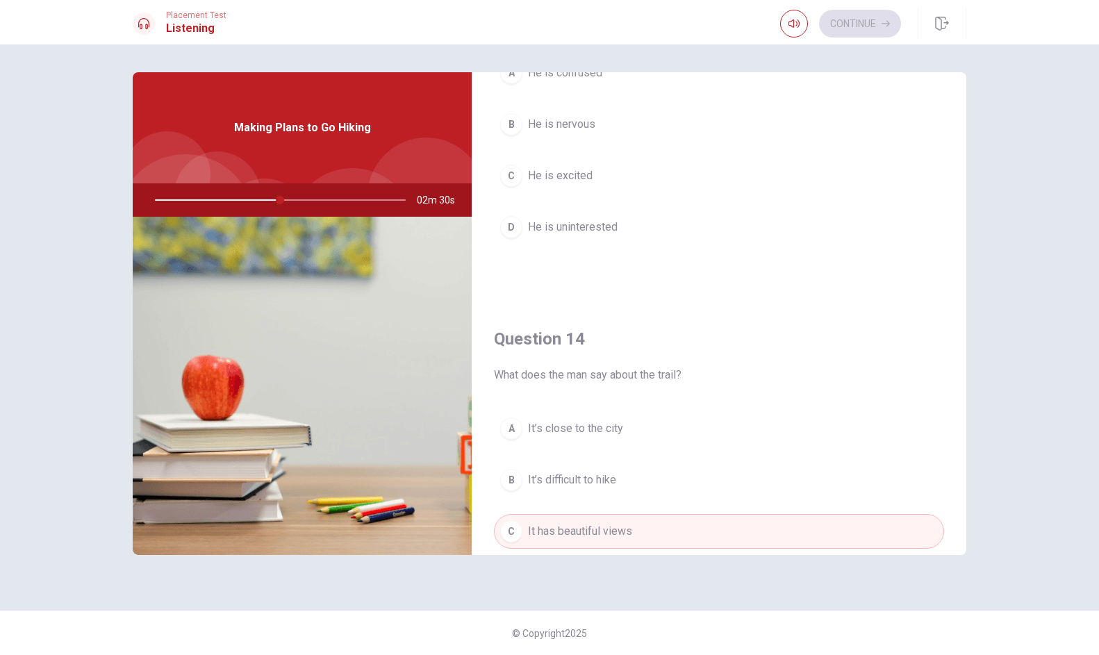
scroll to position [706, 0]
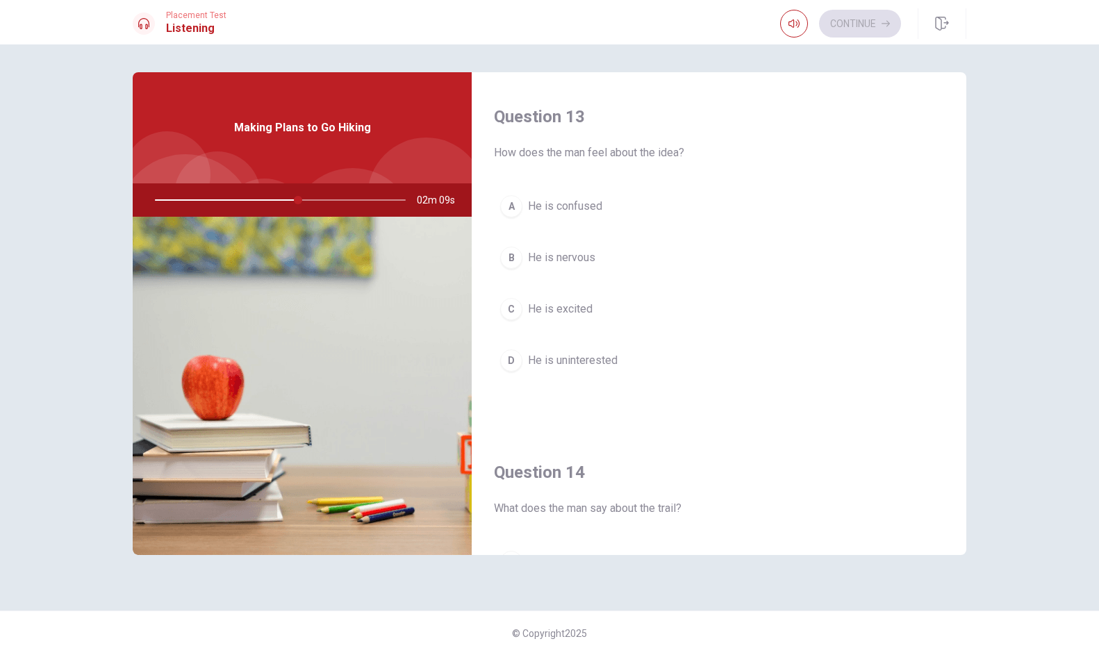
click at [531, 309] on span "He is excited" at bounding box center [560, 309] width 65 height 17
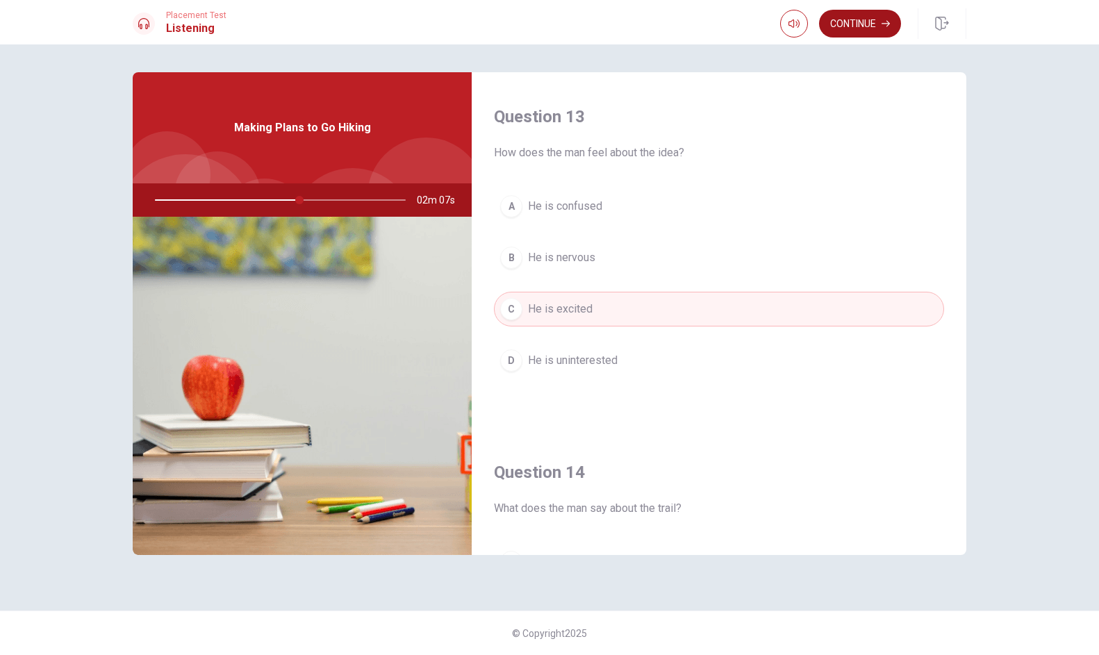
click at [846, 26] on button "Continue" at bounding box center [860, 24] width 82 height 28
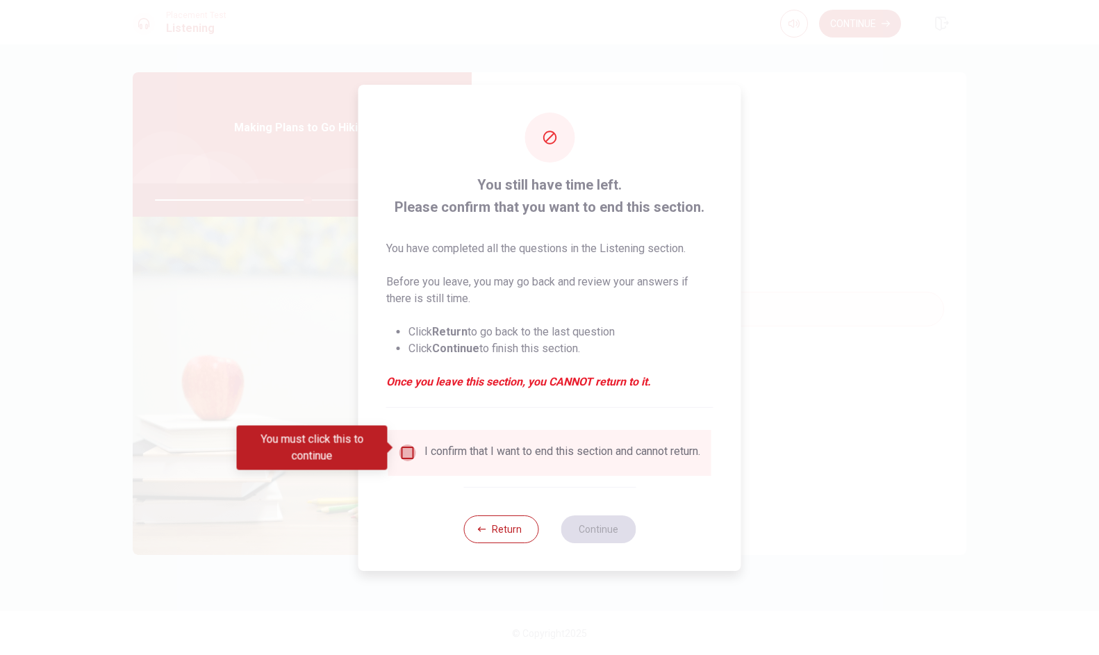
click at [404, 452] on input "You must click this to continue" at bounding box center [407, 453] width 17 height 17
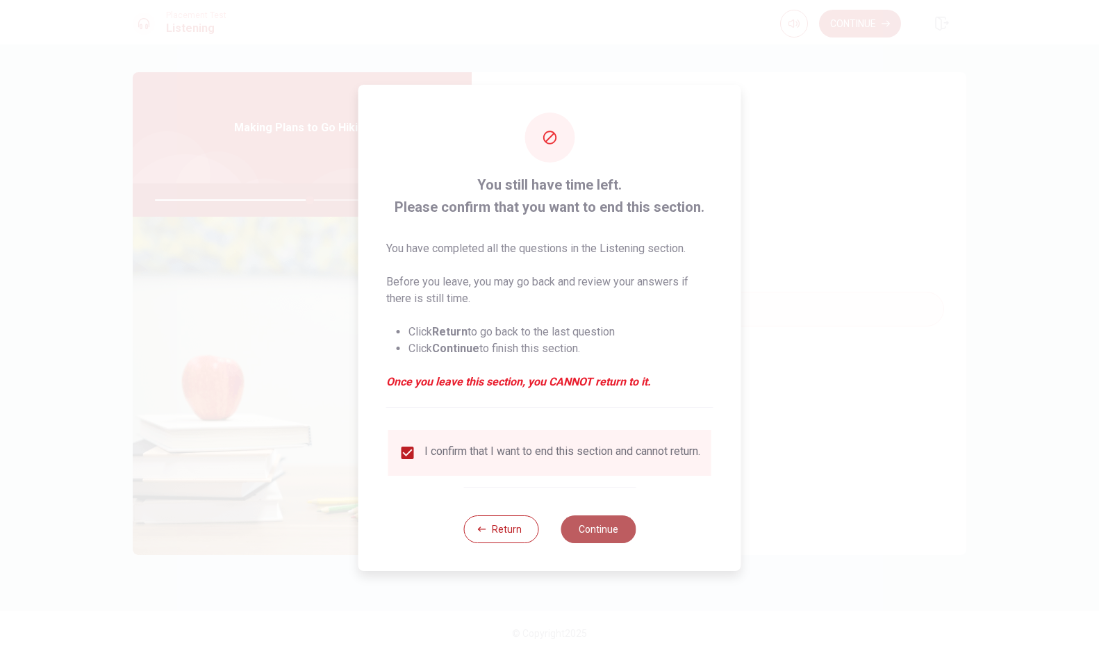
click at [601, 528] on button "Continue" at bounding box center [598, 529] width 75 height 28
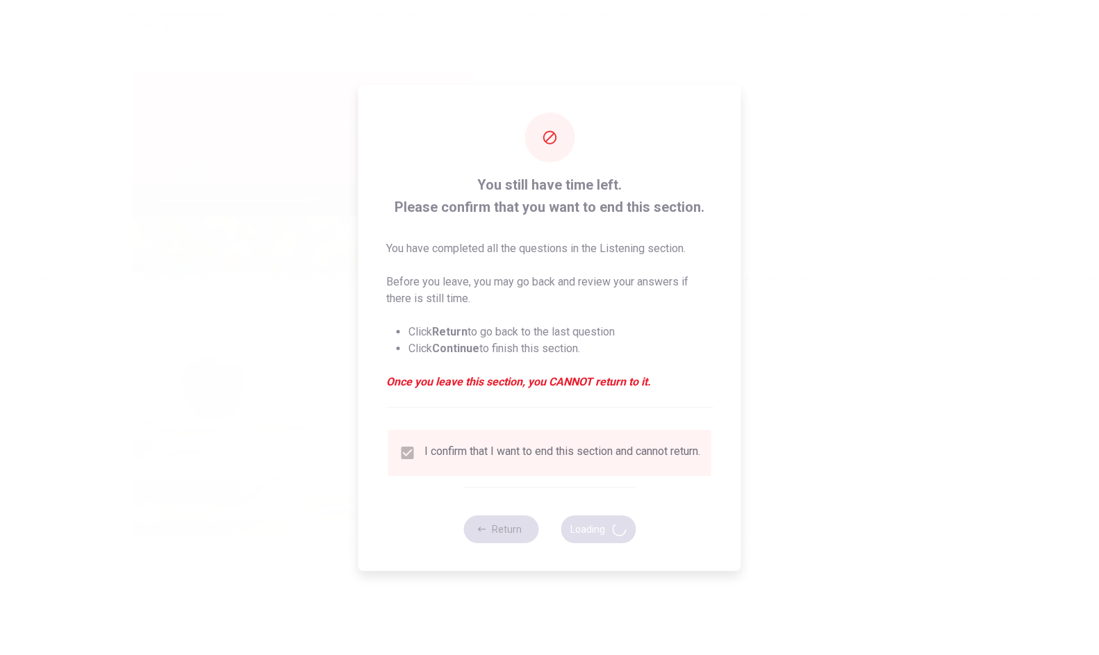
type input "62"
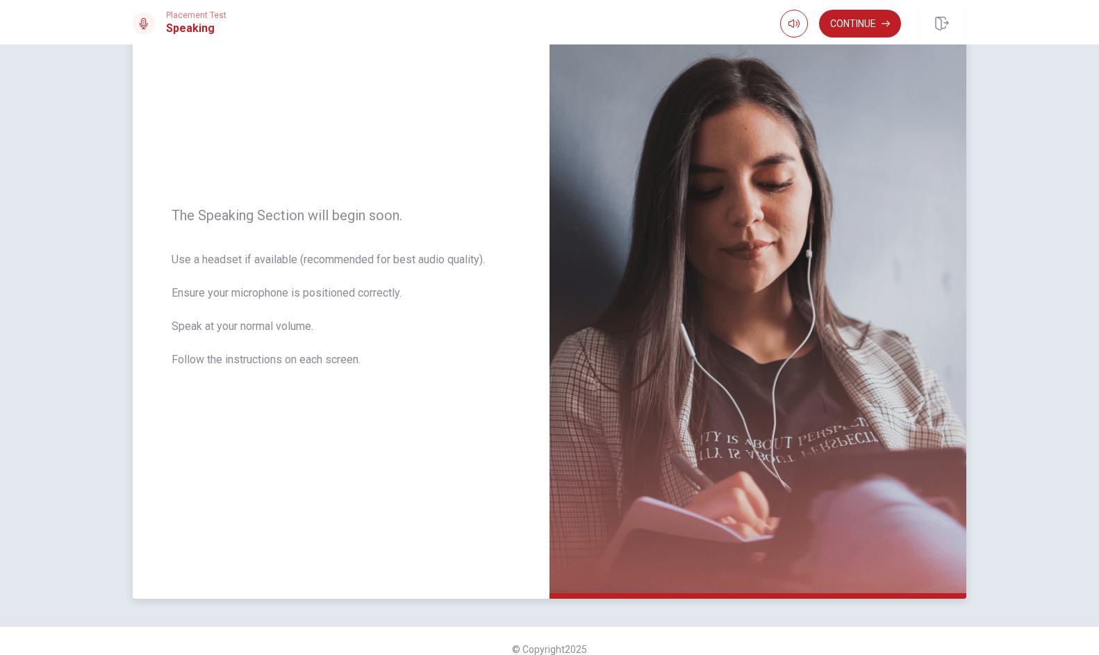
scroll to position [65, 0]
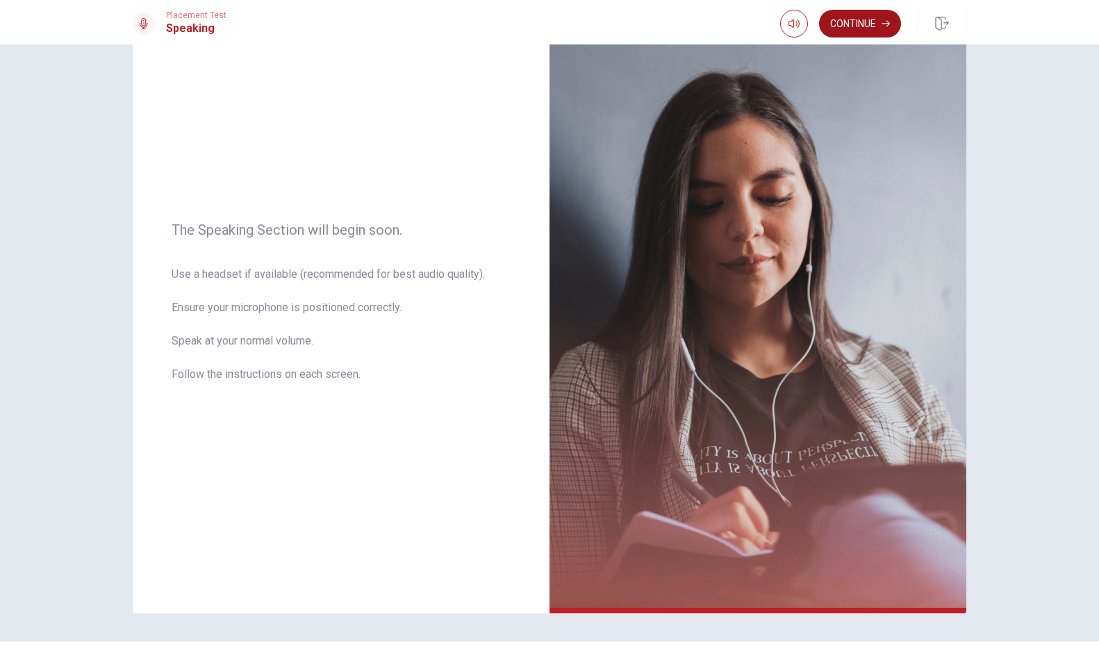
click at [876, 23] on button "Continue" at bounding box center [860, 24] width 82 height 28
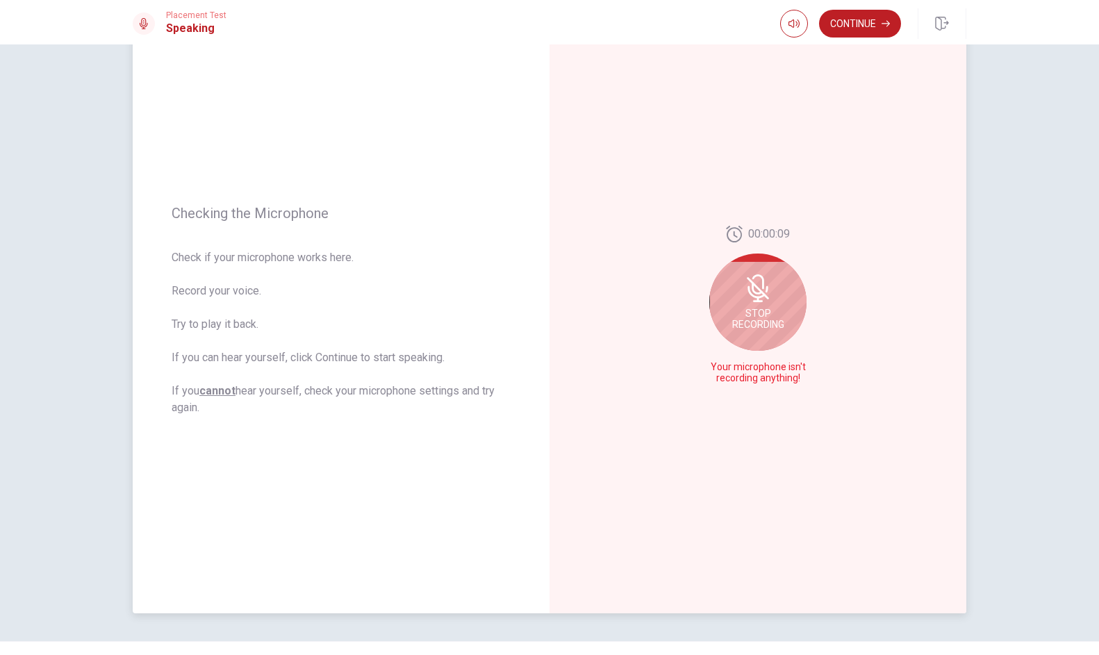
click at [733, 289] on div "Stop Recording" at bounding box center [757, 302] width 97 height 97
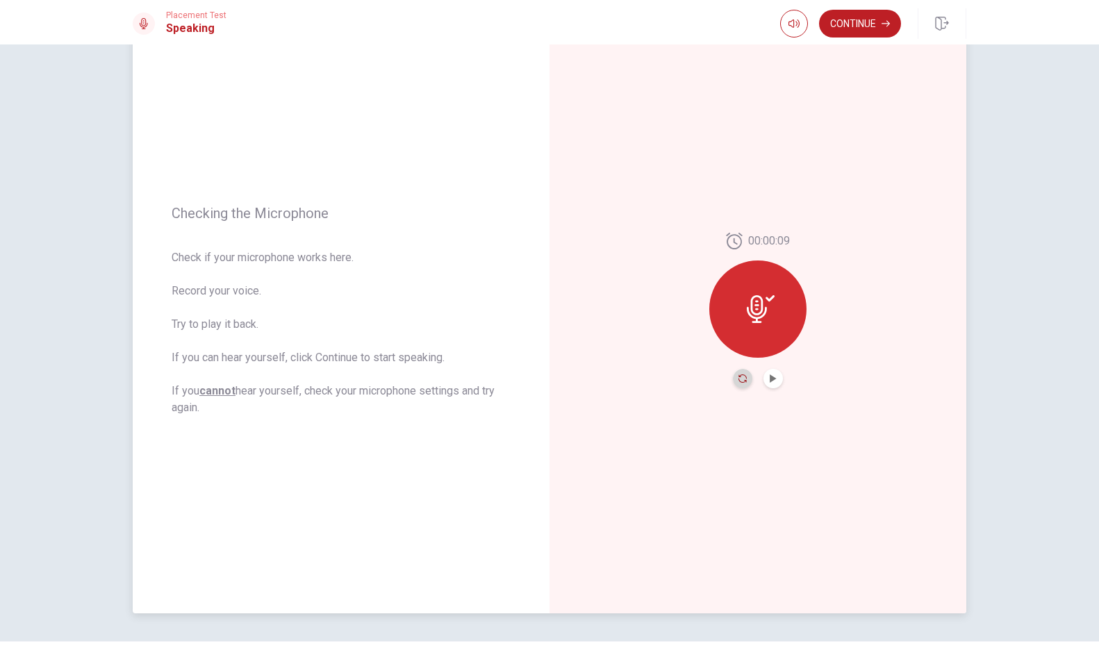
click at [744, 377] on icon "Record Again" at bounding box center [742, 378] width 8 height 8
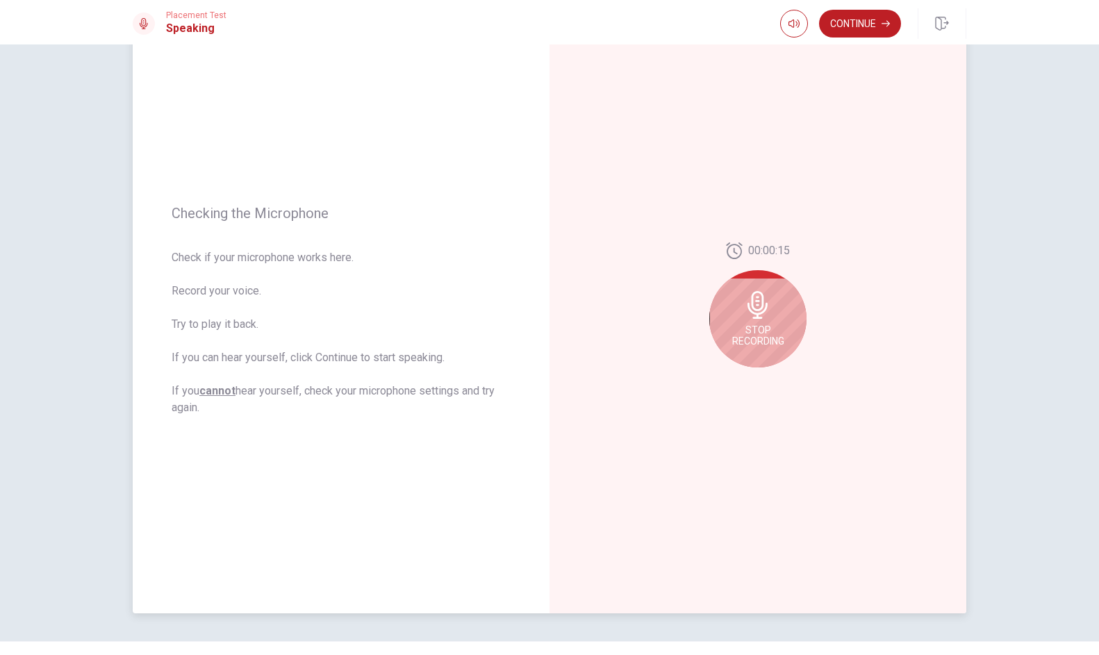
click at [749, 324] on div "Stop Recording" at bounding box center [757, 318] width 97 height 97
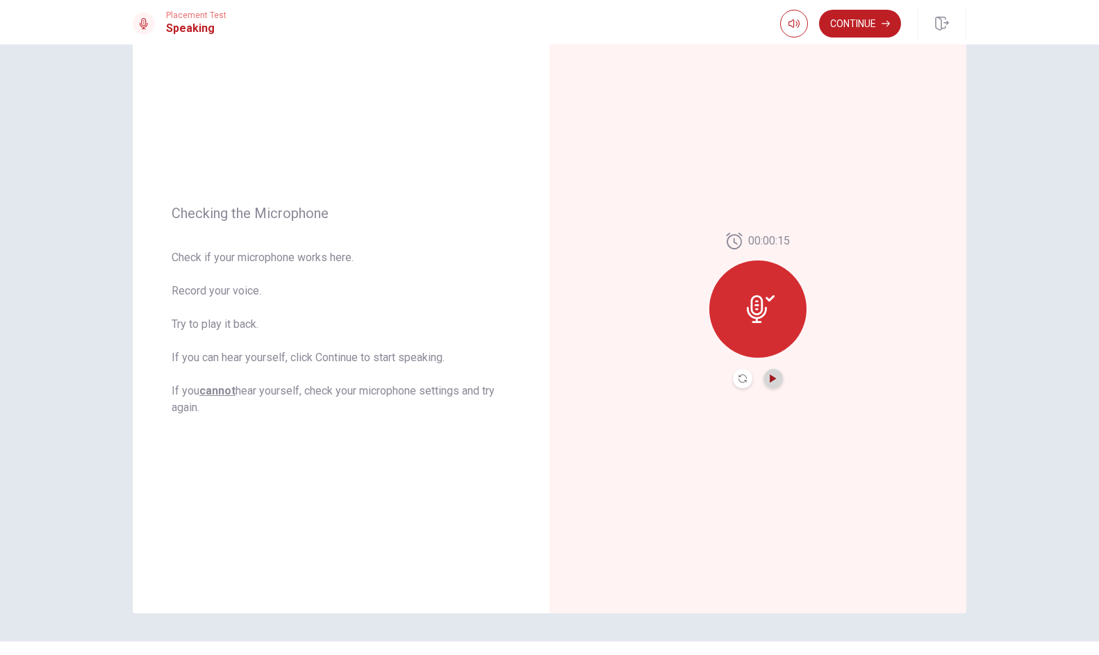
click at [776, 380] on icon "Play Audio" at bounding box center [773, 378] width 8 height 8
click at [770, 302] on icon at bounding box center [761, 309] width 28 height 28
click at [865, 23] on button "Continue" at bounding box center [860, 24] width 82 height 28
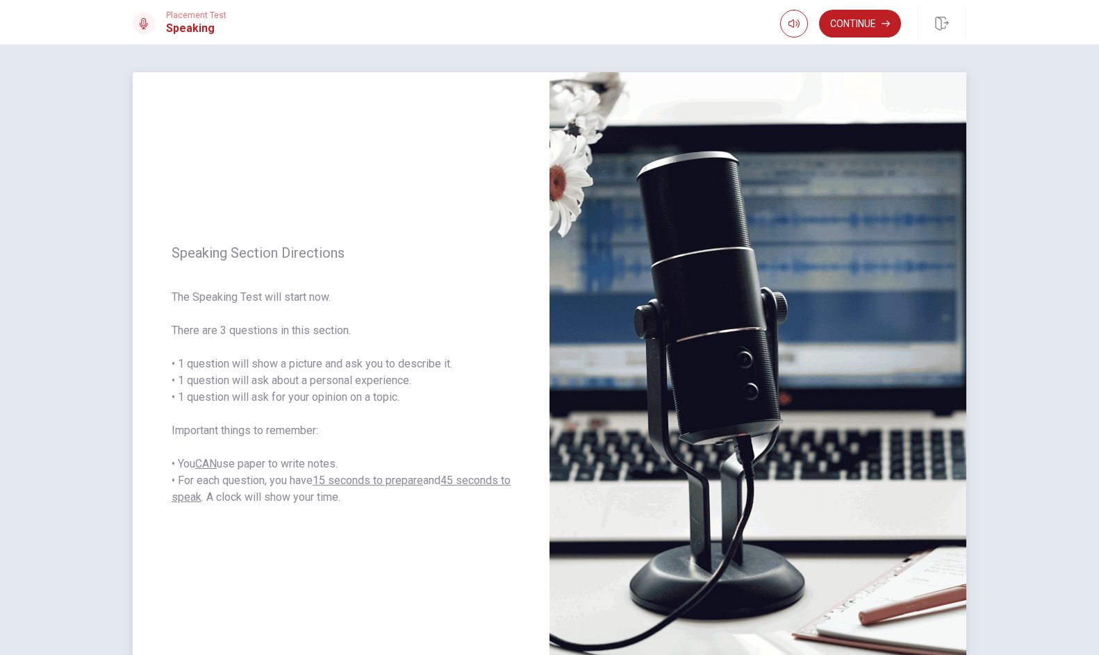
scroll to position [0, 0]
click at [853, 31] on button "Continue" at bounding box center [860, 24] width 82 height 28
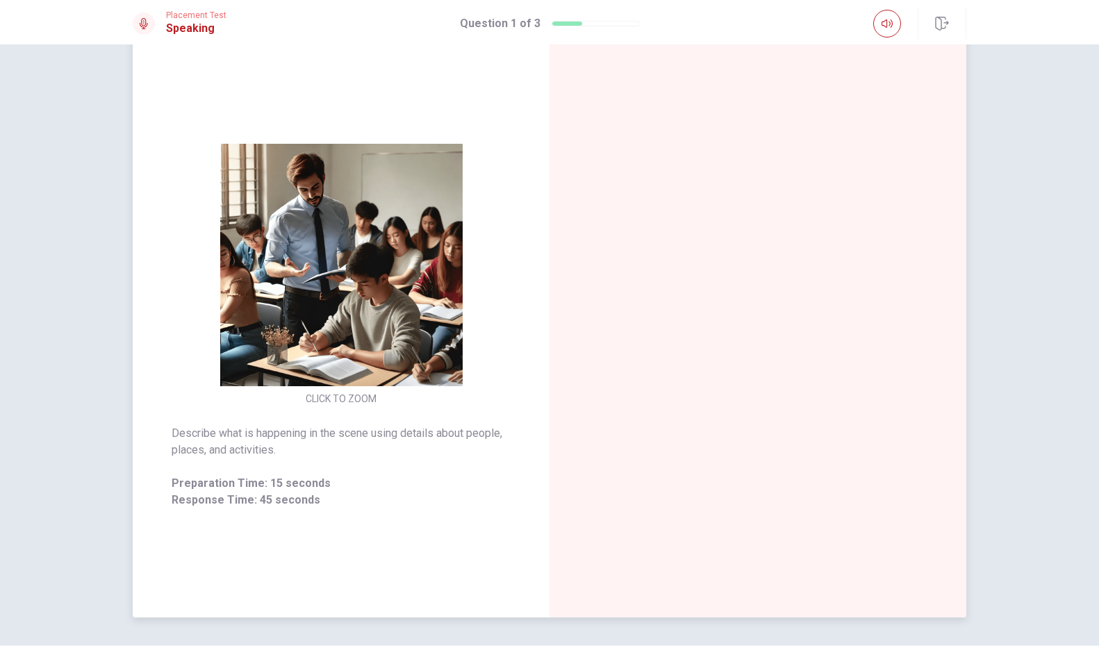
scroll to position [57, 0]
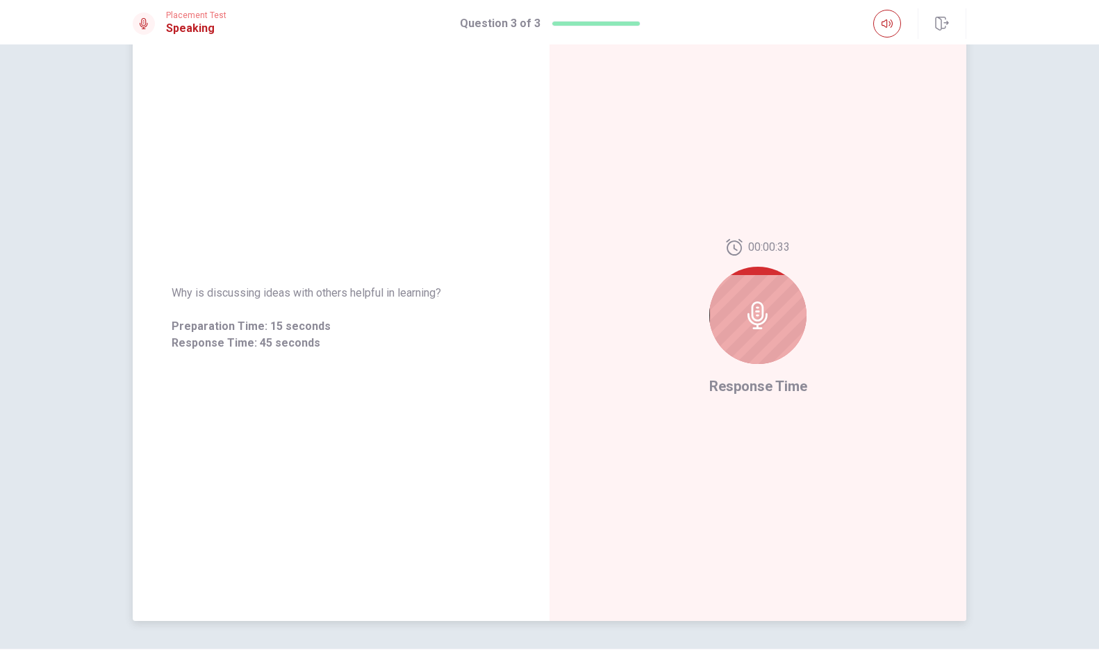
click at [756, 334] on div at bounding box center [757, 315] width 97 height 97
click at [758, 328] on icon at bounding box center [757, 315] width 20 height 28
click at [759, 318] on icon at bounding box center [758, 315] width 28 height 28
click at [738, 251] on icon at bounding box center [734, 247] width 17 height 17
click at [752, 358] on div at bounding box center [757, 315] width 97 height 97
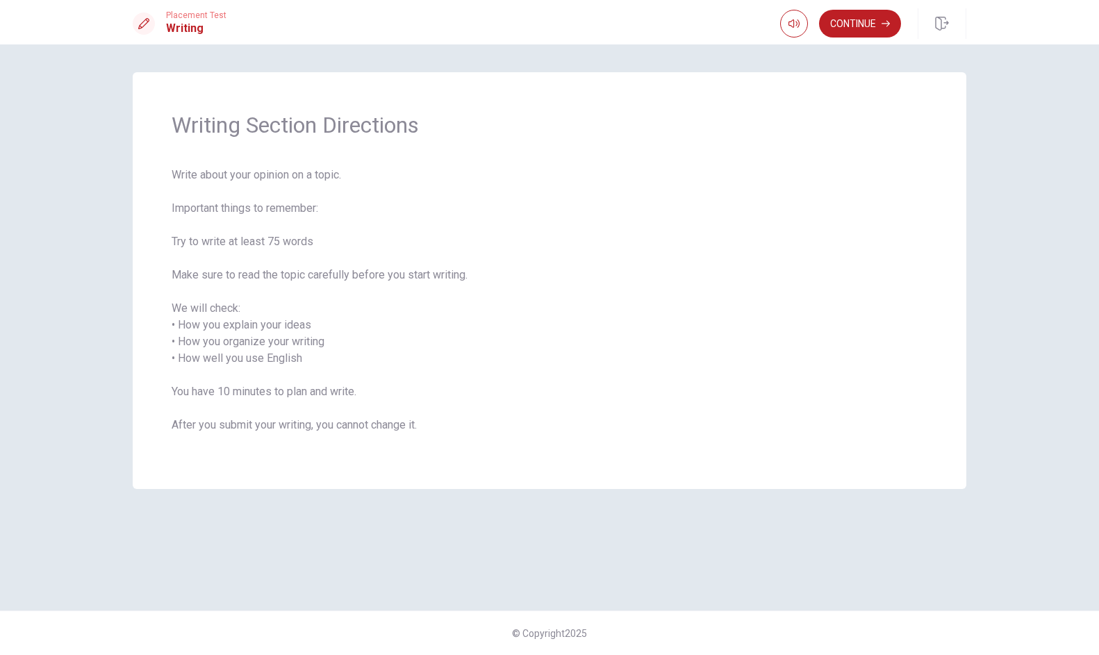
scroll to position [0, 0]
click at [852, 38] on div "Continue" at bounding box center [873, 23] width 186 height 31
click at [852, 19] on button "Continue" at bounding box center [860, 24] width 82 height 28
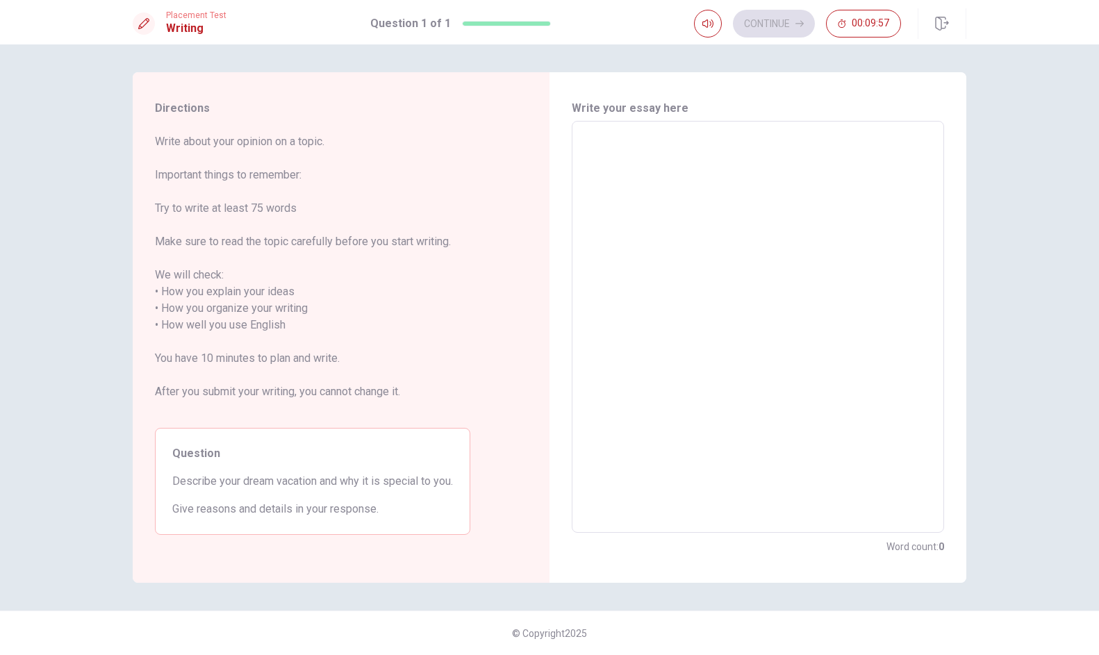
click at [602, 213] on textarea at bounding box center [757, 327] width 353 height 389
type textarea "x"
type textarea "g"
type textarea "x"
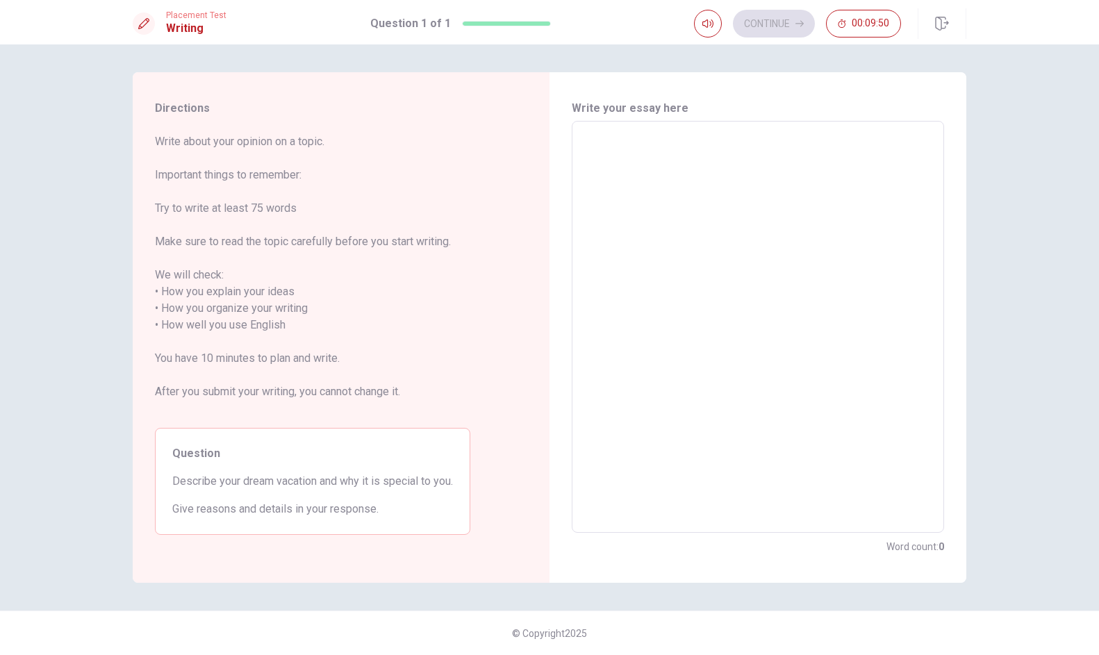
type textarea "h"
type textarea "x"
type textarea "he"
type textarea "x"
type textarea "hel"
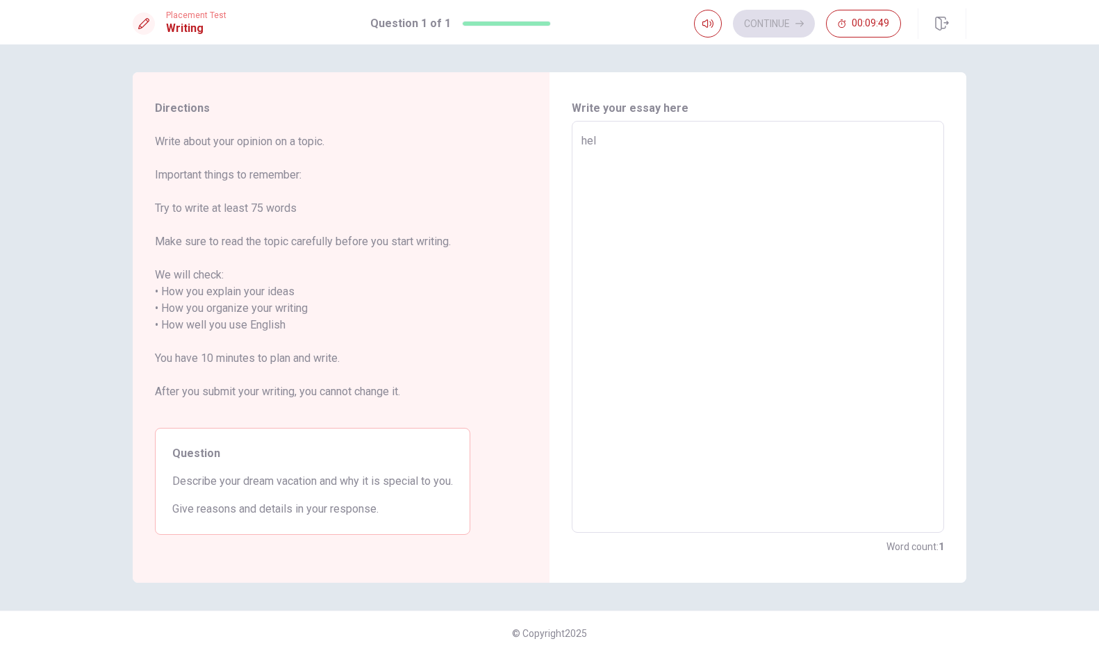
type textarea "x"
type textarea "hell"
type textarea "x"
type textarea "hello"
type textarea "x"
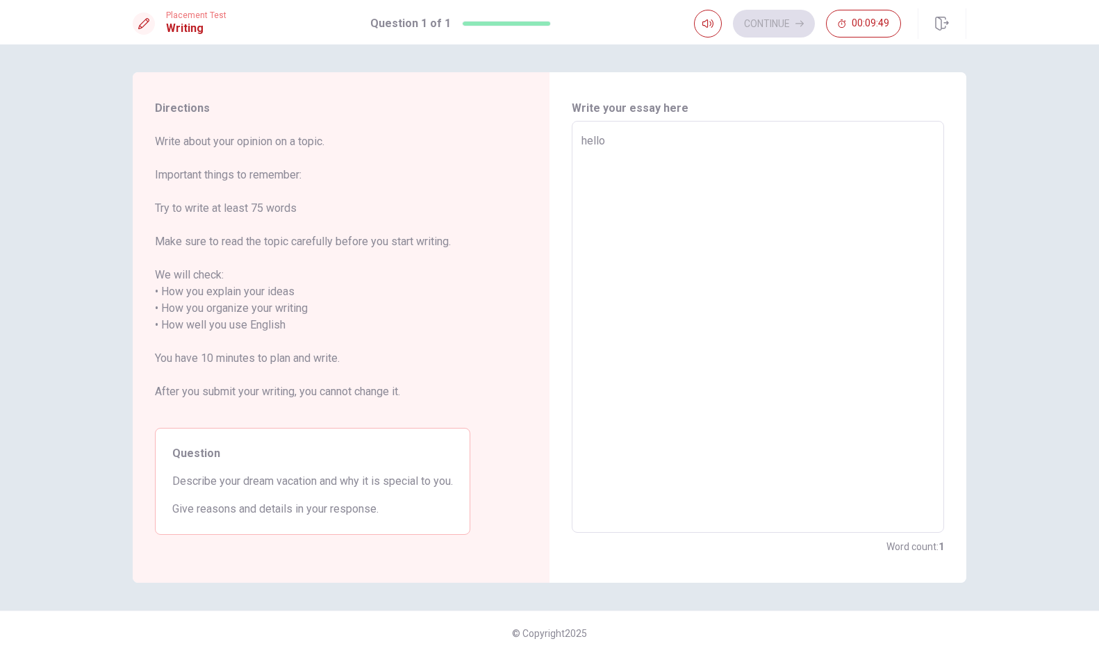
type textarea "hello"
type textarea "x"
type textarea "hello m"
type textarea "x"
type textarea "hello my"
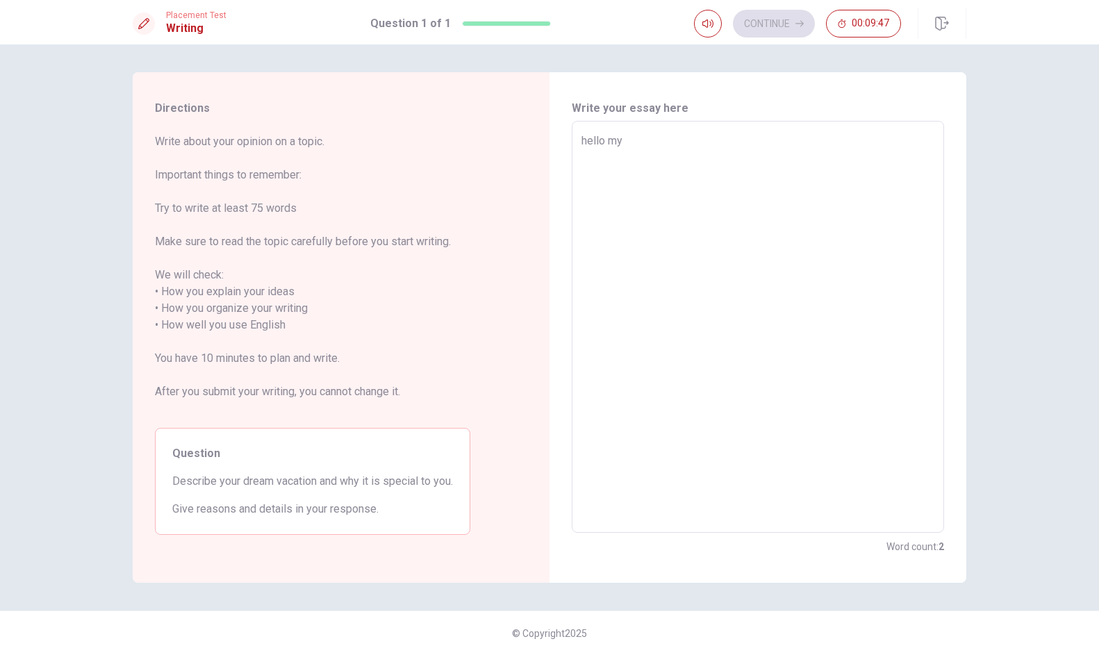
type textarea "x"
type textarea "hello my"
type textarea "x"
type textarea "hello my n"
type textarea "x"
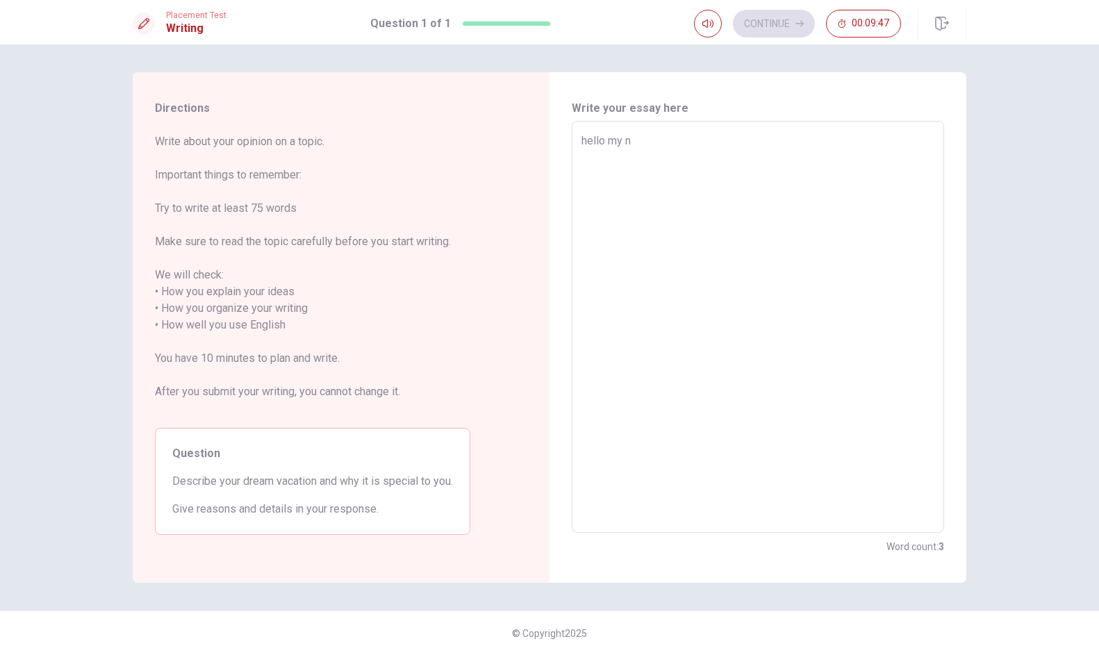
type textarea "hello my na"
type textarea "x"
type textarea "hello my nam"
type textarea "x"
type textarea "hello my name"
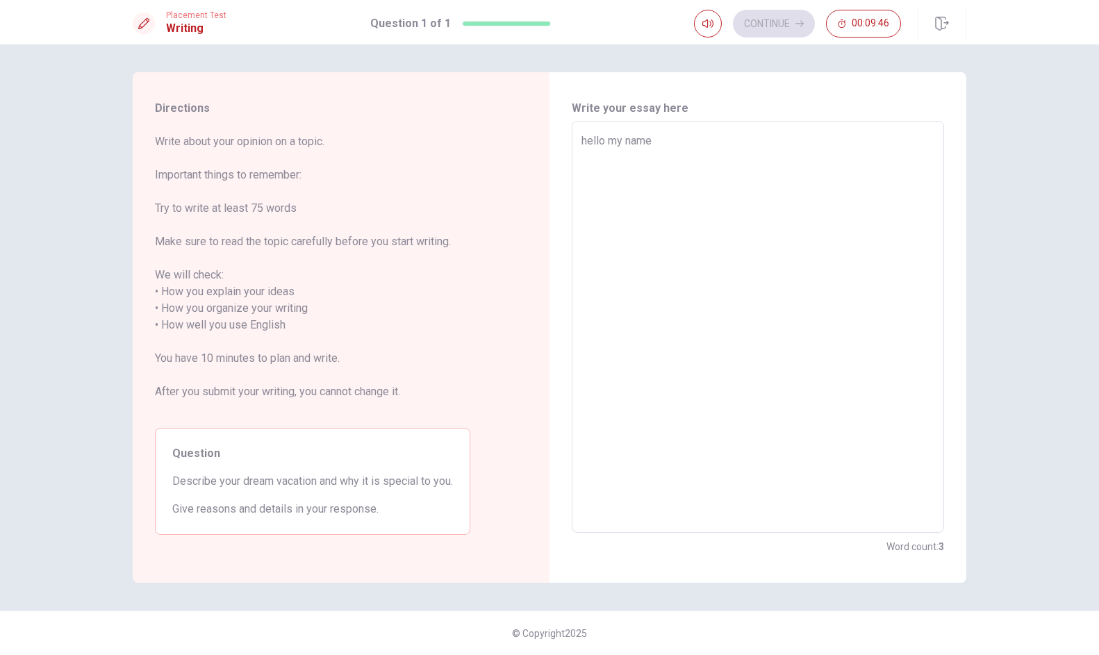
type textarea "x"
type textarea "hello my name"
type textarea "x"
type textarea "hello my name i"
type textarea "x"
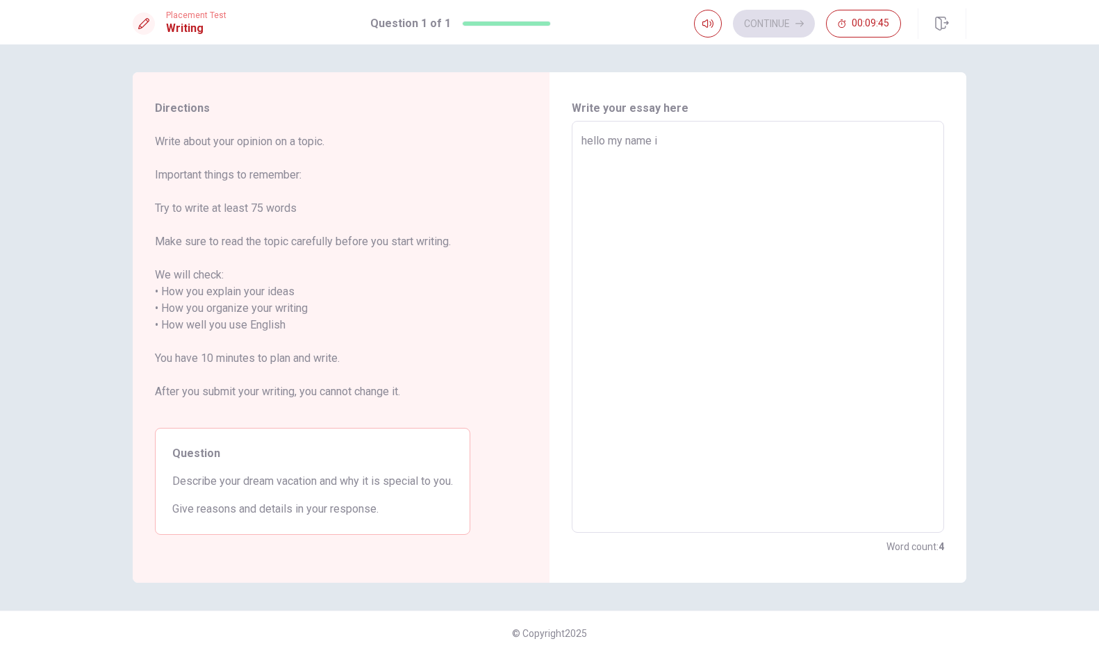
type textarea "hello my name is"
type textarea "x"
type textarea "hello my name is"
type textarea "x"
type textarea "hello my name is e"
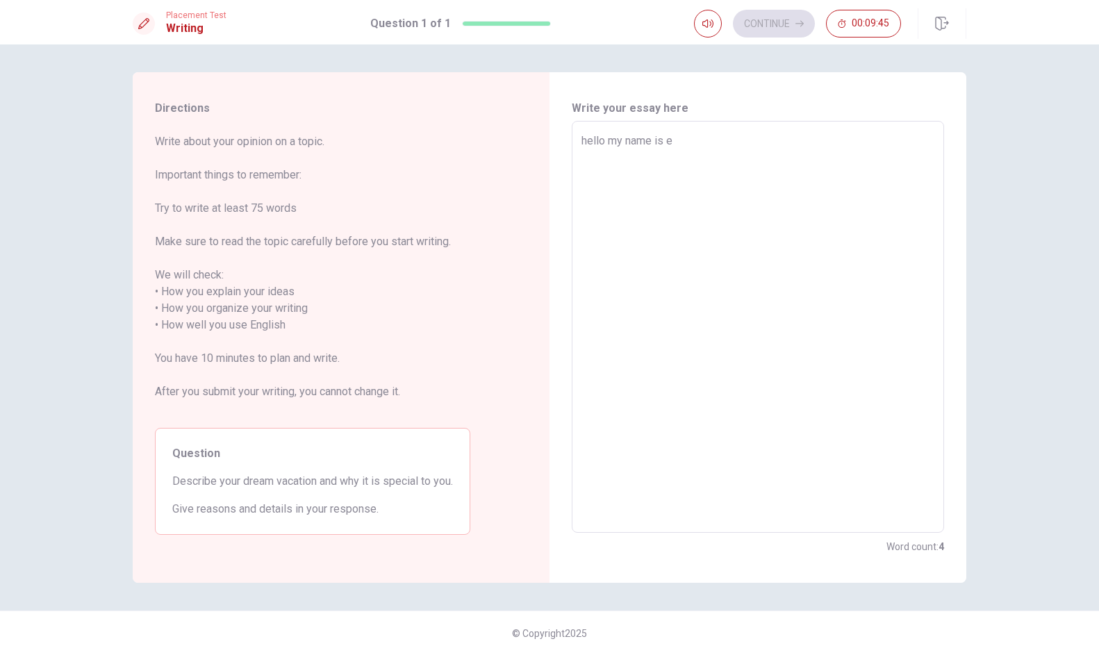
type textarea "x"
type textarea "hello my name is er"
type textarea "x"
type textarea "hello my name is [PERSON_NAME]"
type textarea "x"
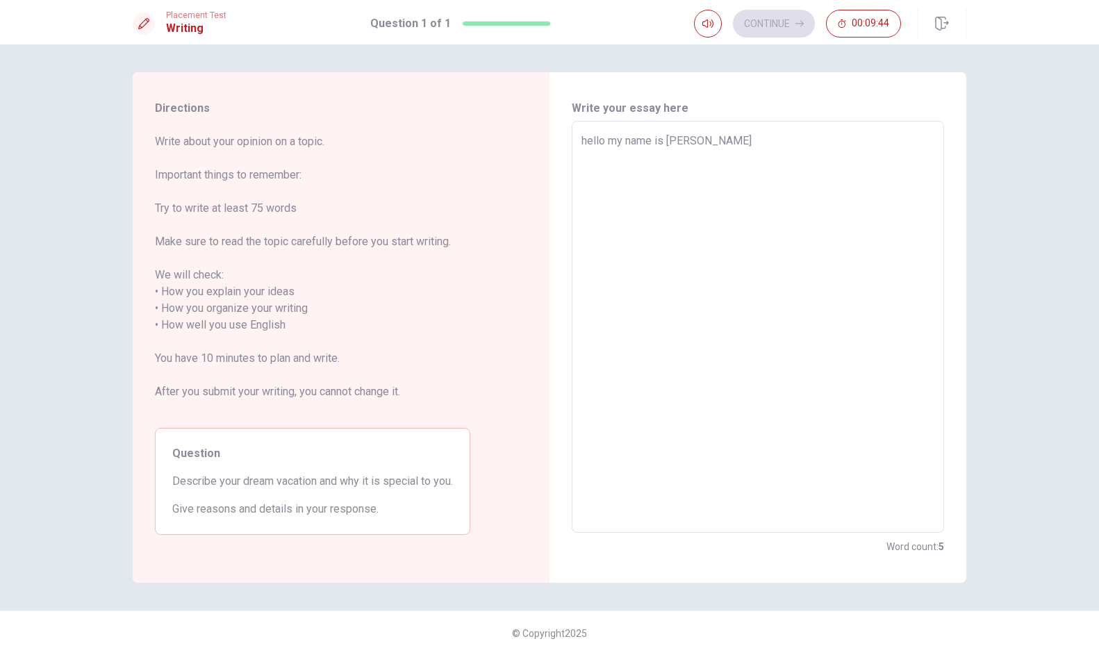
type textarea "hello my name is [PERSON_NAME]"
type textarea "x"
click at [602, 213] on textarea "hello my name is [PERSON_NAME]" at bounding box center [757, 327] width 353 height 389
type textarea "hello my name is [PERSON_NAME]"
type textarea "x"
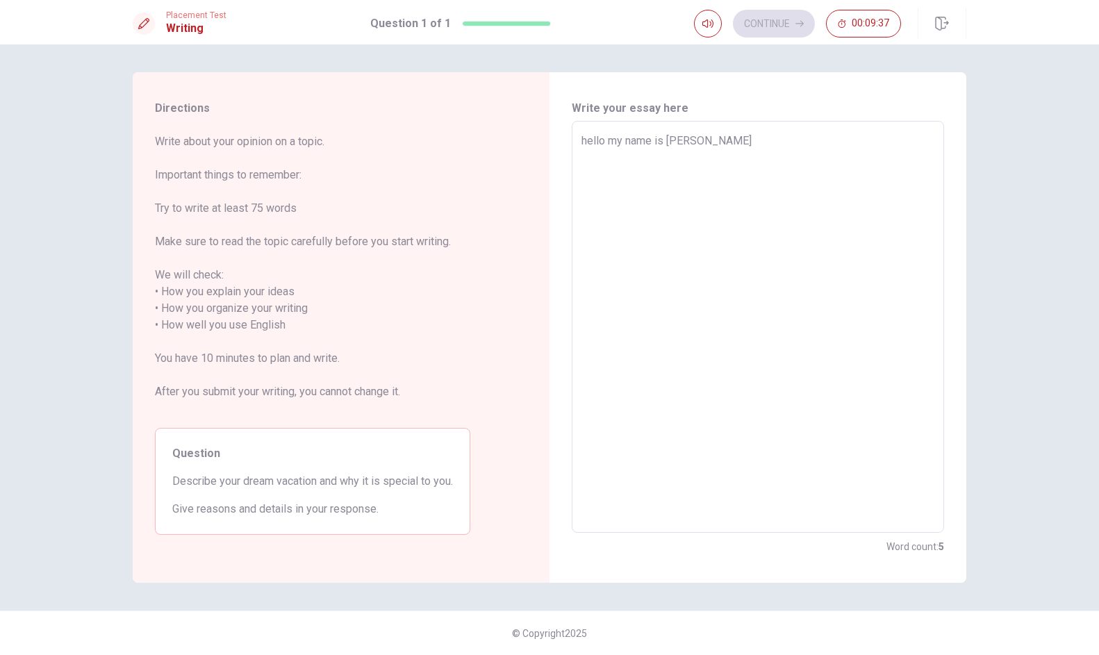
type textarea "hello my name is eren i"
type textarea "x"
type textarea "hello my name is eren i"
type textarea "x"
type textarea "hello my name is eren i w"
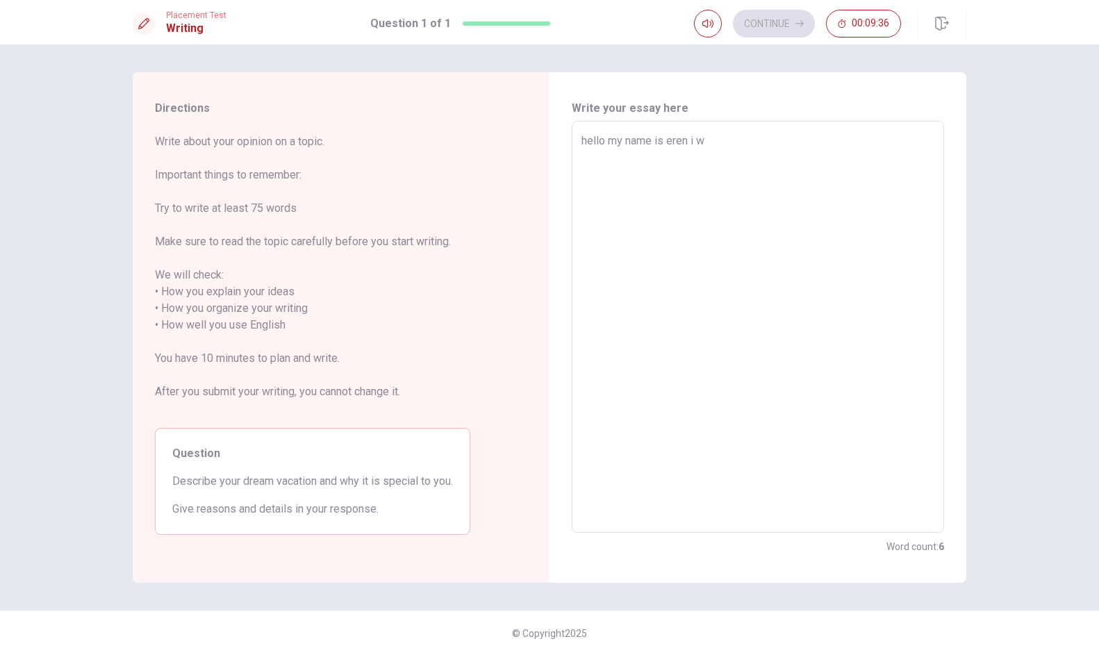
type textarea "x"
type textarea "hello my name is eren i wi"
type textarea "x"
type textarea "hello my name is eren i [PERSON_NAME]"
type textarea "x"
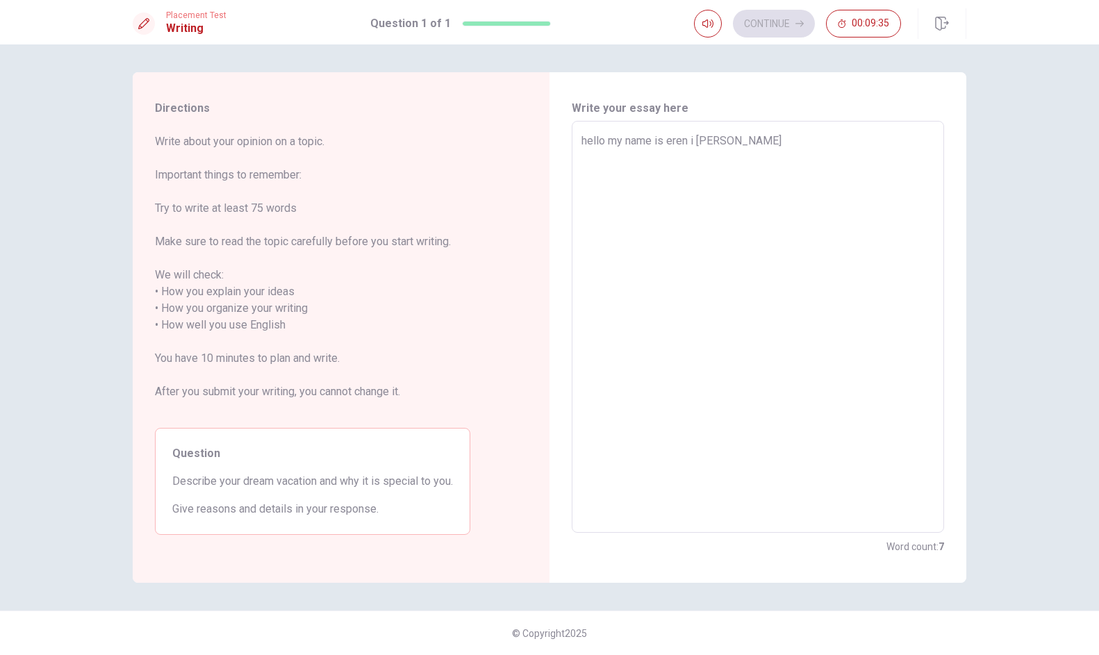
type textarea "hello my name is eren i will"
type textarea "x"
type textarea "hello my name is eren i will"
type textarea "x"
type textarea "hello my name is [PERSON_NAME] i will c"
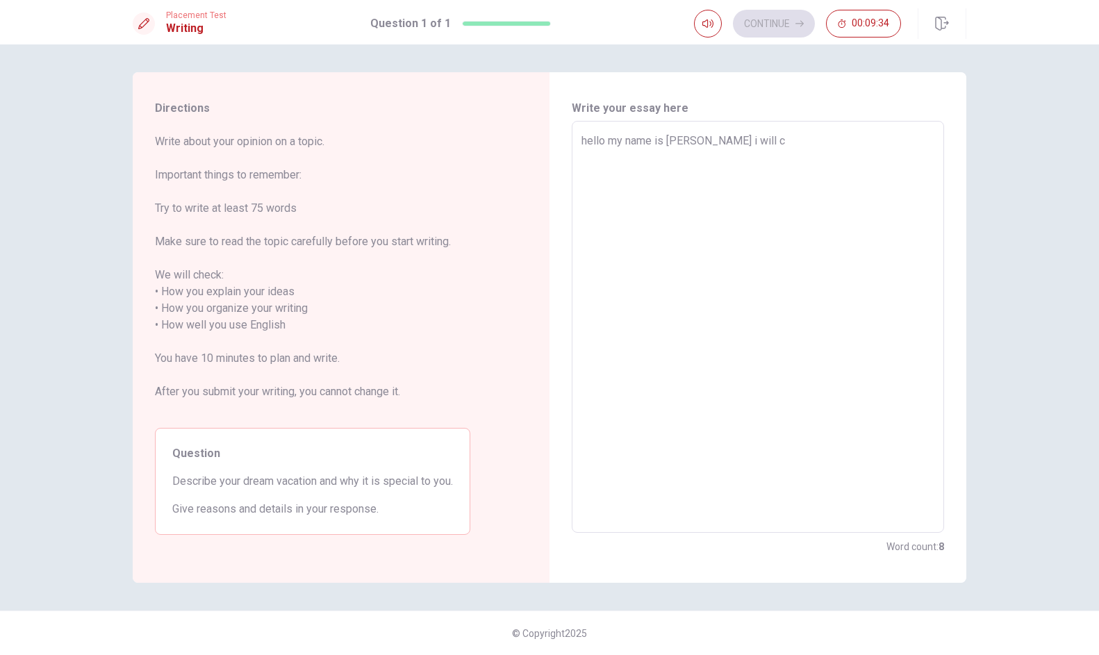
type textarea "x"
type textarea "hello my name is [PERSON_NAME] i will ca"
type textarea "x"
type textarea "hello my name is [PERSON_NAME] i will cam"
type textarea "x"
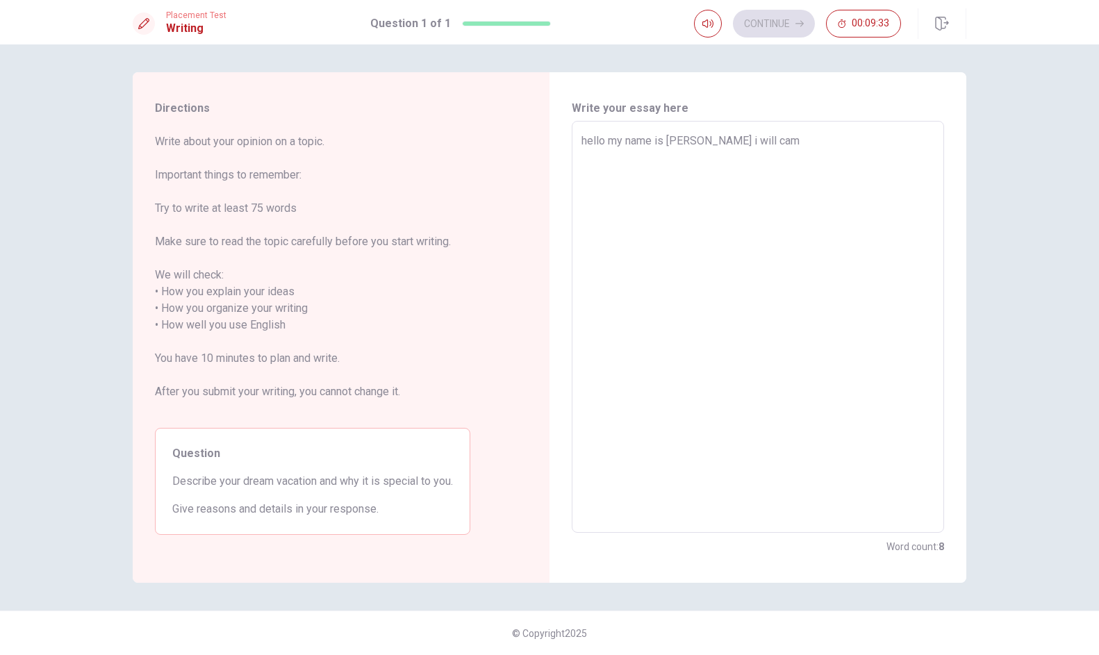
type textarea "hello my name is eren i will came"
type textarea "x"
type textarea "hello my name is eren i will came"
type textarea "x"
type textarea "hello my name is eren i will came"
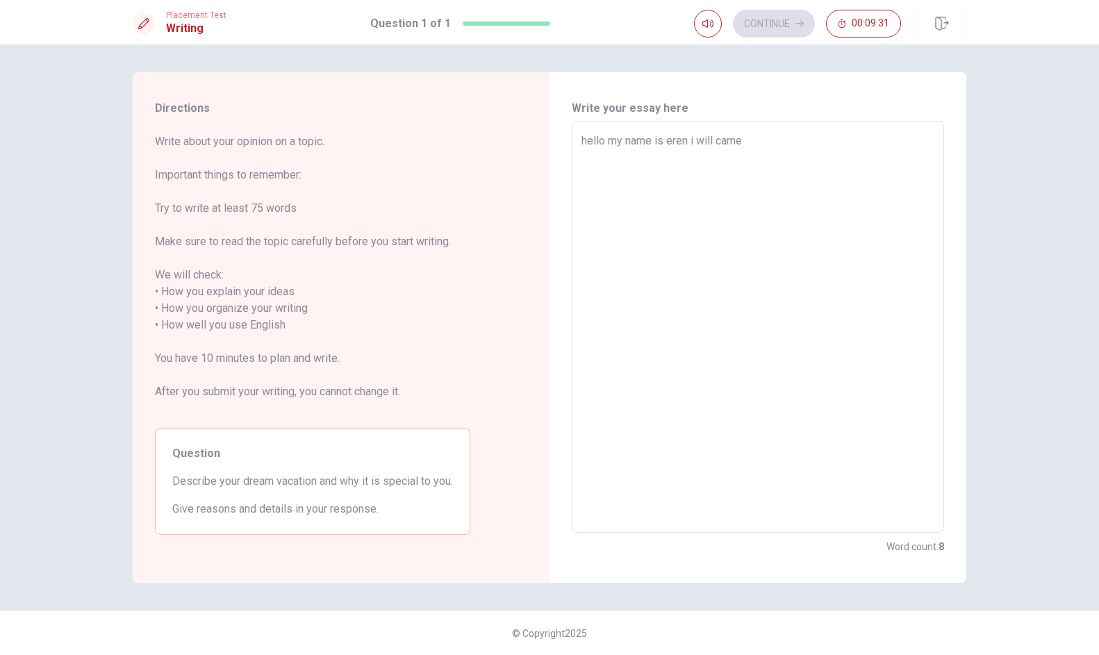
type textarea "x"
type textarea "hello my name is [PERSON_NAME] i will cam"
type textarea "x"
type textarea "hello my name is [PERSON_NAME] i will ca"
type textarea "x"
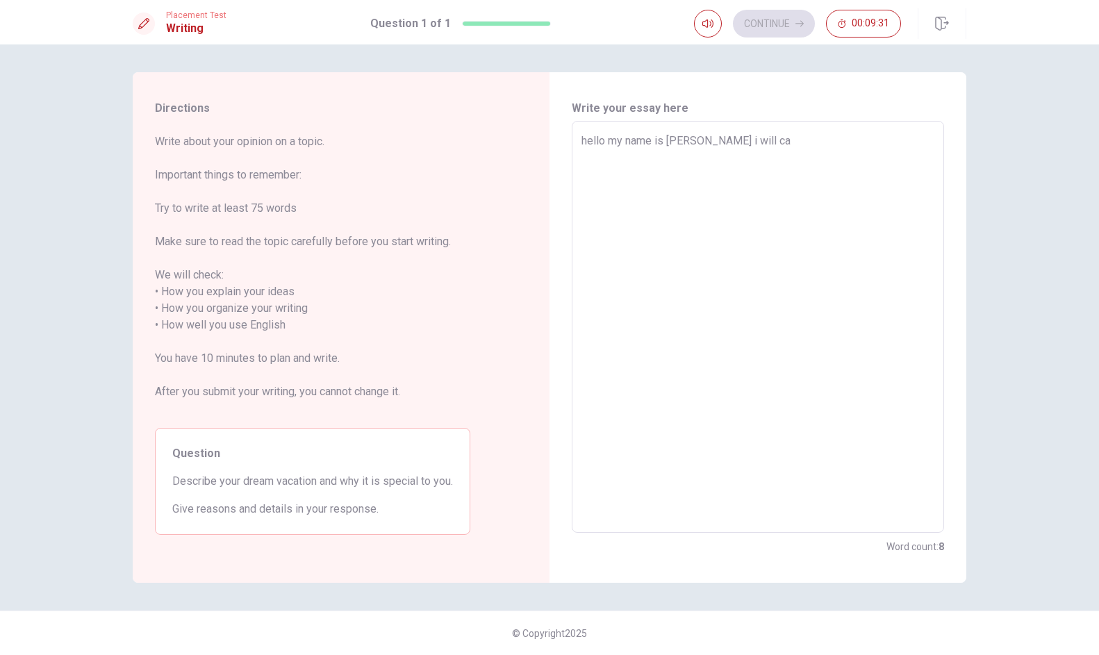
type textarea "hello my name is [PERSON_NAME] i will c"
type textarea "x"
type textarea "hello my name is eren i will co"
type textarea "x"
type textarea "hello my name is eren i will com"
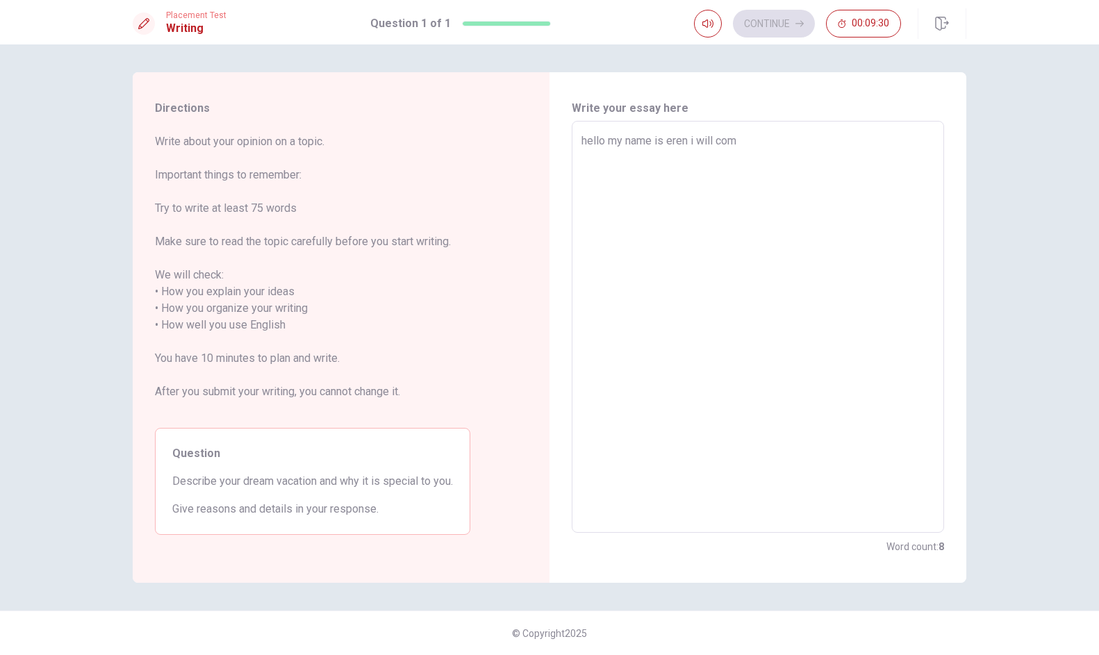
type textarea "x"
type textarea "hello my name is eren i will comw"
type textarea "x"
type textarea "hello my name is eren i will com"
type textarea "x"
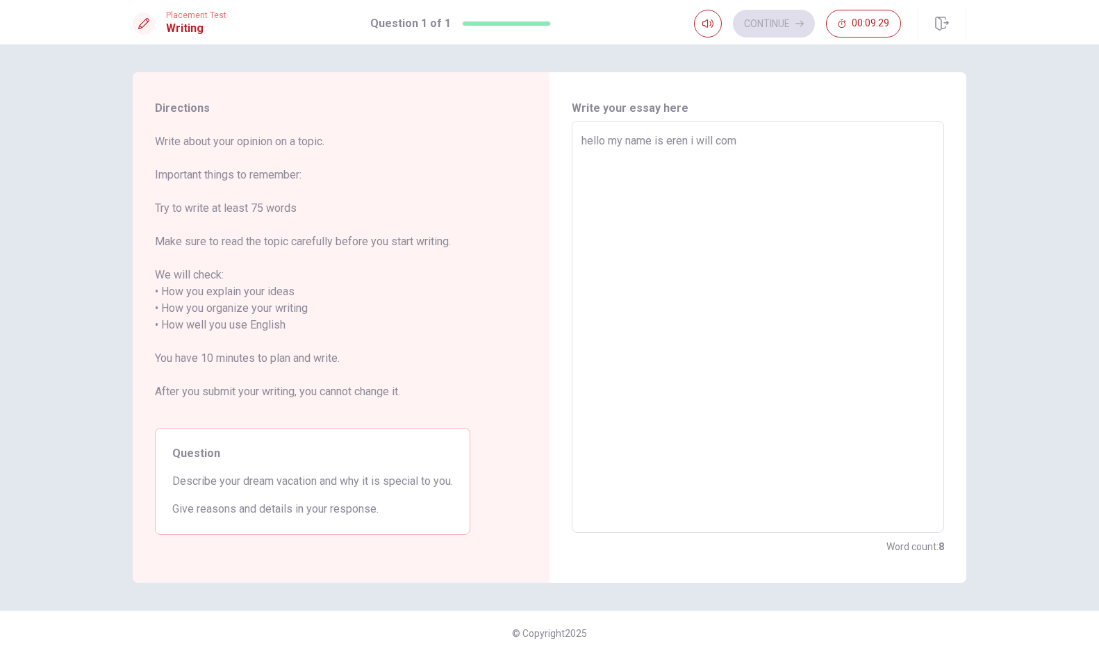
type textarea "hello my name is eren i will come"
type textarea "x"
type textarea "hello my name is eren i will come"
type textarea "x"
type textarea "hello my name is eren i will come"
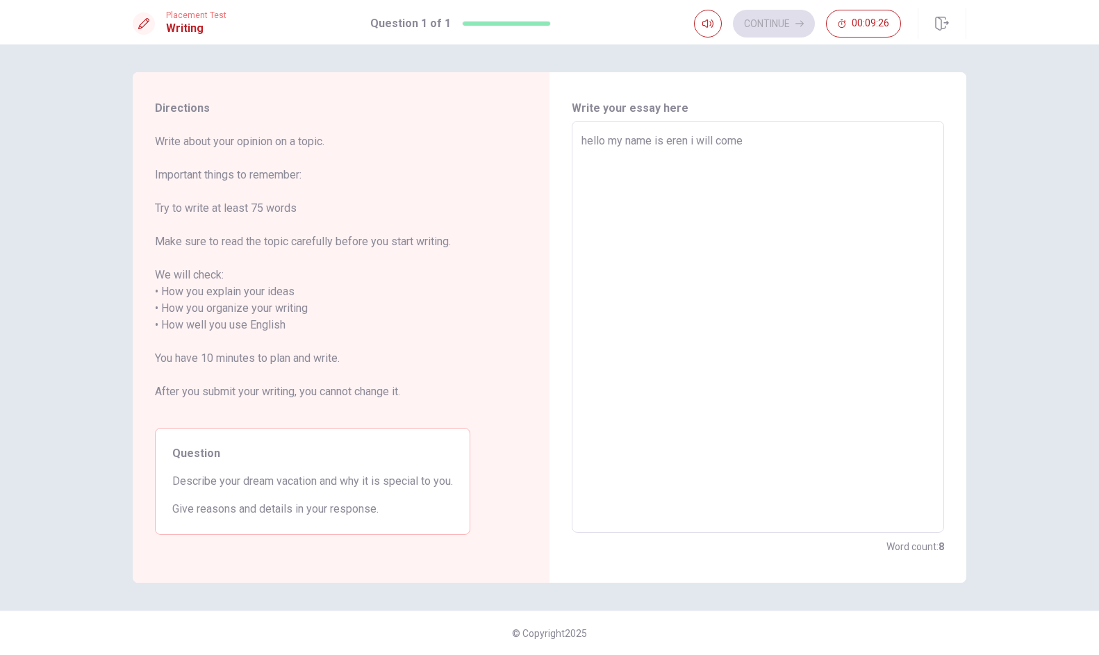
type textarea "x"
type textarea "hello my name is eren i will com"
type textarea "x"
type textarea "hello my name is eren i will come"
type textarea "x"
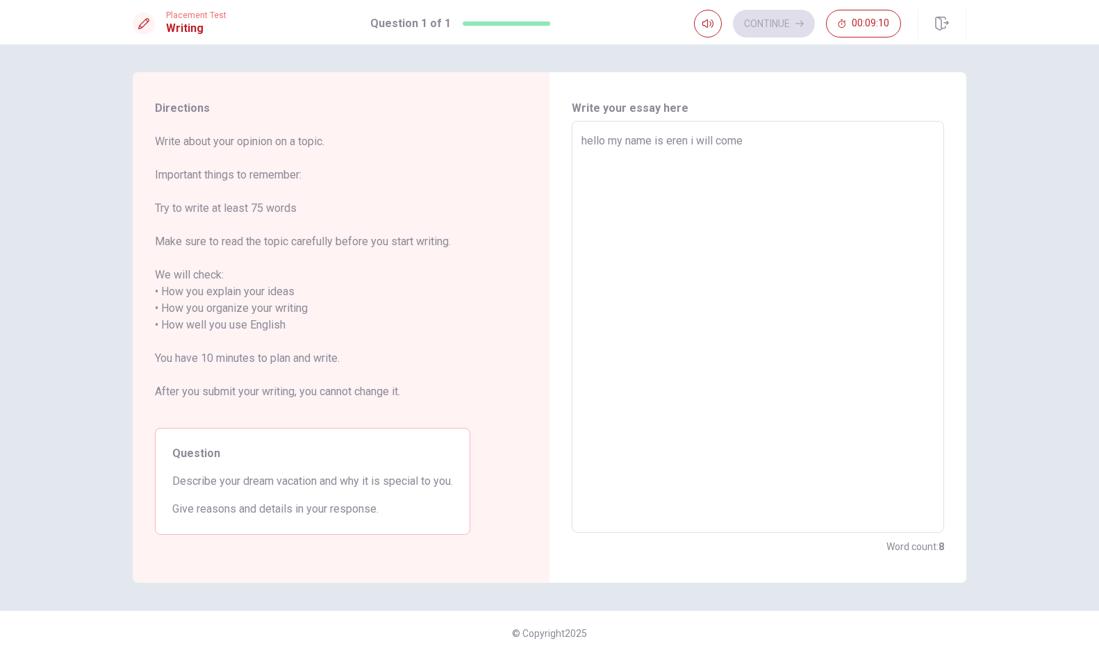
type textarea "hello my name is eren i will come"
type textarea "x"
type textarea "hello my name is eren i will come n"
type textarea "x"
type textarea "hello my name is eren i will come ne"
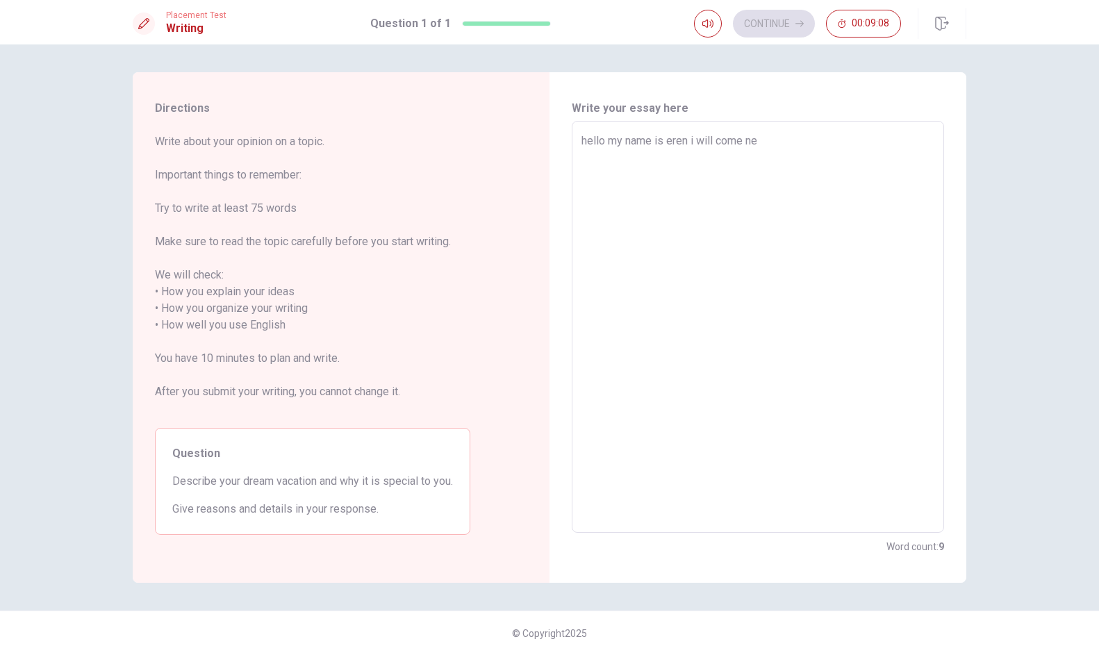
type textarea "x"
type textarea "hello my name is eren i will come nex"
type textarea "x"
type textarea "hello my name is eren i will come next"
type textarea "x"
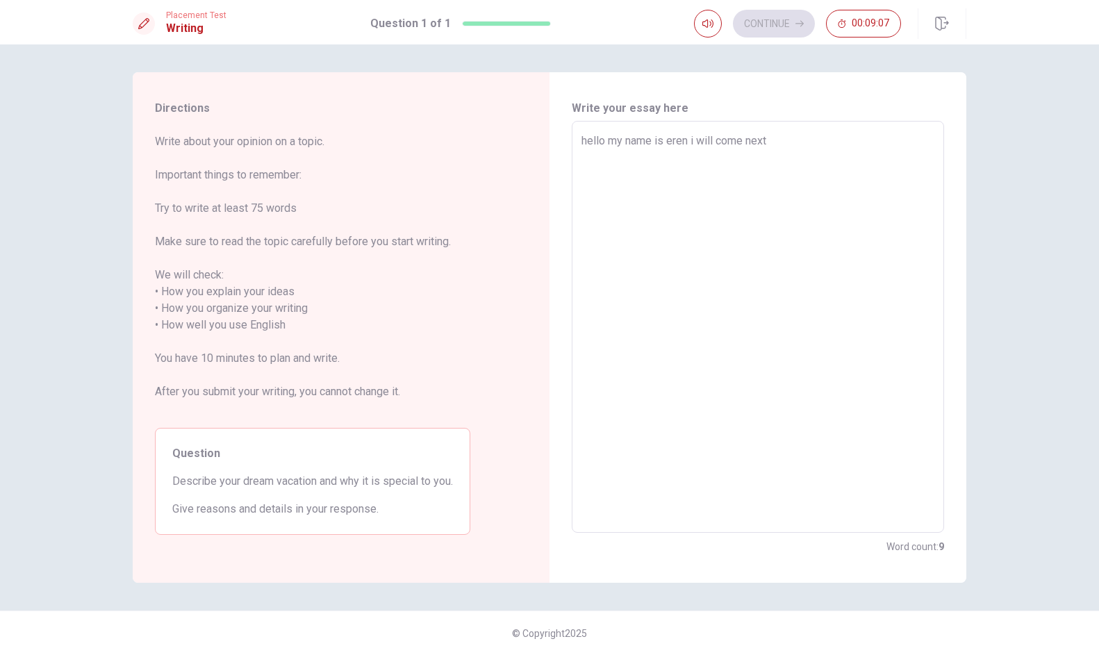
type textarea "hello my name is eren i will come next"
type textarea "x"
type textarea "hello my name is eren i will come next w"
type textarea "x"
type textarea "hello my name is eren i will come next we"
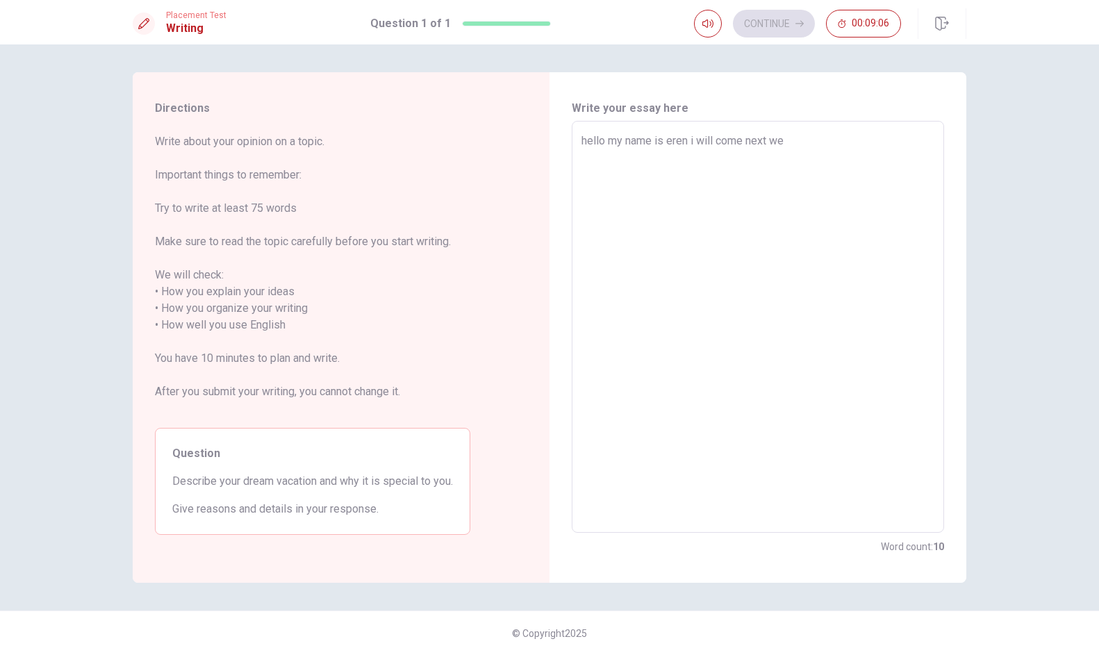
type textarea "x"
type textarea "hello my name is eren i will come next wee"
type textarea "x"
type textarea "hello my name is eren i will come next week"
type textarea "x"
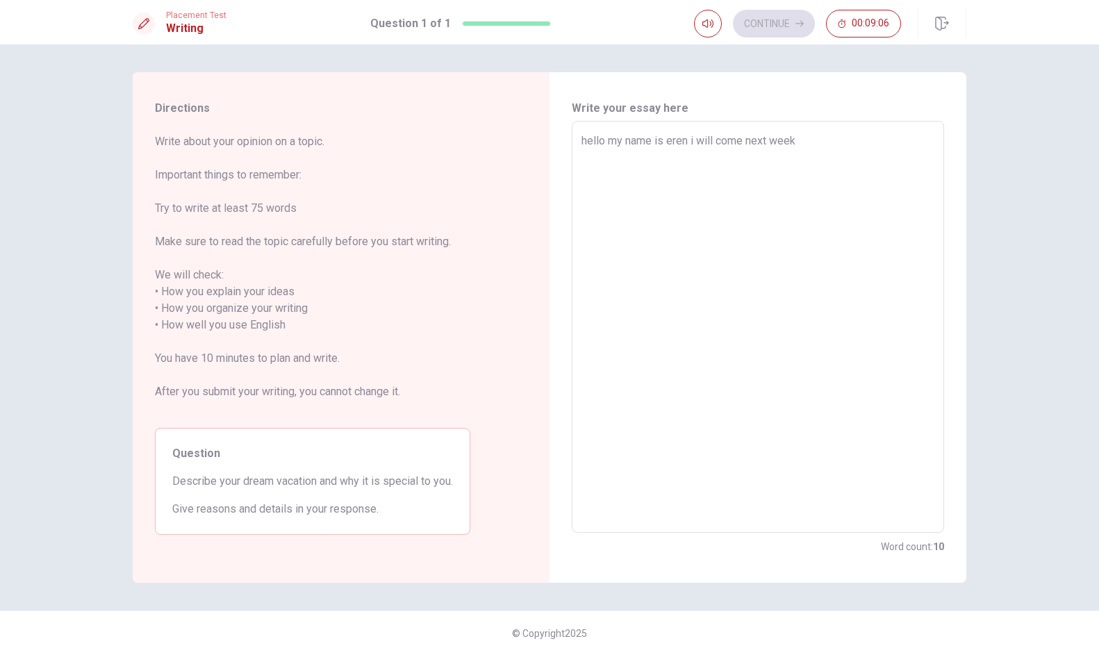
type textarea "hello my name is eren i will come next week"
type textarea "x"
type textarea "hello my name is eren i will come next week t"
type textarea "x"
type textarea "hello my name is [PERSON_NAME] i will come next week to"
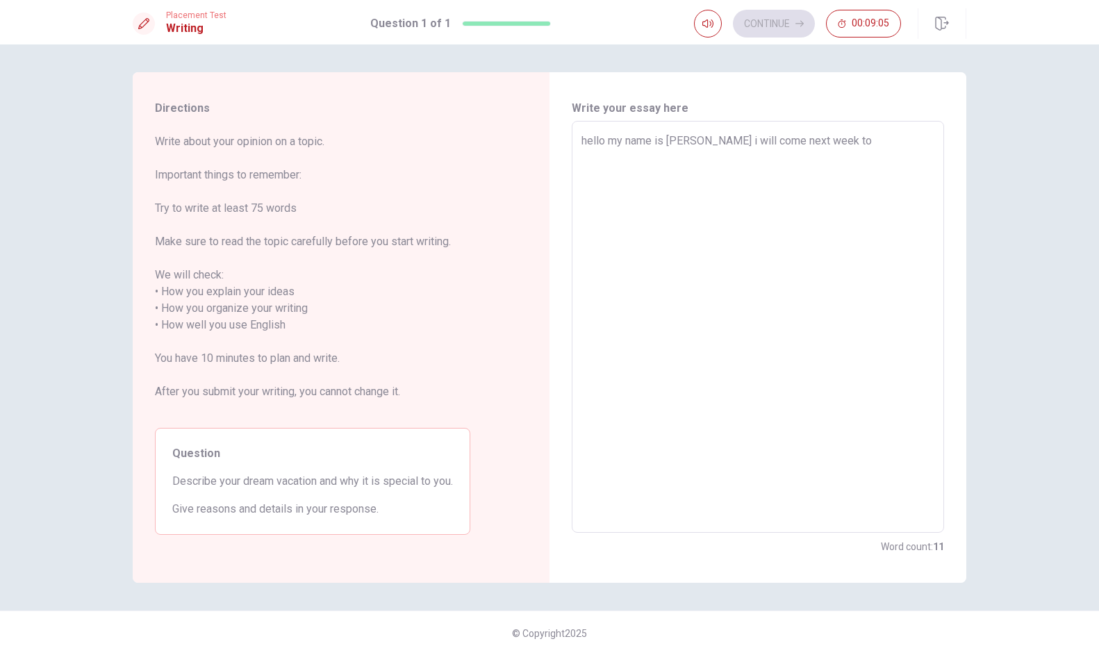
type textarea "x"
type textarea "hello my name is eren i will come next week [PERSON_NAME]"
type textarea "x"
type textarea "hello my name is eren i will come next week [PERSON_NAME]"
type textarea "x"
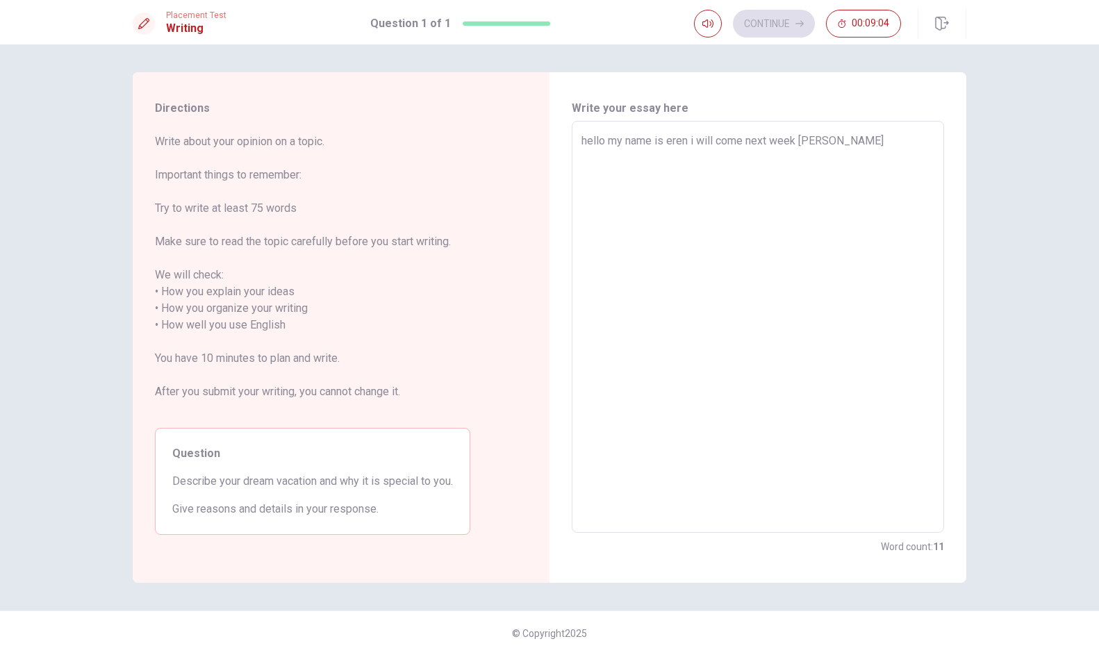
type textarea "hello my name is eren i will come next week [PERSON_NAME]"
type textarea "x"
type textarea "hello my name is [PERSON_NAME] i will come next week to"
type textarea "x"
type textarea "hello my name is eren i will come next week t"
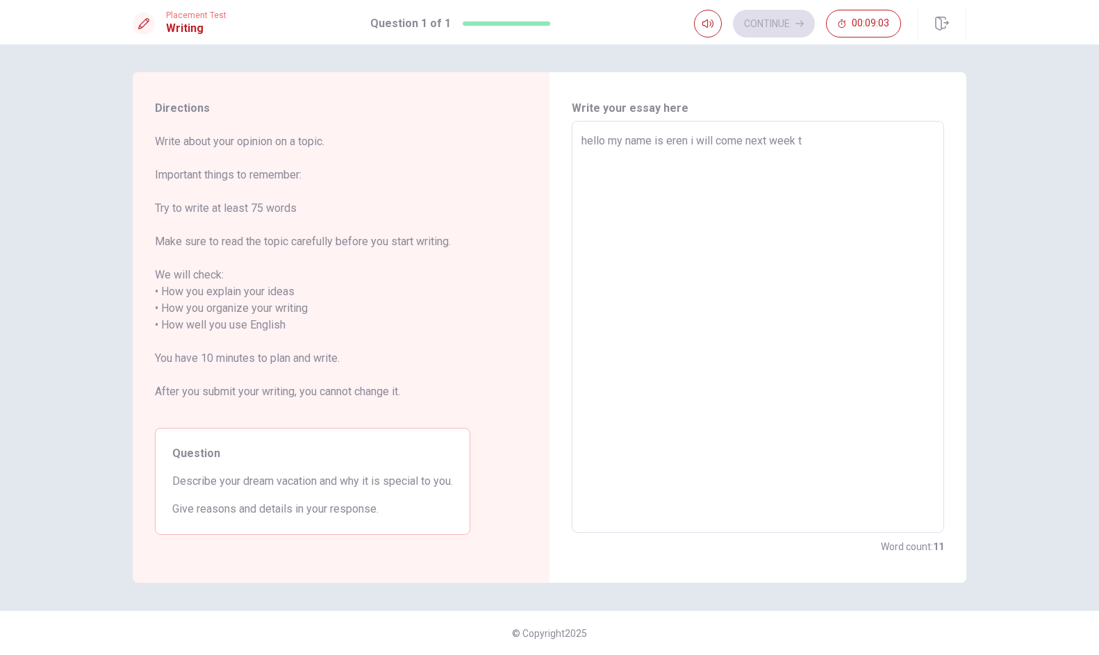
type textarea "x"
type textarea "hello my name is eren i will come next week"
type textarea "x"
type textarea "hello my name is eren i will come next week i"
type textarea "x"
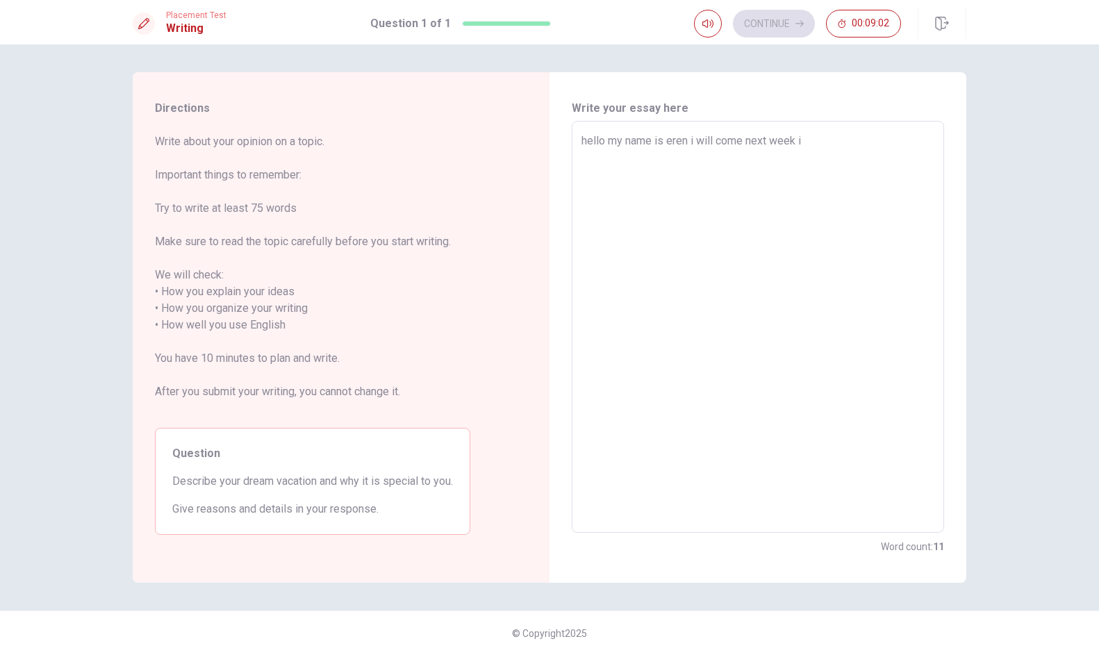
type textarea "hello my name is eren i will come next week in"
type textarea "x"
type textarea "hello my name is eren i will come next week in"
type textarea "x"
type textarea "hello my name is eren i will come next week in t"
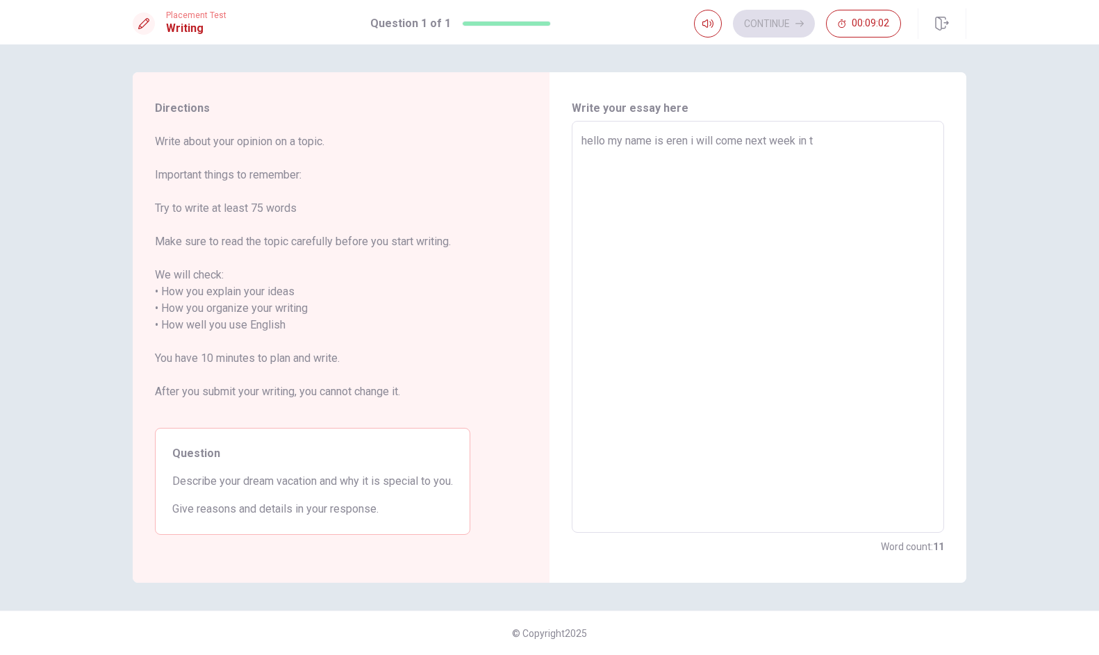
type textarea "x"
type textarea "hello my name is eren i will come next week in to"
type textarea "x"
type textarea "hello my name is eren i will come next week in tor"
type textarea "x"
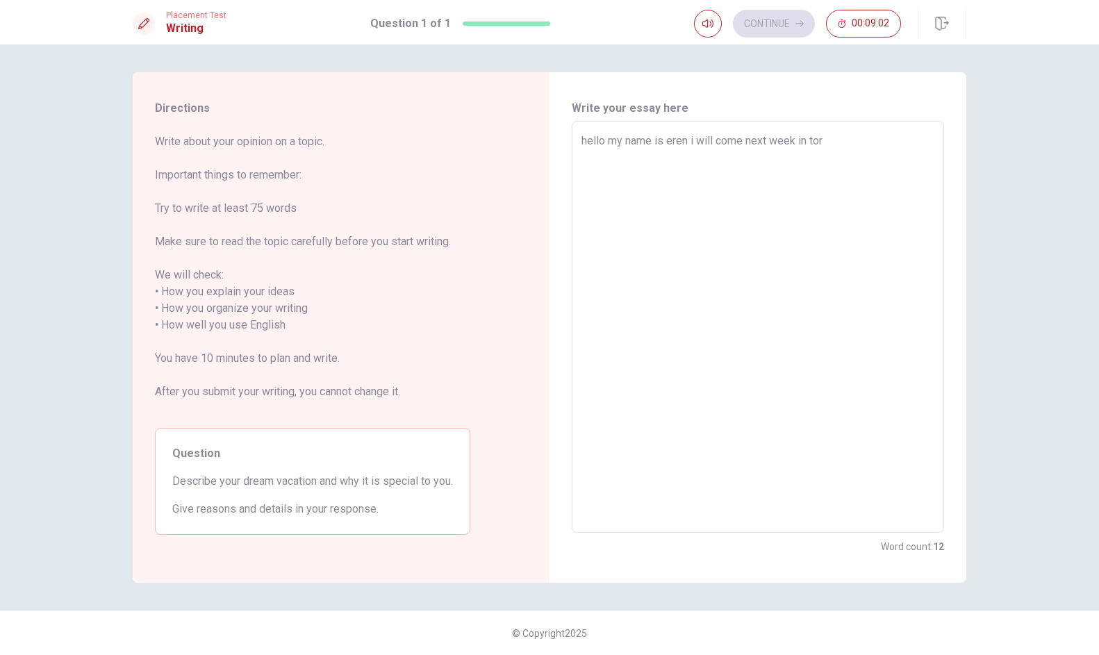
type textarea "hello my name is eren i will come next week in [GEOGRAPHIC_DATA]"
type textarea "x"
type textarea "hello my name is eren i will come next week in [GEOGRAPHIC_DATA]"
type textarea "x"
type textarea "hello my name is eren i will come next week in [GEOGRAPHIC_DATA]"
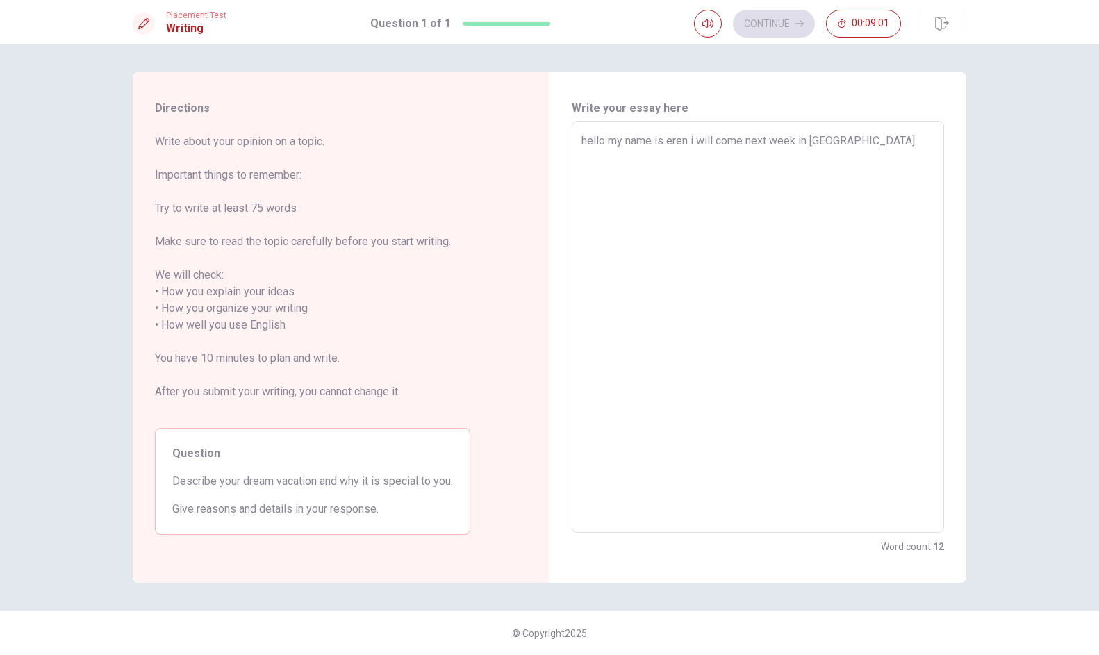
type textarea "x"
type textarea "hello my name is eren i will come next week in [GEOGRAPHIC_DATA]"
type textarea "x"
type textarea "hello my name is eren i will come next week in [GEOGRAPHIC_DATA]"
type textarea "x"
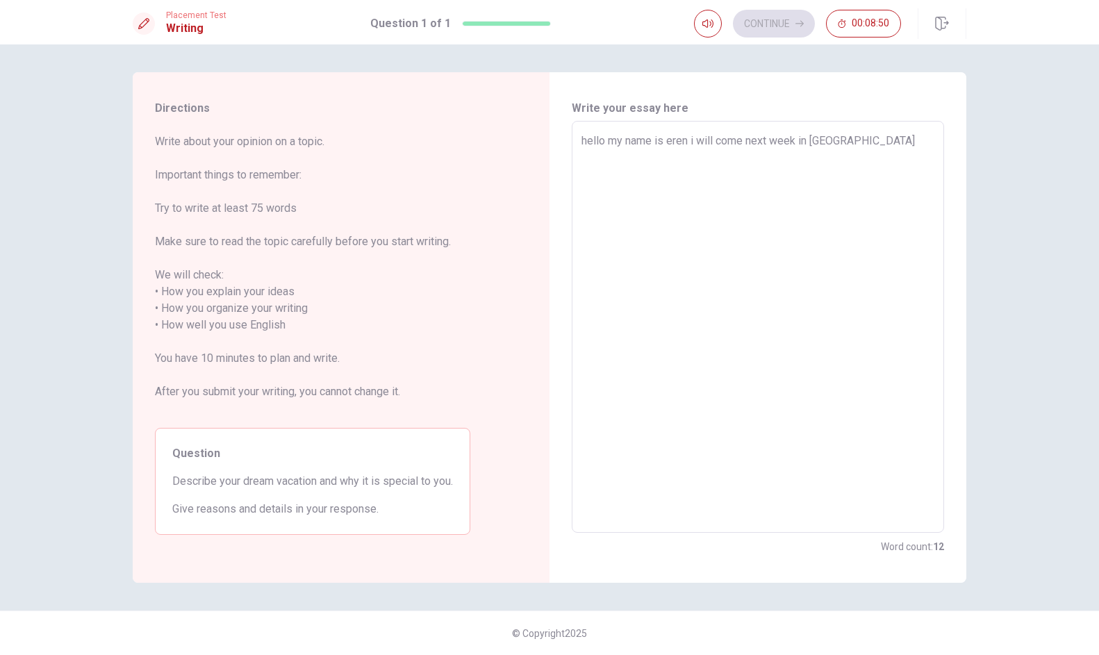
type textarea "hello my name is eren i will come next week in [GEOGRAPHIC_DATA] ı"
type textarea "x"
type textarea "hello my name is eren i will come next week in [GEOGRAPHIC_DATA] ı"
type textarea "x"
type textarea "hello my name is eren i will come next week in [GEOGRAPHIC_DATA] ı w"
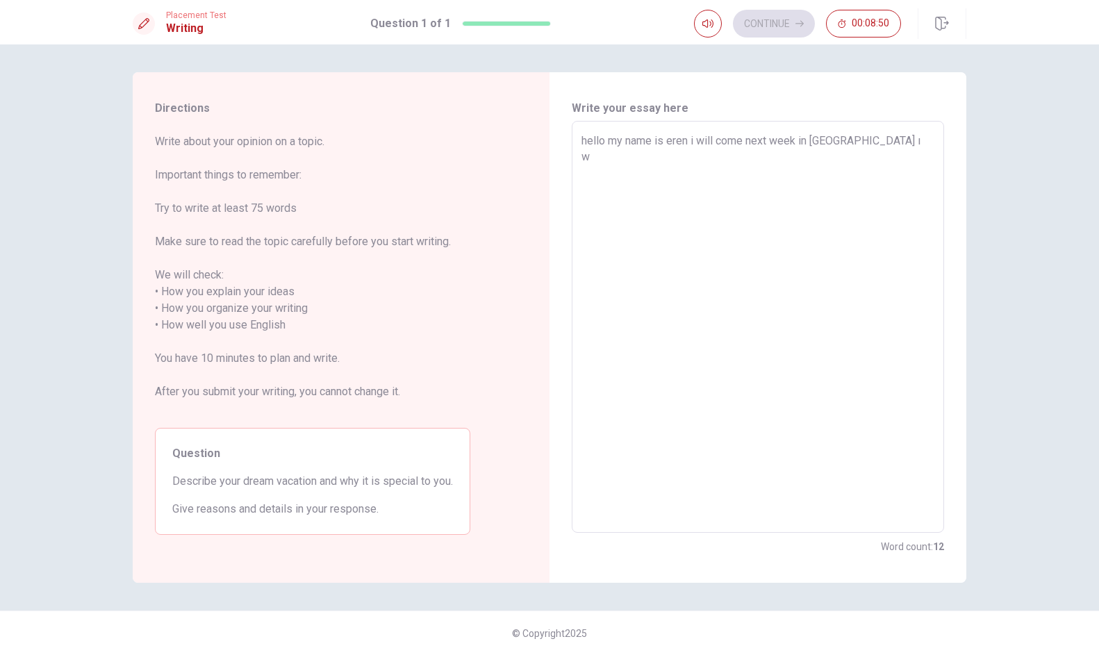
type textarea "x"
type textarea "hello my name is eren i will come next week in [GEOGRAPHIC_DATA] ı wa"
type textarea "x"
type textarea "hello my name is eren i will come next week in [GEOGRAPHIC_DATA] ı wan"
type textarea "x"
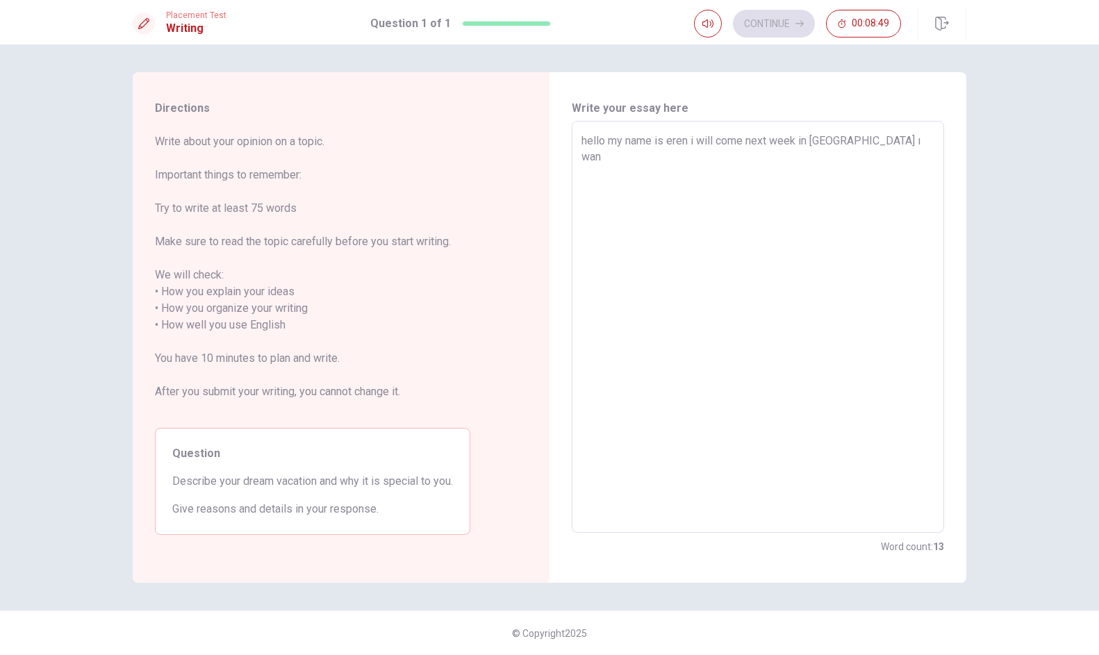
type textarea "hello my name is eren i will come next week in [GEOGRAPHIC_DATA] ı want"
type textarea "x"
type textarea "hello my name is eren i will come next week in [GEOGRAPHIC_DATA] ı want"
type textarea "x"
type textarea "hello my name is eren i will come next week in [GEOGRAPHIC_DATA] ı want t"
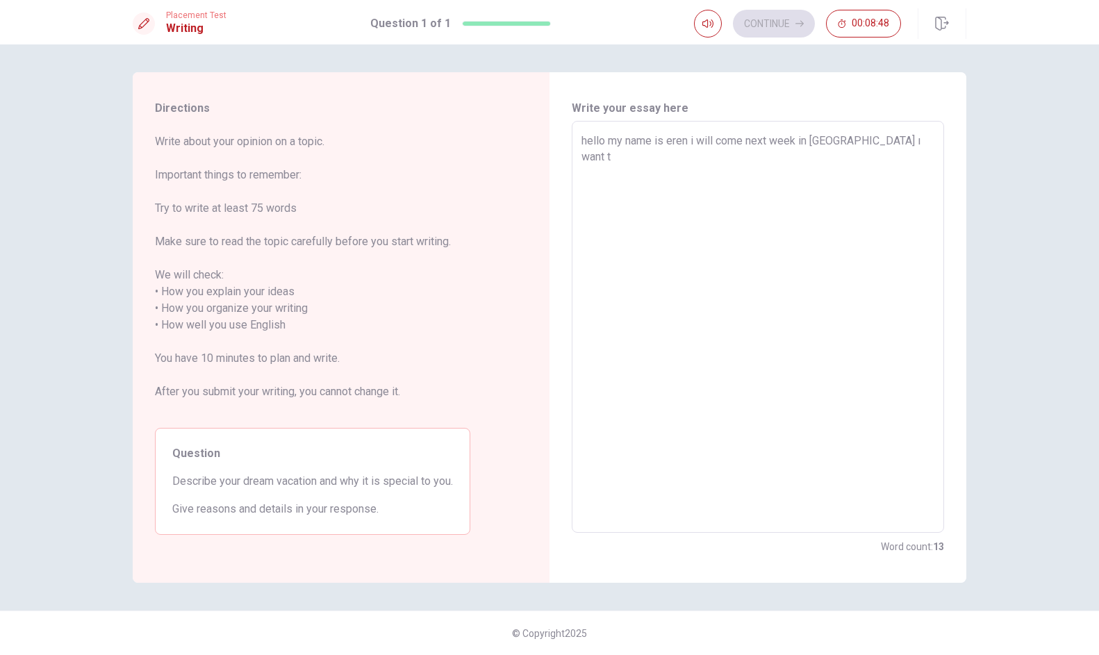
type textarea "x"
type textarea "hello my name is eren i will come next week in [GEOGRAPHIC_DATA] ı want to"
type textarea "x"
type textarea "hello my name is eren i will come next week in [GEOGRAPHIC_DATA] ı want to"
type textarea "x"
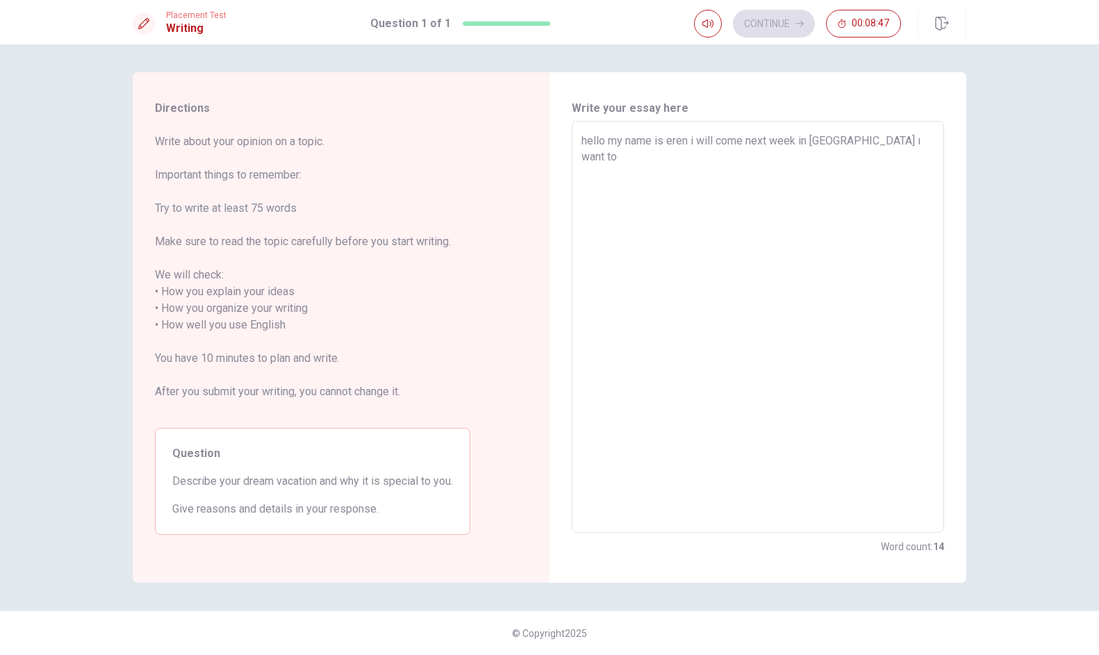
type textarea "hello my name is eren i will come next week in [GEOGRAPHIC_DATA] ı want to l"
type textarea "x"
type textarea "hello my name is eren i will come next week in [GEOGRAPHIC_DATA] ı want to le"
type textarea "x"
type textarea "hello my name is eren i will come next week in [GEOGRAPHIC_DATA] ı want to lea"
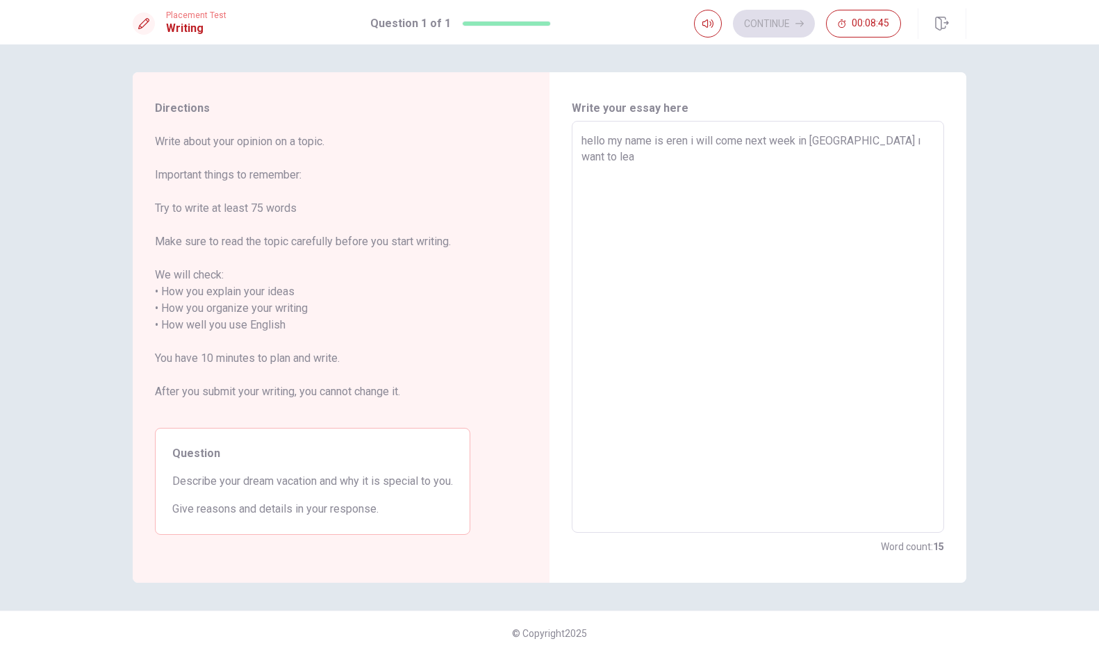
type textarea "x"
type textarea "hello my name is eren i will come next week in [GEOGRAPHIC_DATA] ı want to [PER…"
type textarea "x"
type textarea "hello my name is eren i will come next week in [GEOGRAPHIC_DATA] ı want to learn"
type textarea "x"
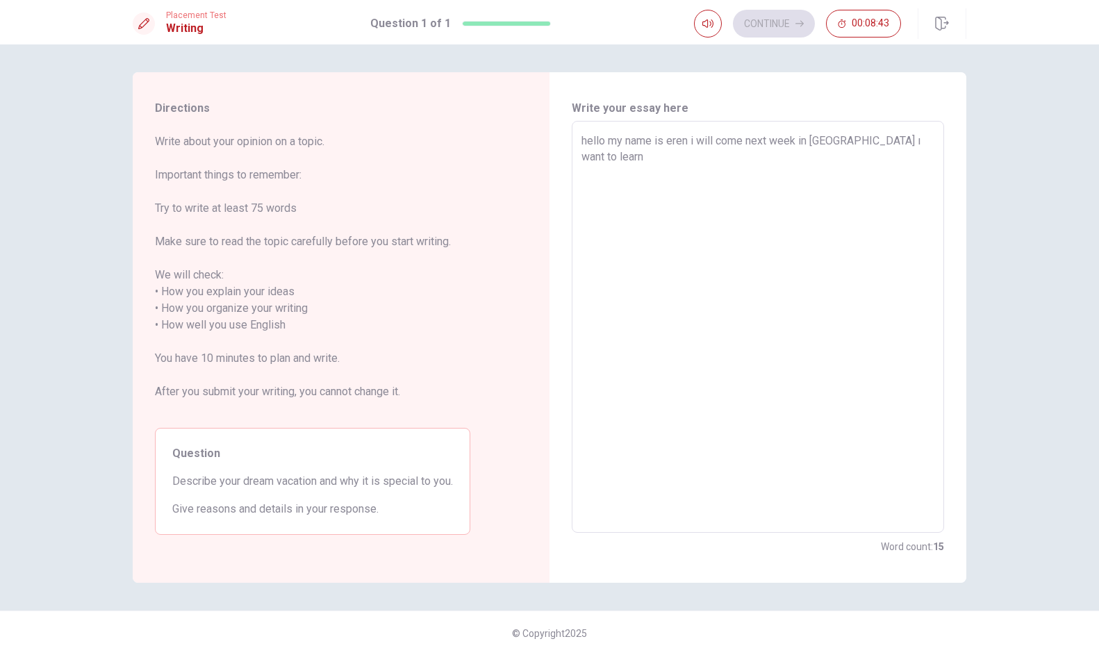
type textarea "hello my name is eren i will come next week in [GEOGRAPHIC_DATA] ı want to lear…"
type textarea "x"
type textarea "hello my name is eren i will come next week in [GEOGRAPHIC_DATA] ı want to lear…"
type textarea "x"
type textarea "hello my name is eren i will come next week in [GEOGRAPHIC_DATA] ı want to lear…"
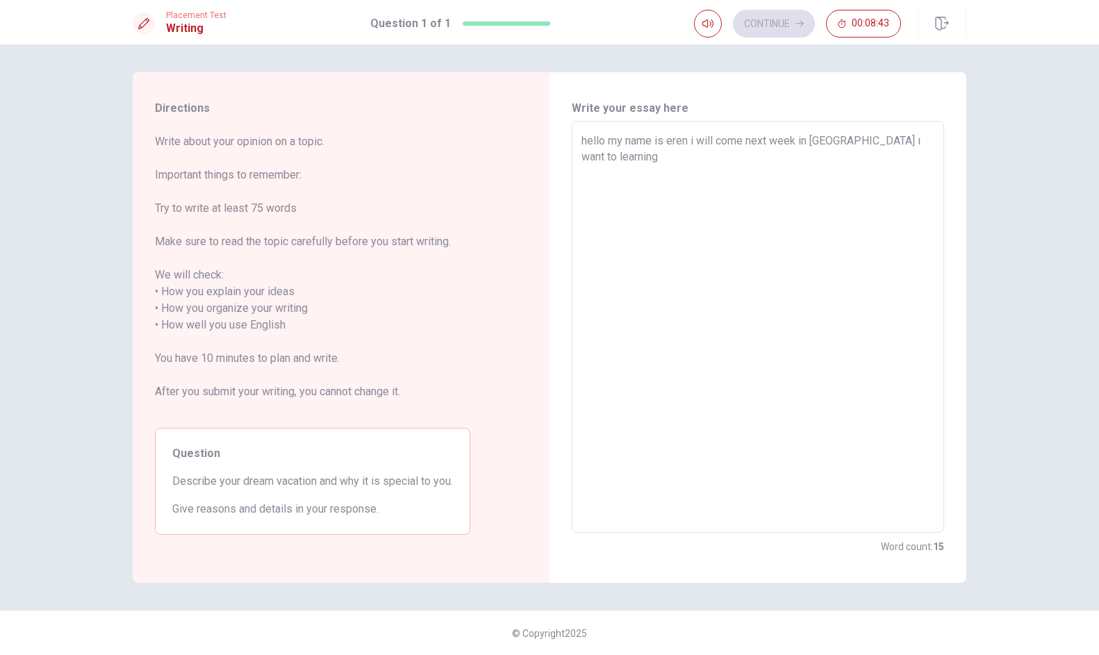
type textarea "x"
click at [803, 158] on textarea "hello my name is eren i will come next week in [GEOGRAPHIC_DATA] ı want to lear…" at bounding box center [757, 327] width 353 height 389
click at [875, 160] on textarea "hello my name is eren i will come next week in [GEOGRAPHIC_DATA] ı want to lear…" at bounding box center [757, 327] width 353 height 389
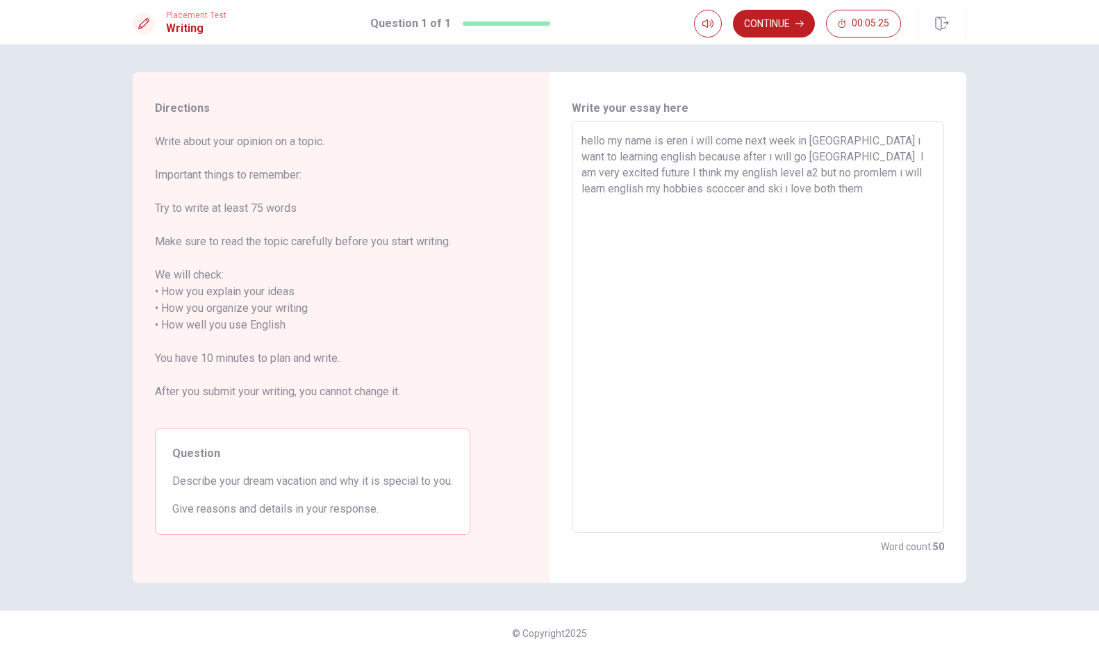
click at [764, 192] on textarea "hello my name is eren i will come next week in [GEOGRAPHIC_DATA] ı want to lear…" at bounding box center [757, 327] width 353 height 389
click at [881, 190] on textarea "hello my name is eren i will come next week in [GEOGRAPHIC_DATA] ı want to lear…" at bounding box center [757, 327] width 353 height 389
click at [780, 26] on button "Continue" at bounding box center [774, 24] width 82 height 28
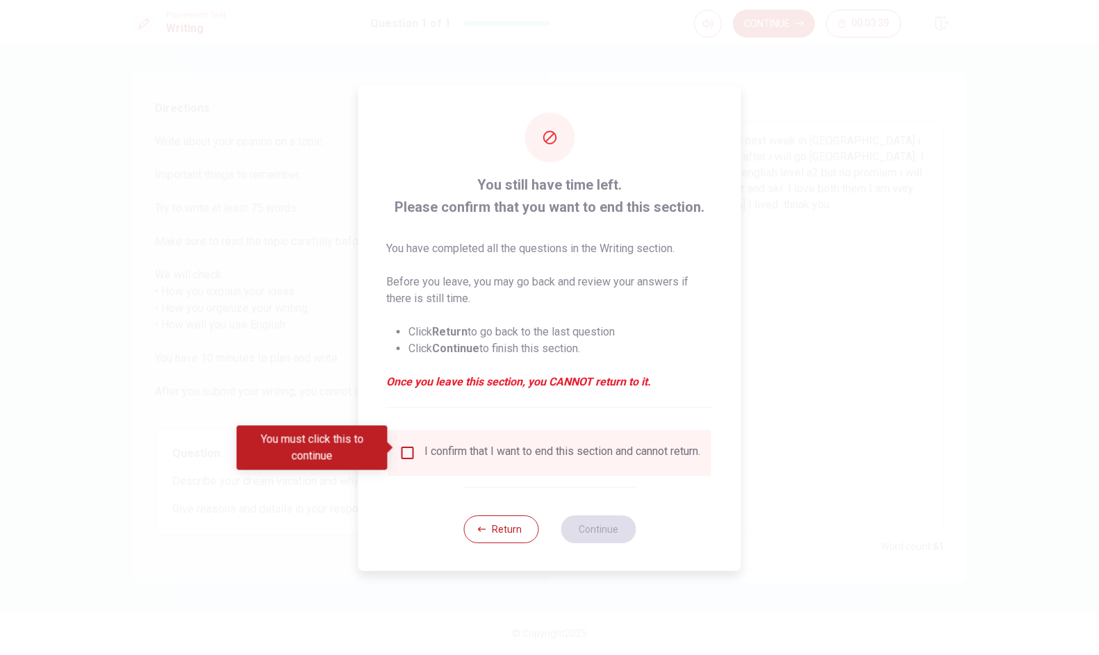
click at [405, 449] on input "You must click this to continue" at bounding box center [407, 453] width 17 height 17
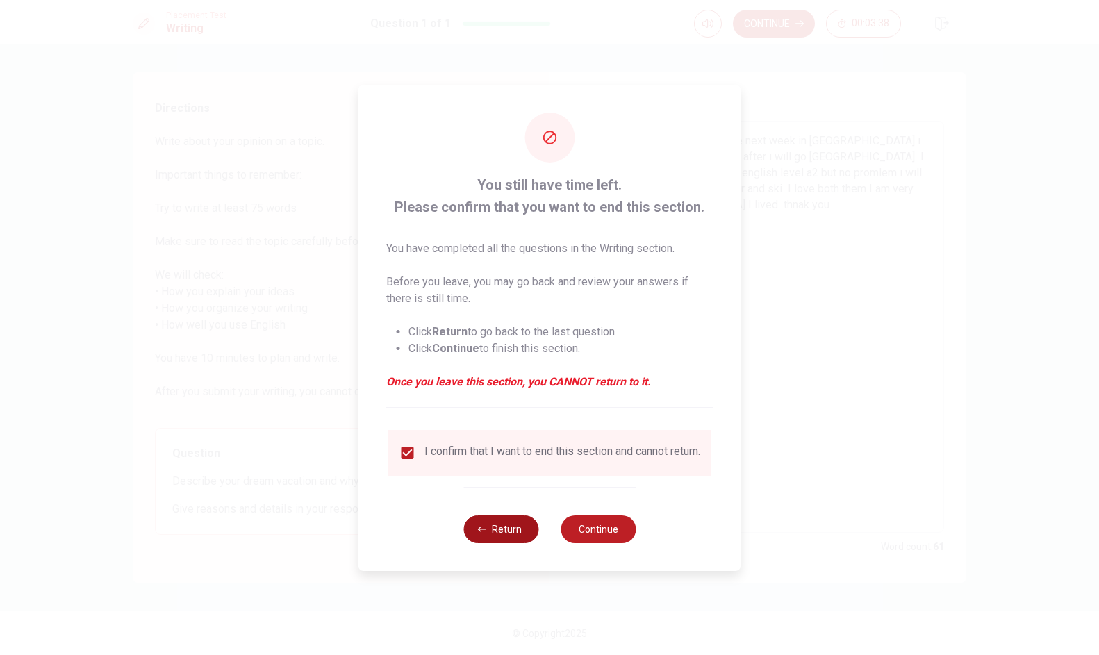
click at [520, 529] on button "Return" at bounding box center [500, 529] width 75 height 28
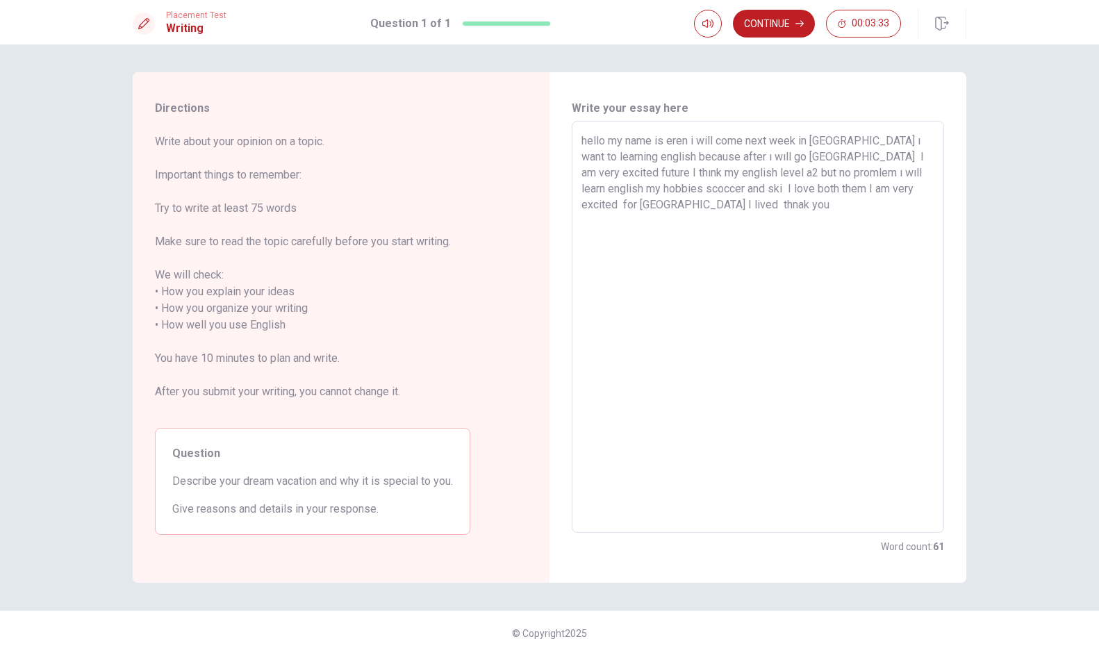
click at [749, 214] on textarea "hello my name is eren i will come next week in [GEOGRAPHIC_DATA] ı want to lear…" at bounding box center [757, 327] width 353 height 389
drag, startPoint x: 845, startPoint y: 188, endPoint x: 924, endPoint y: 201, distance: 80.3
click at [924, 201] on textarea "hello my name is eren i will come next week in [GEOGRAPHIC_DATA] ı want to lear…" at bounding box center [757, 327] width 353 height 389
click at [641, 210] on textarea "hello my name is eren i will come next week in [GEOGRAPHIC_DATA] ı want to lear…" at bounding box center [757, 327] width 353 height 389
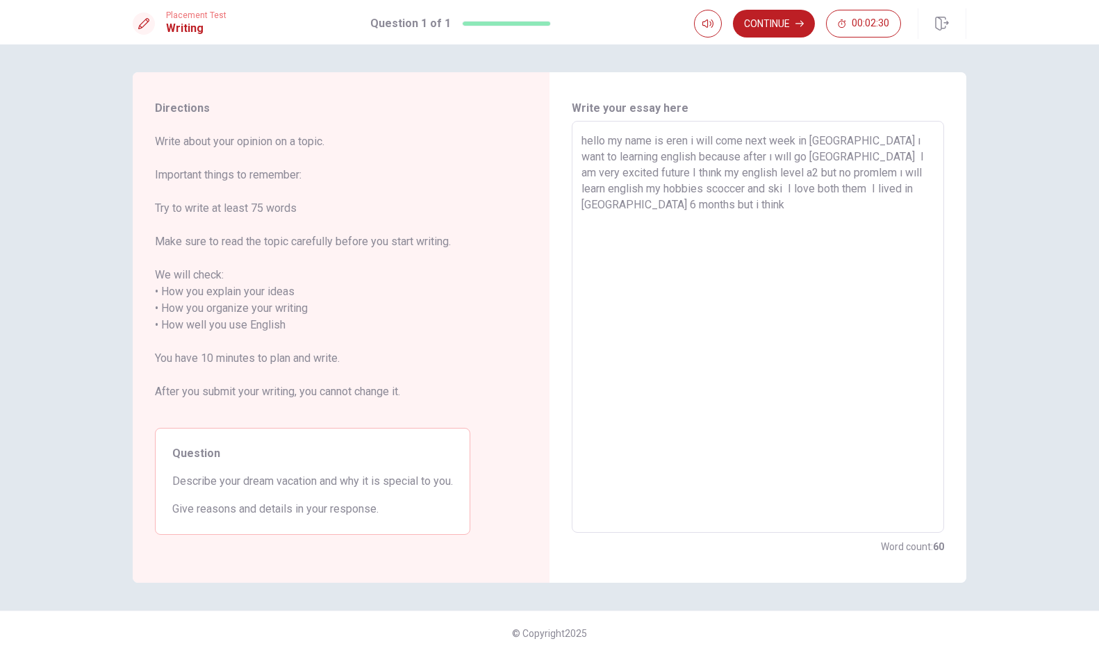
click at [643, 200] on textarea "hello my name is eren i will come next week in [GEOGRAPHIC_DATA] ı want to lear…" at bounding box center [757, 327] width 353 height 389
click at [678, 208] on textarea "hello my name is eren i will come next week in [GEOGRAPHIC_DATA] ı want to lear…" at bounding box center [757, 327] width 353 height 389
click at [801, 208] on textarea "hello my name is eren i will come next week in [GEOGRAPHIC_DATA] ı want to lear…" at bounding box center [757, 327] width 353 height 389
click at [902, 205] on textarea "hello my name is eren i will come next week in [GEOGRAPHIC_DATA] ı want to lear…" at bounding box center [757, 327] width 353 height 389
click at [630, 229] on textarea "hello my name is eren i will come next week in [GEOGRAPHIC_DATA] ı want to lear…" at bounding box center [757, 327] width 353 height 389
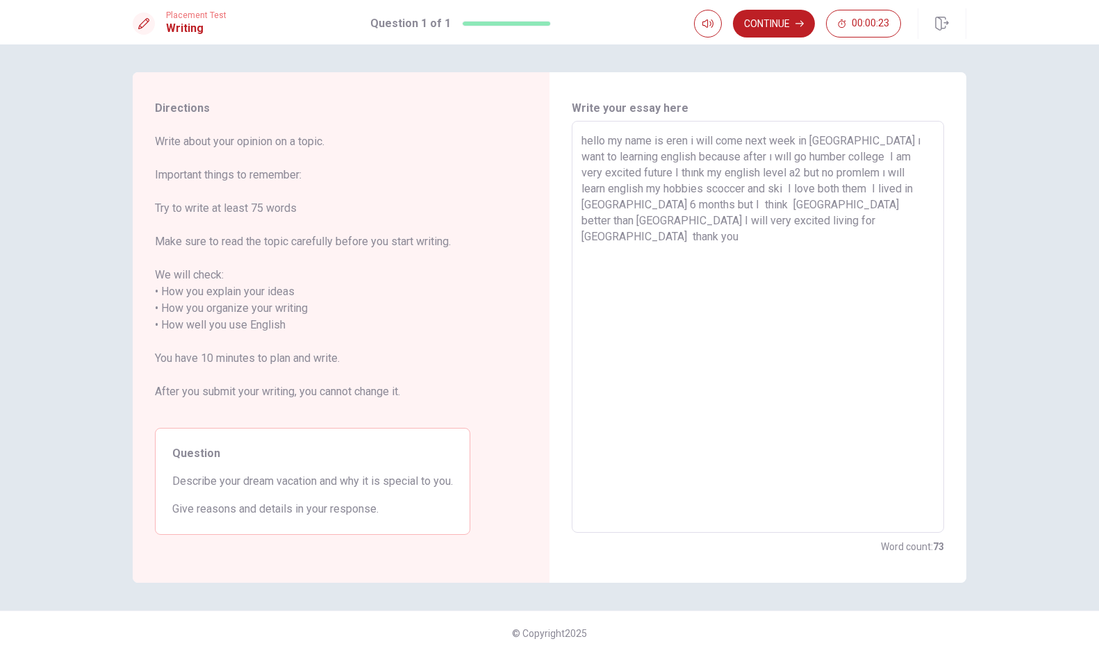
click at [621, 206] on textarea "hello my name is eren i will come next week in [GEOGRAPHIC_DATA] ı want to lear…" at bounding box center [757, 327] width 353 height 389
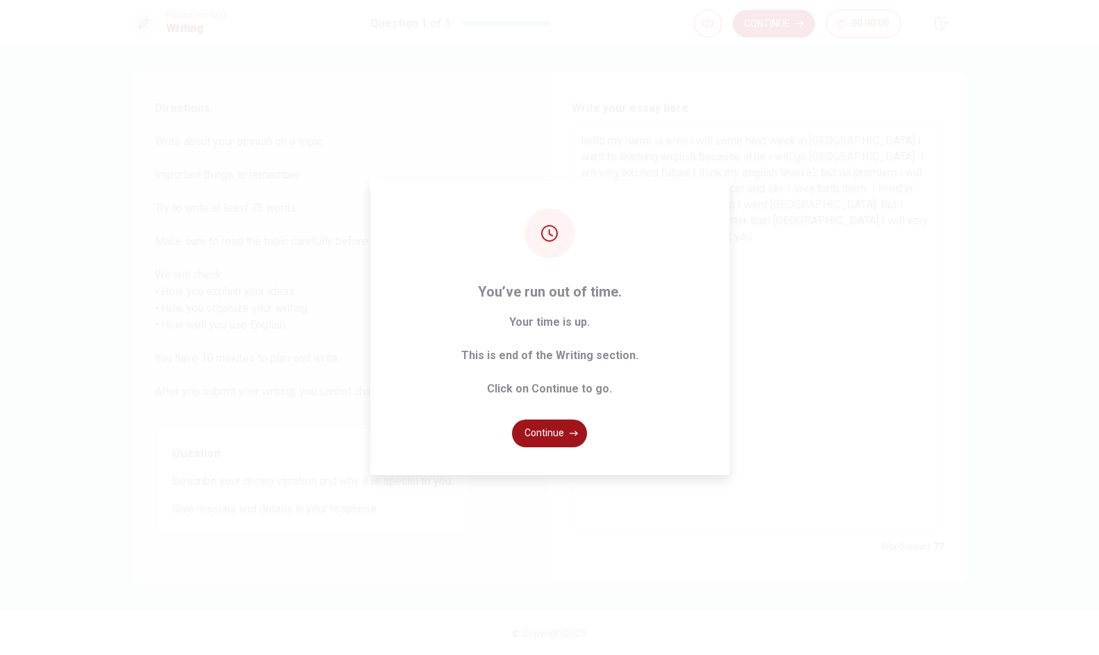
click at [545, 447] on button "Continue" at bounding box center [549, 434] width 75 height 28
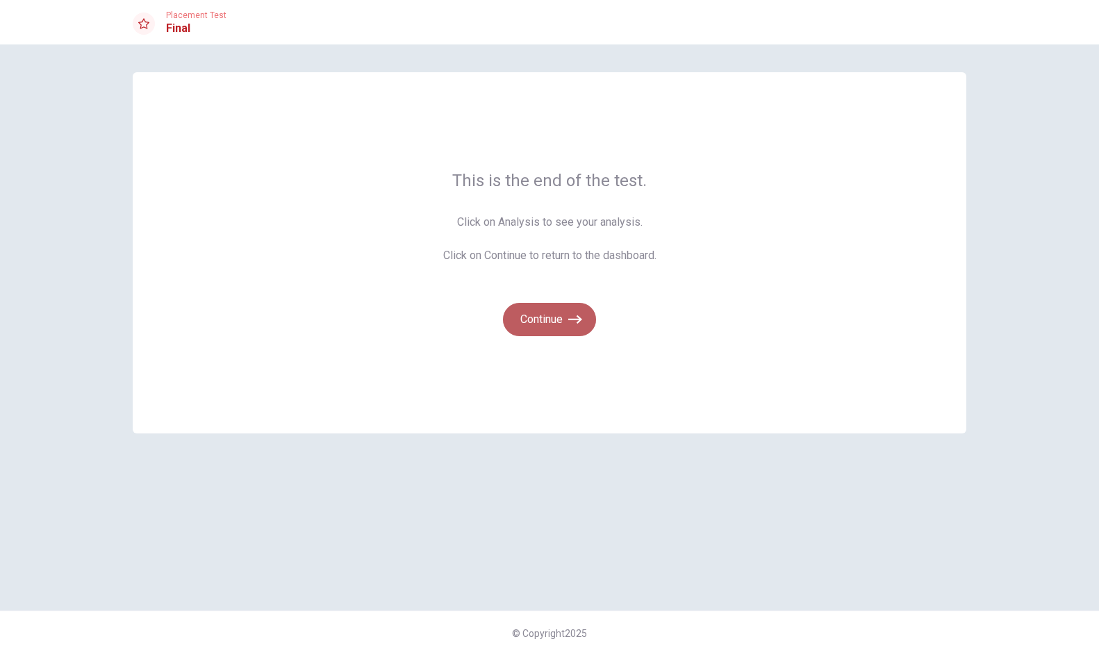
click at [538, 325] on button "Continue" at bounding box center [549, 319] width 93 height 33
